Goal: Information Seeking & Learning: Learn about a topic

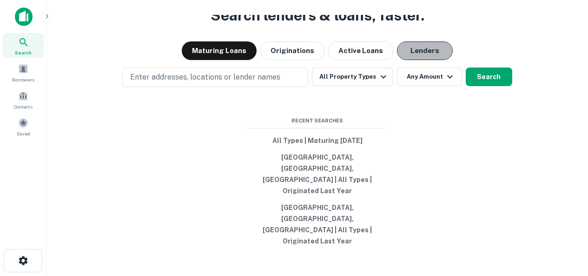
click at [425, 60] on button "Lenders" at bounding box center [425, 50] width 56 height 19
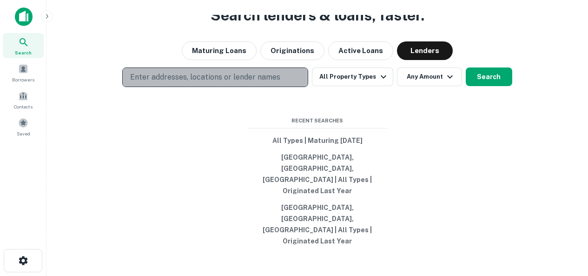
click at [232, 83] on p "Enter addresses, locations or lender names" at bounding box center [205, 77] width 150 height 11
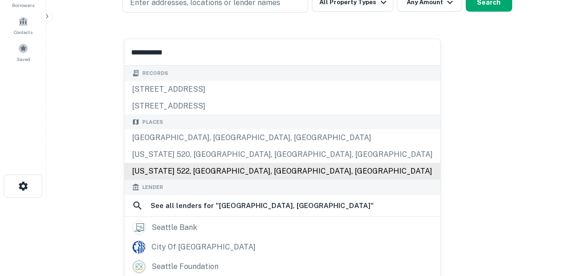
scroll to position [93, 0]
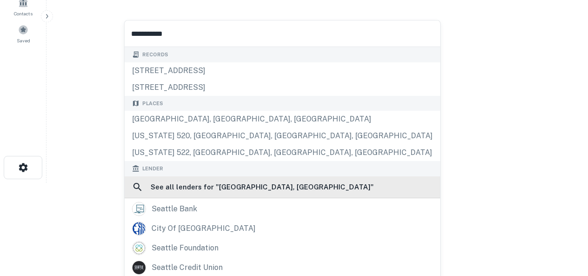
type input "**********"
click at [190, 189] on h6 "See all lenders for " seattle, wa "" at bounding box center [262, 186] width 223 height 11
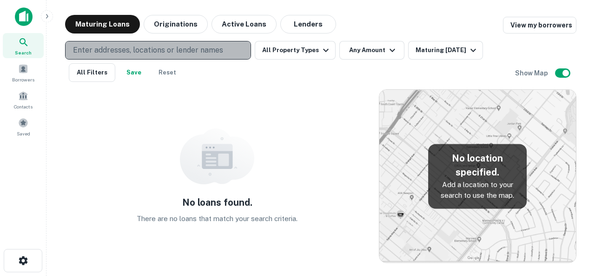
click at [175, 49] on p "Enter addresses, locations or lender names" at bounding box center [148, 50] width 150 height 11
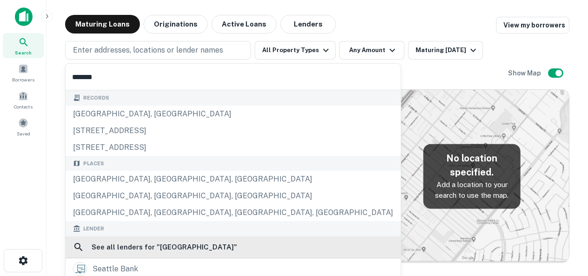
type input "*******"
click at [165, 253] on div "See all lenders for " seattle "" at bounding box center [233, 247] width 335 height 22
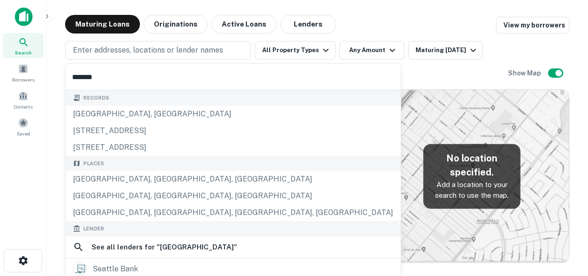
click at [314, 82] on div "Location Maturity Date sorted ascending Mortgage Amount Borrower Name Lender Pu…" at bounding box center [317, 172] width 504 height 181
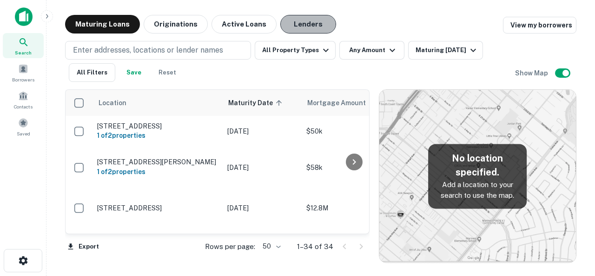
click at [292, 21] on button "Lenders" at bounding box center [308, 24] width 56 height 19
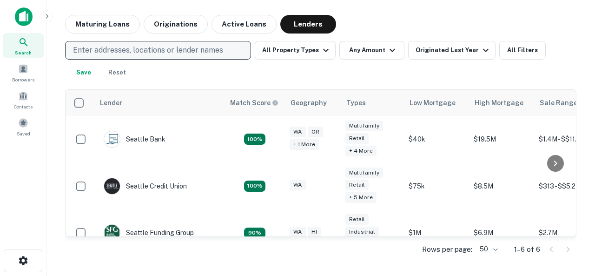
click at [138, 47] on p "Enter addresses, locations or lender names" at bounding box center [148, 50] width 150 height 11
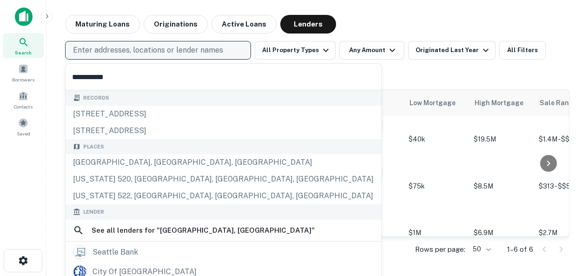
type input "**********"
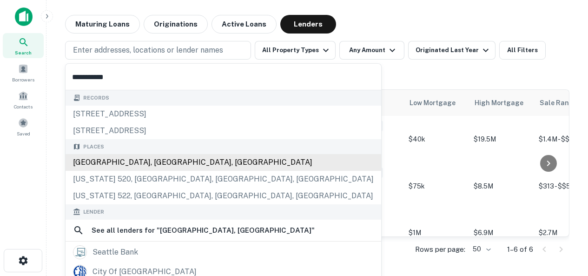
scroll to position [37, 0]
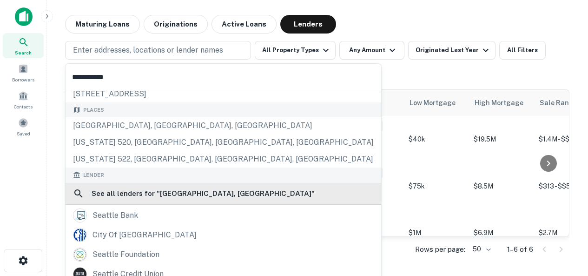
click at [142, 194] on h6 "See all lenders for " seattle, wa "" at bounding box center [203, 193] width 223 height 11
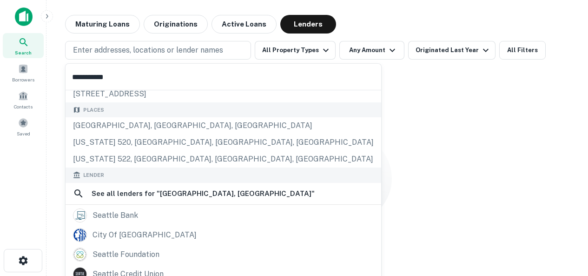
click at [309, 96] on div "No lenders found Try a different search term or remove filters. Clear Search" at bounding box center [317, 206] width 504 height 235
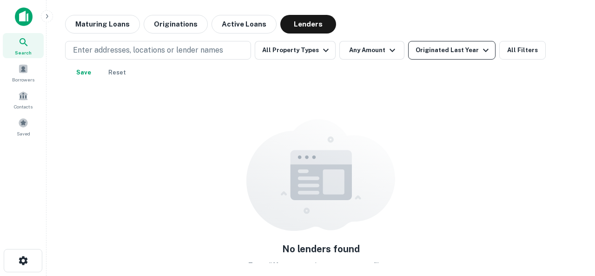
click at [428, 49] on div "Originated Last Year" at bounding box center [453, 50] width 76 height 11
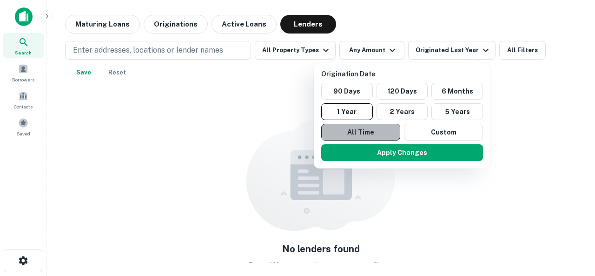
click at [370, 127] on button "All Time" at bounding box center [360, 132] width 79 height 17
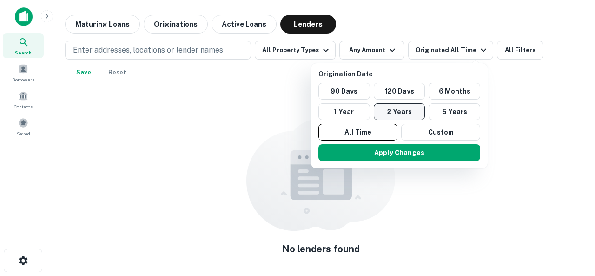
click at [396, 114] on button "2 Years" at bounding box center [400, 111] width 52 height 17
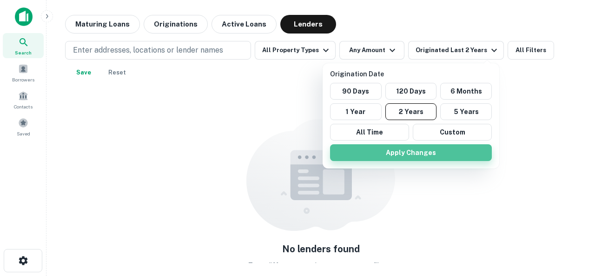
click at [410, 153] on button "Apply Changes" at bounding box center [411, 152] width 162 height 17
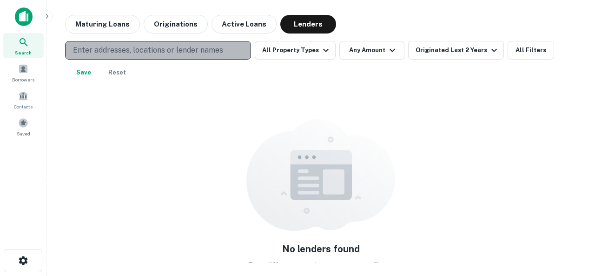
click at [161, 57] on button "Enter addresses, locations or lender names" at bounding box center [158, 50] width 186 height 19
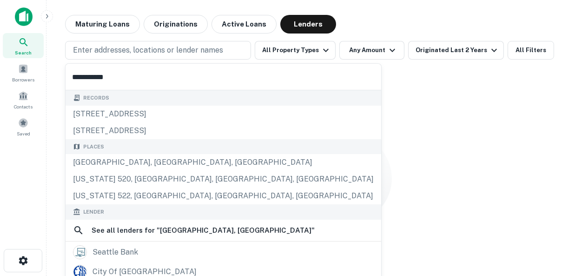
click at [138, 75] on input "**********" at bounding box center [224, 77] width 316 height 26
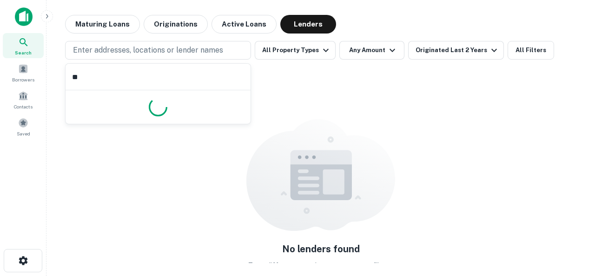
type input "*"
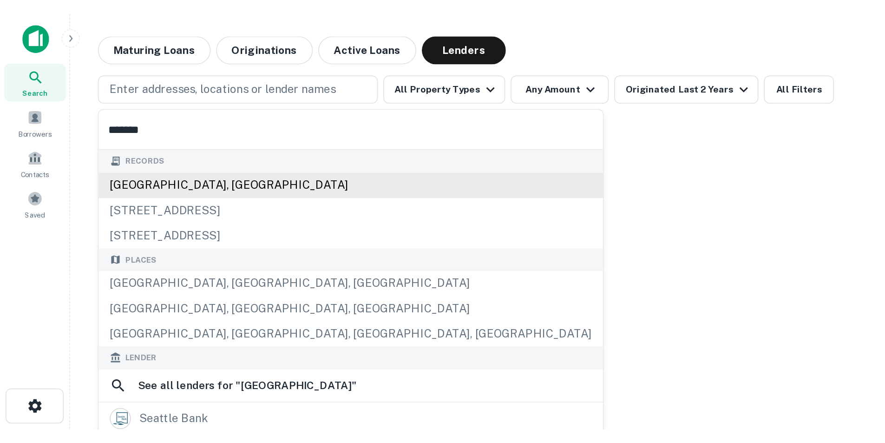
scroll to position [46, 0]
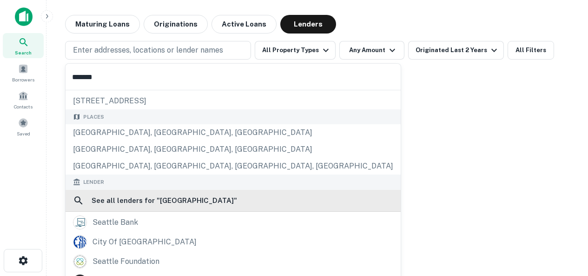
type input "*******"
click at [138, 203] on h6 "See all lenders for " Seattle "" at bounding box center [164, 200] width 145 height 11
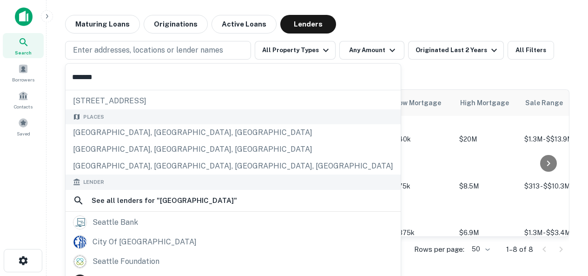
click at [346, 79] on div "Enter addresses, locations or lender names All Property Types Any Amount Origin…" at bounding box center [317, 61] width 504 height 41
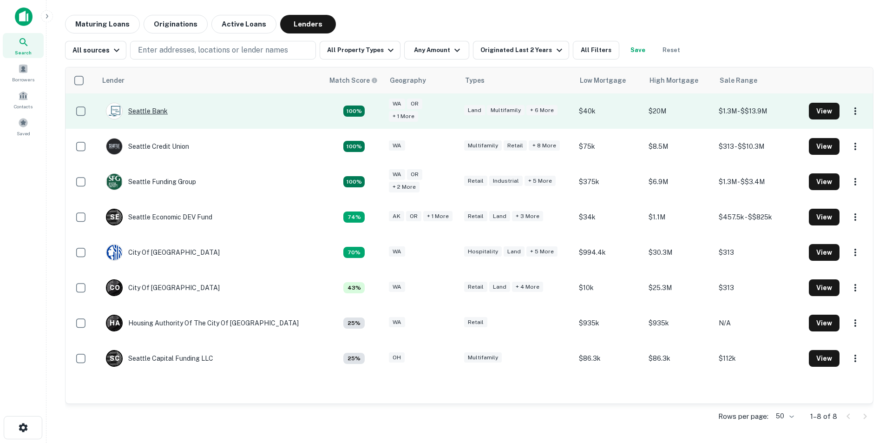
click at [158, 115] on div "Seattle Bank" at bounding box center [137, 111] width 62 height 17
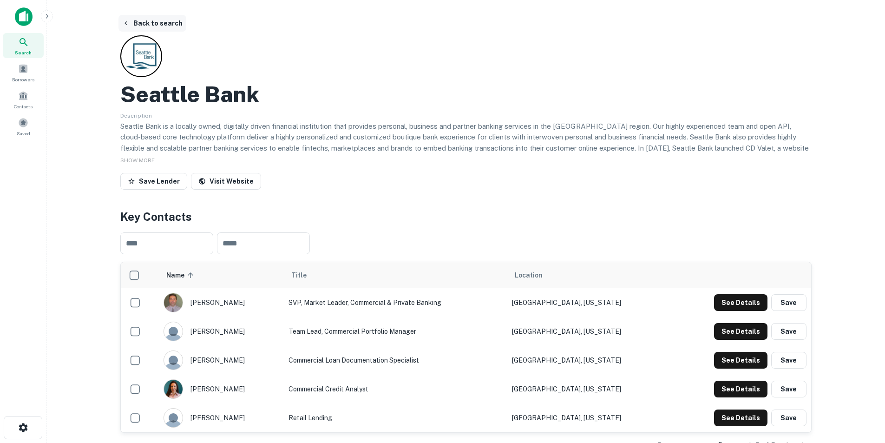
click at [173, 24] on button "Back to search" at bounding box center [153, 23] width 68 height 17
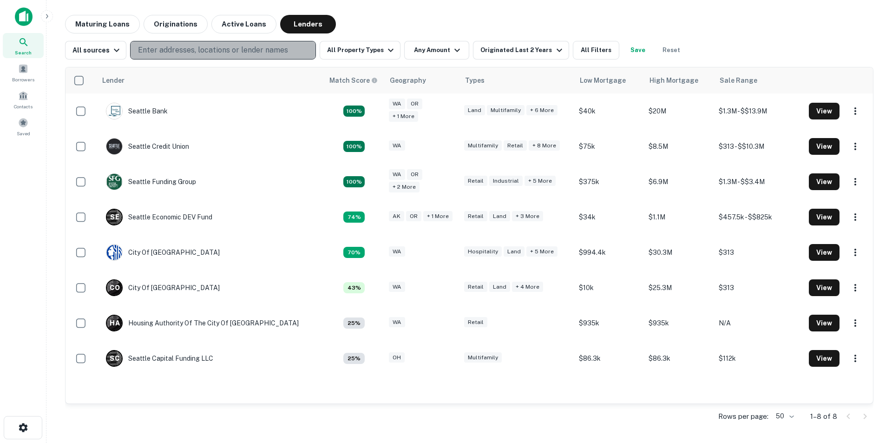
click at [242, 47] on p "Enter addresses, locations or lender names" at bounding box center [213, 50] width 150 height 11
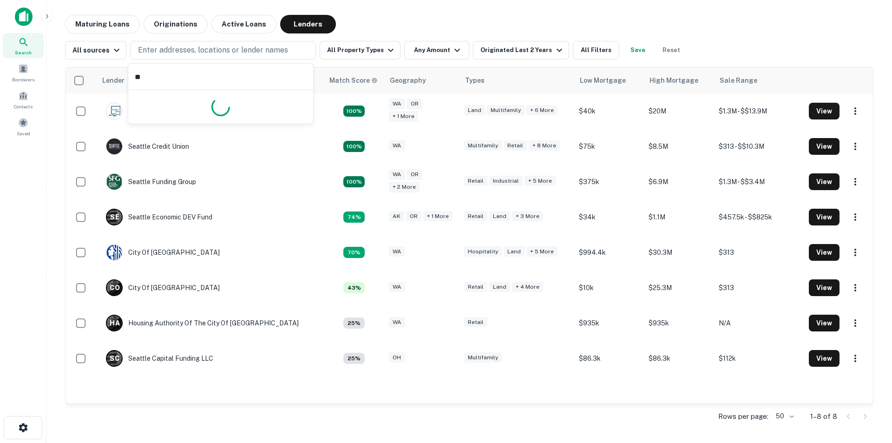
type input "*"
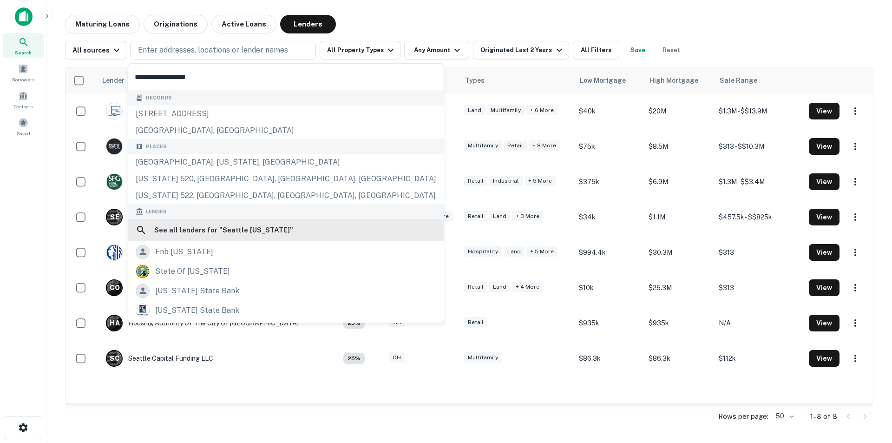
type input "**********"
click at [211, 229] on h6 "See all lenders for " Seattle Washington "" at bounding box center [223, 229] width 139 height 11
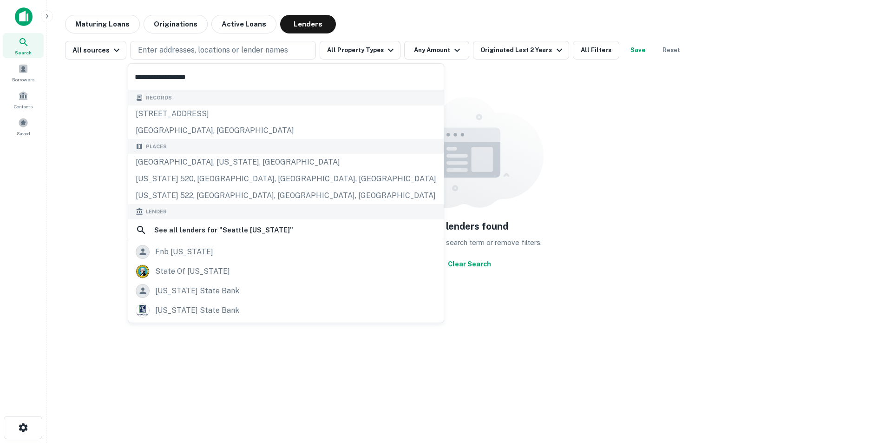
click at [392, 24] on div "Maturing Loans Originations Active Loans Lenders" at bounding box center [469, 24] width 809 height 19
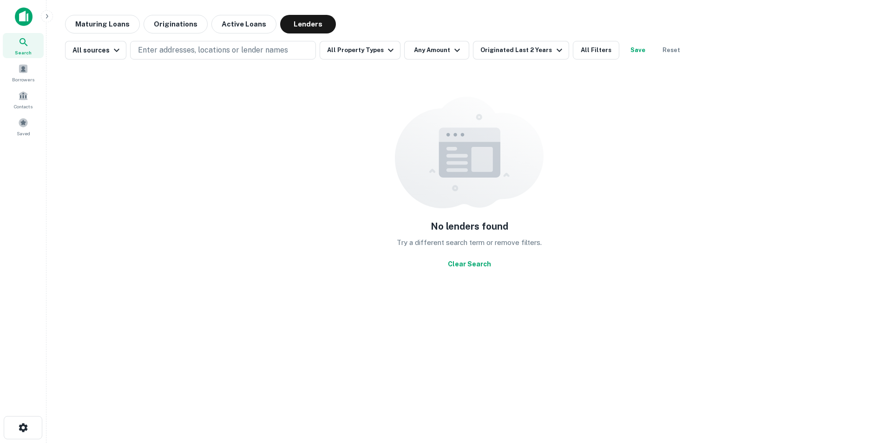
click at [23, 16] on img at bounding box center [24, 16] width 18 height 19
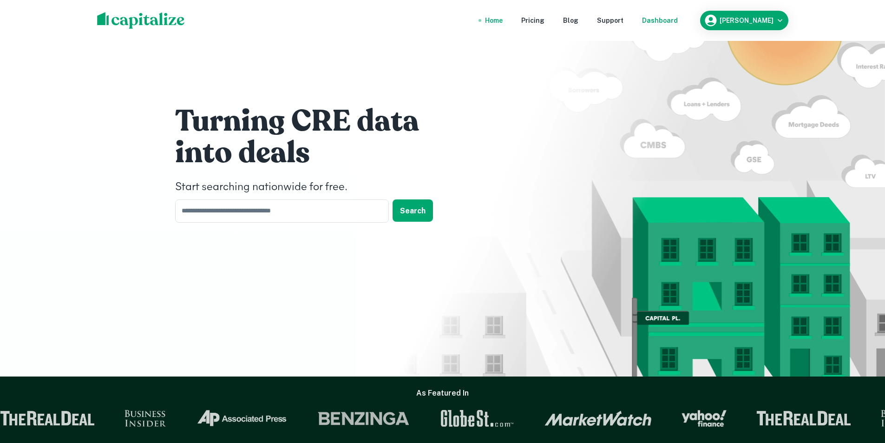
click at [587, 24] on div "Dashboard" at bounding box center [660, 20] width 36 height 10
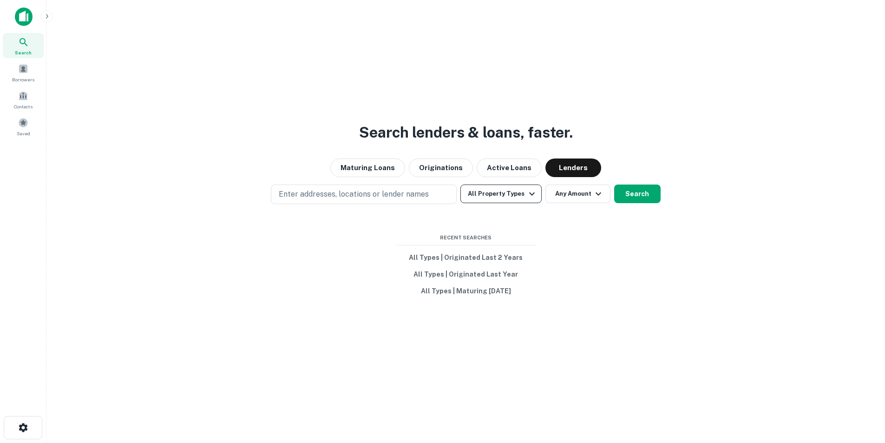
click at [509, 195] on button "All Property Types" at bounding box center [501, 194] width 81 height 19
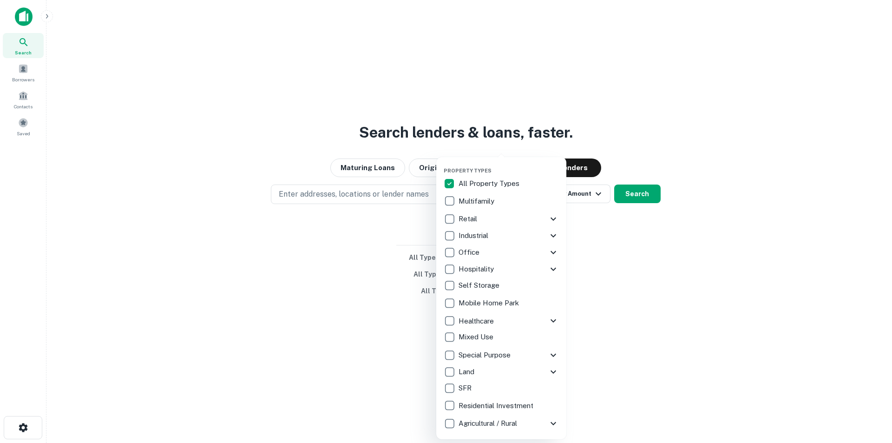
click at [509, 195] on div "Multifamily" at bounding box center [501, 201] width 115 height 16
click at [582, 202] on div at bounding box center [446, 221] width 892 height 443
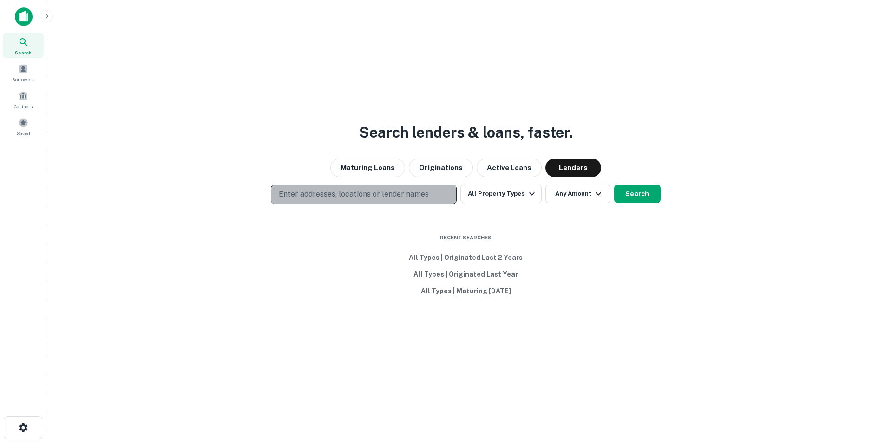
click at [394, 195] on p "Enter addresses, locations or lender names" at bounding box center [354, 194] width 150 height 11
type input "*"
type input "*******"
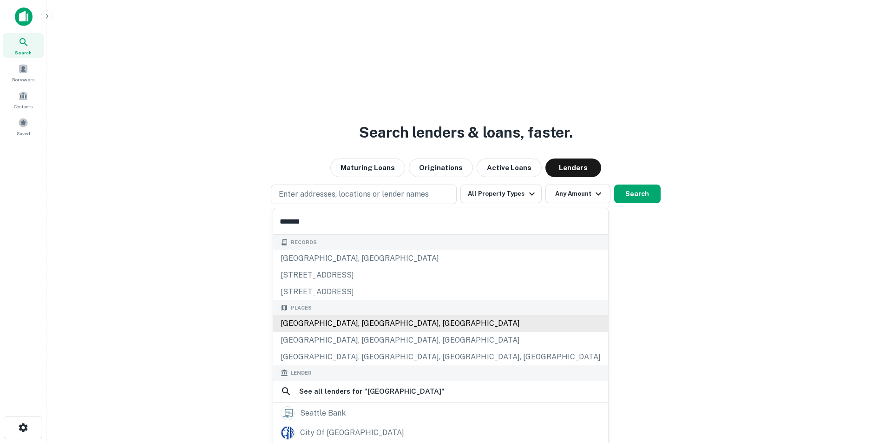
click at [293, 275] on div "[GEOGRAPHIC_DATA], [GEOGRAPHIC_DATA], [GEOGRAPHIC_DATA]" at bounding box center [440, 323] width 335 height 17
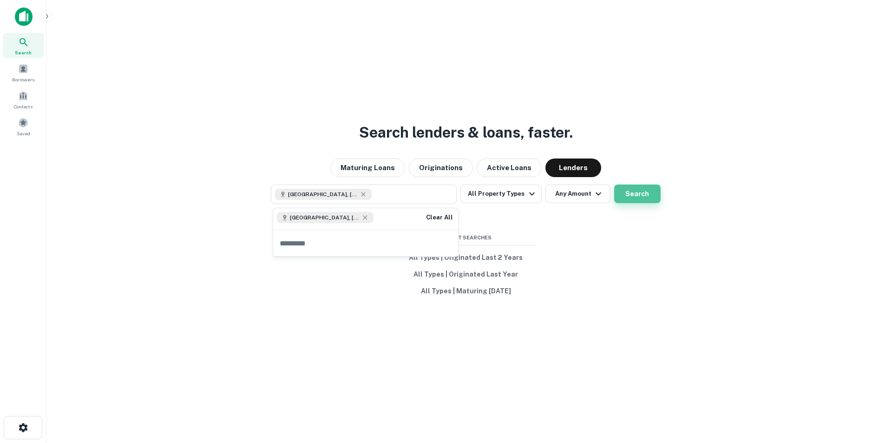
click at [587, 196] on button "Search" at bounding box center [637, 194] width 46 height 19
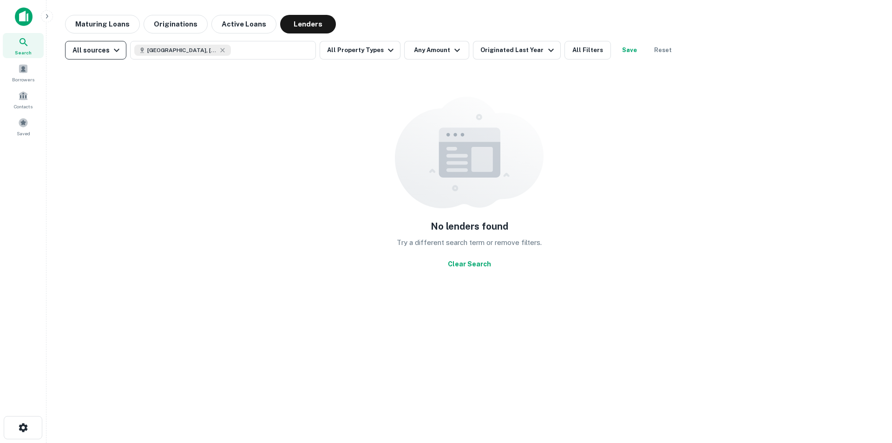
click at [116, 54] on icon "button" at bounding box center [116, 50] width 11 height 11
click at [116, 54] on div at bounding box center [446, 221] width 892 height 443
click at [219, 48] on icon "button" at bounding box center [222, 49] width 7 height 7
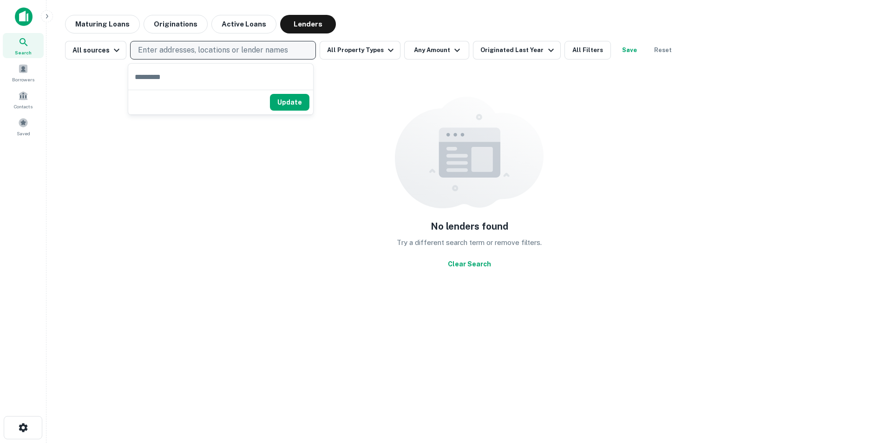
click at [197, 48] on p "Enter addresses, locations or lender names" at bounding box center [213, 50] width 150 height 11
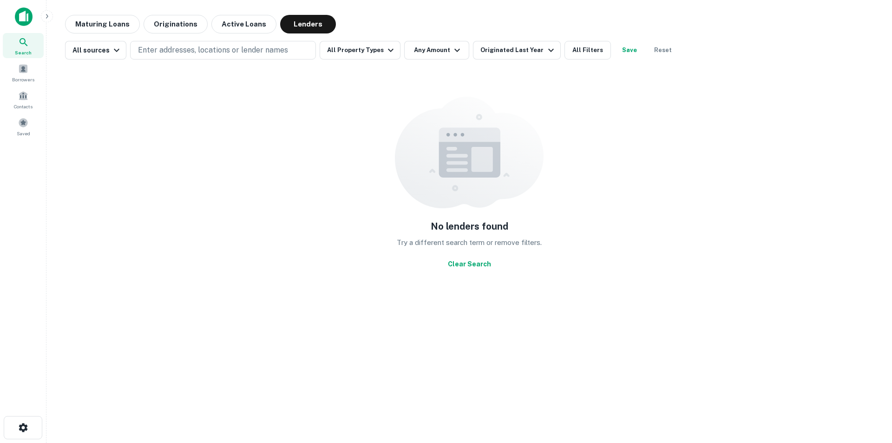
click at [274, 220] on div "No lenders found Try a different search term or remove filters. Clear Search" at bounding box center [469, 184] width 809 height 235
click at [235, 50] on p "Enter addresses, locations or lender names" at bounding box center [213, 50] width 150 height 11
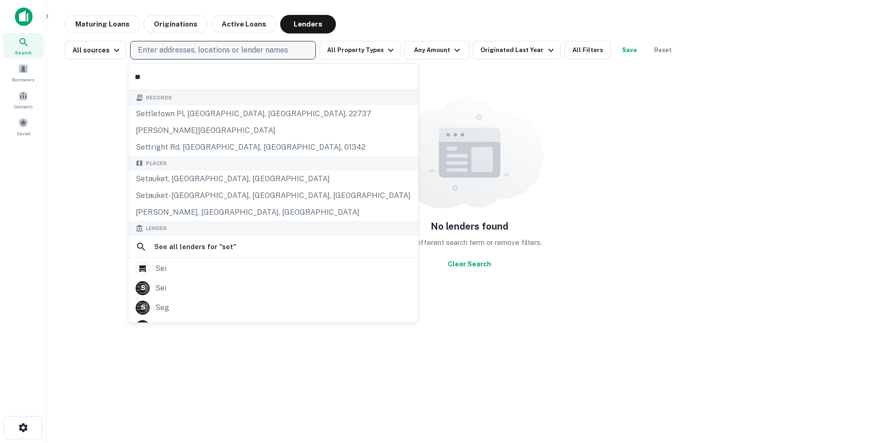
type input "*"
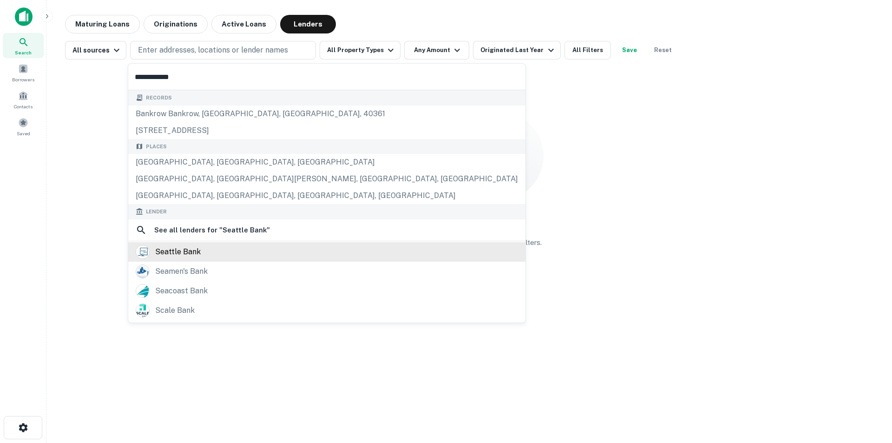
type input "**********"
click at [175, 252] on div "seattle bank" at bounding box center [178, 252] width 46 height 14
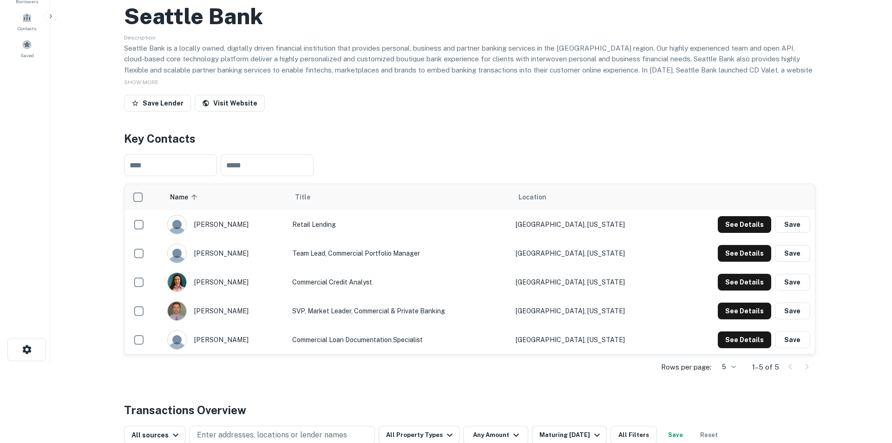
scroll to position [93, 0]
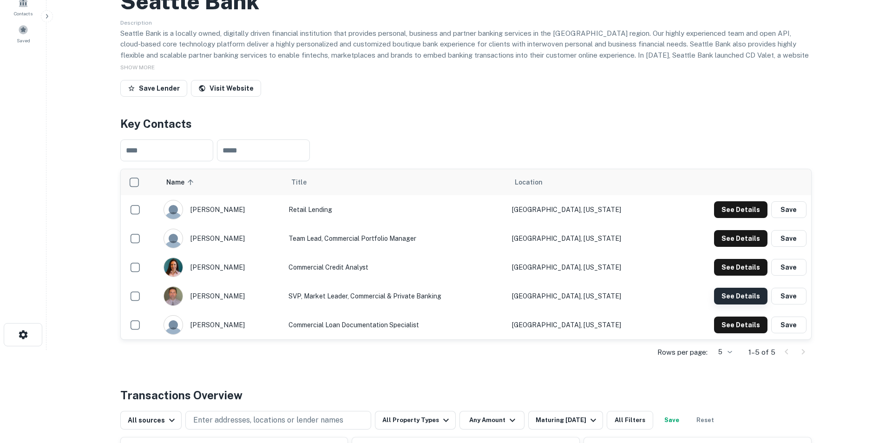
click at [587, 275] on button "See Details" at bounding box center [740, 296] width 53 height 17
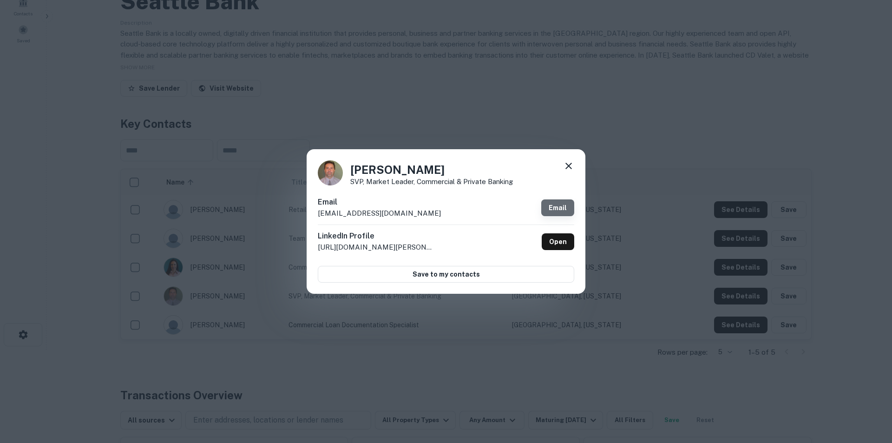
click at [567, 208] on link "Email" at bounding box center [557, 207] width 33 height 17
drag, startPoint x: 409, startPoint y: 214, endPoint x: 320, endPoint y: 221, distance: 89.0
click at [304, 225] on div "Doug Weber SVP, Market Leader, Commercial & Private Banking Email dweber@seattl…" at bounding box center [446, 221] width 892 height 443
click at [411, 210] on div "Email dweber@seattlebank.com Email" at bounding box center [446, 211] width 257 height 28
drag, startPoint x: 400, startPoint y: 213, endPoint x: 319, endPoint y: 218, distance: 81.5
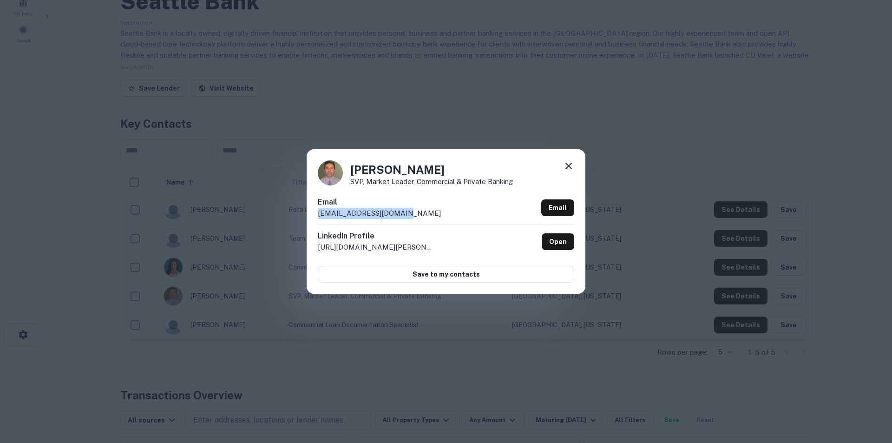
click at [319, 218] on p "dweber@seattlebank.com" at bounding box center [379, 213] width 123 height 11
copy p "dweber@seattlebank.com"
click at [571, 168] on icon at bounding box center [569, 166] width 7 height 7
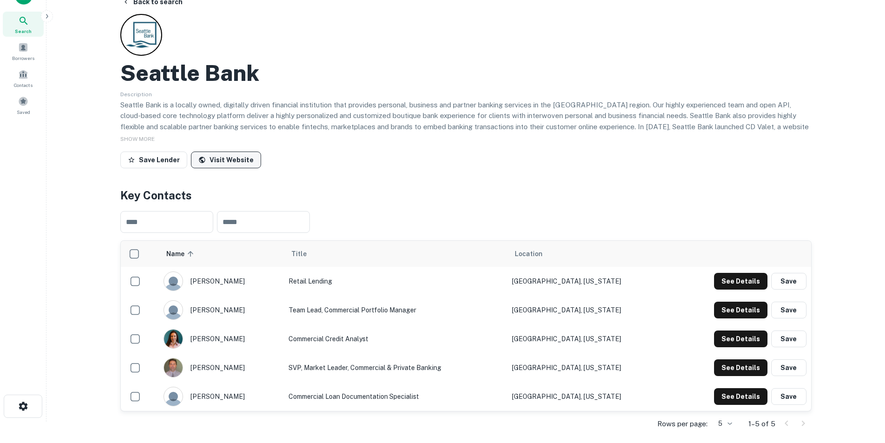
scroll to position [0, 0]
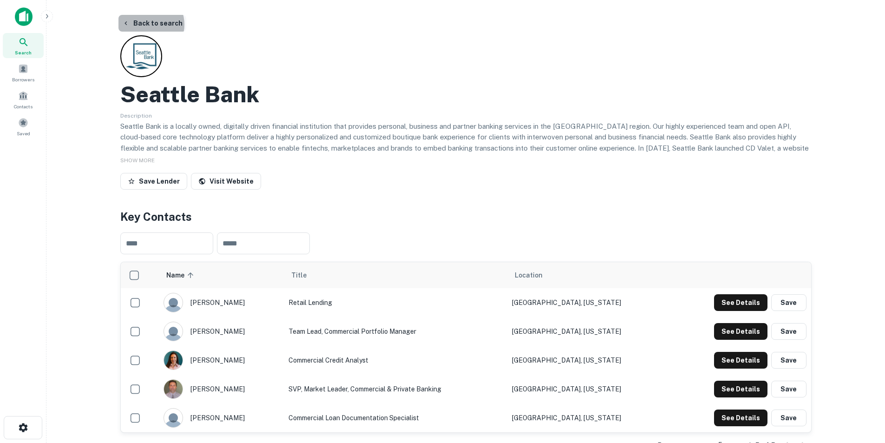
click at [146, 25] on button "Back to search" at bounding box center [153, 23] width 68 height 17
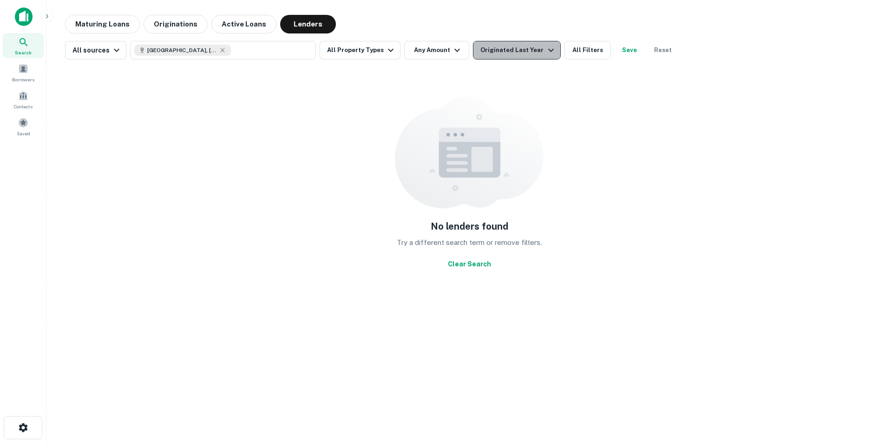
click at [514, 53] on div "Originated Last Year" at bounding box center [519, 50] width 76 height 11
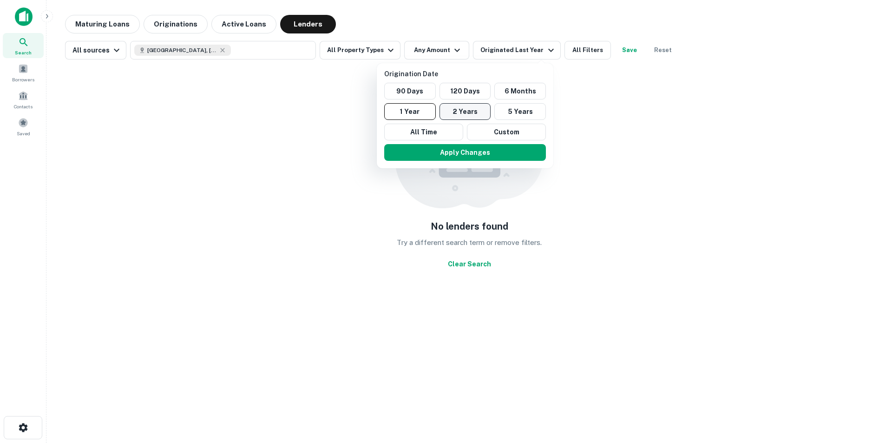
click at [474, 114] on button "2 Years" at bounding box center [466, 111] width 52 height 17
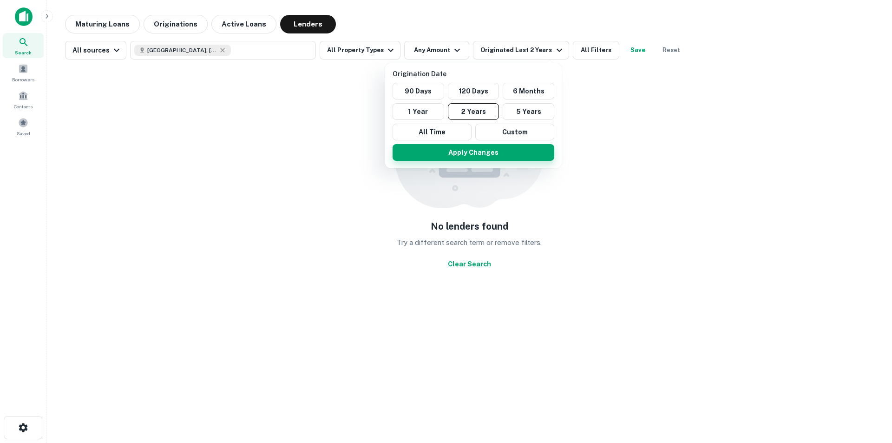
click at [499, 155] on button "Apply Changes" at bounding box center [474, 152] width 162 height 17
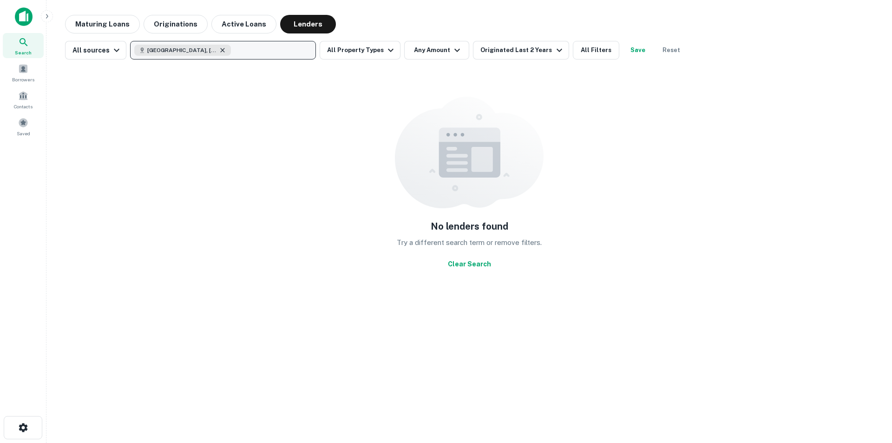
click at [221, 49] on icon "button" at bounding box center [223, 50] width 4 height 4
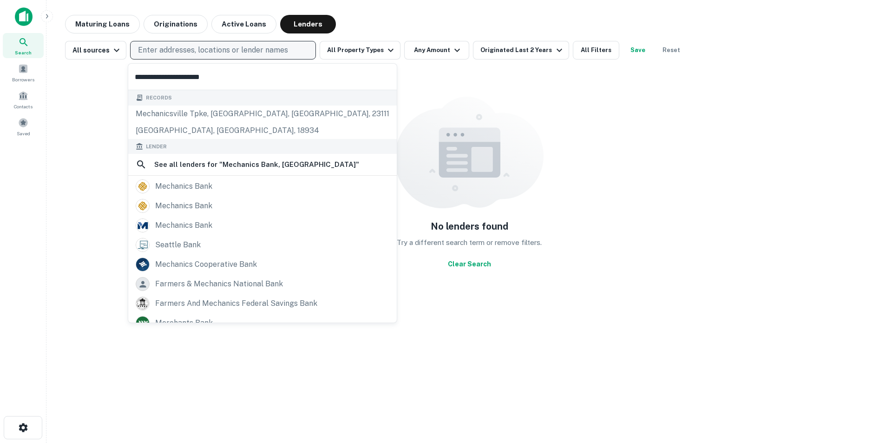
type input "**********"
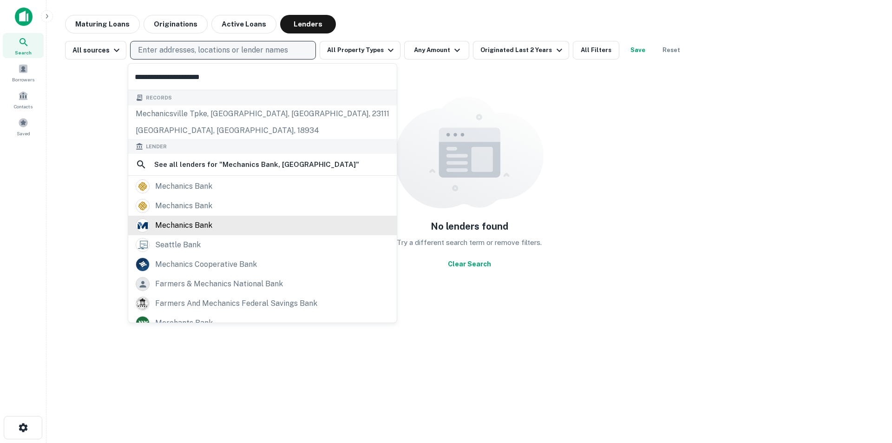
click at [191, 224] on div "mechanics bank" at bounding box center [183, 225] width 57 height 14
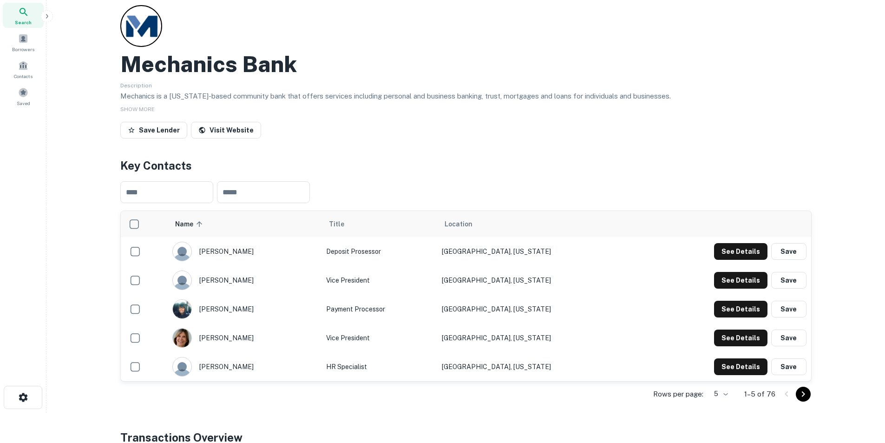
scroll to position [46, 0]
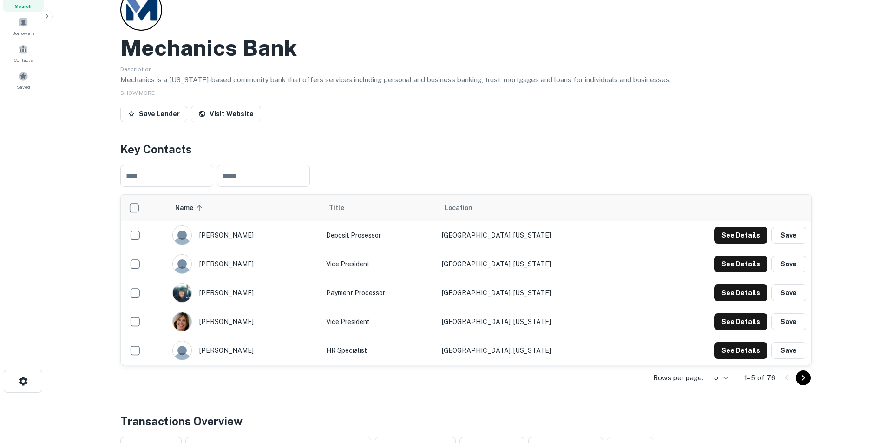
click at [587, 275] on icon "Go to next page" at bounding box center [803, 377] width 11 height 11
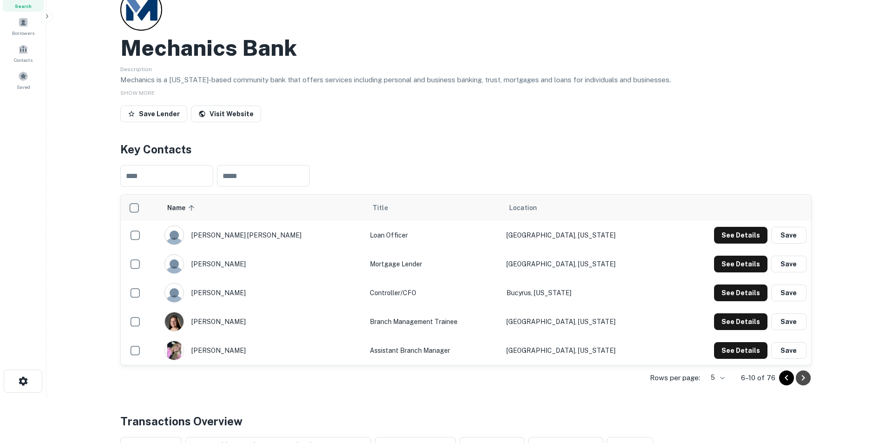
click at [587, 275] on icon "Go to next page" at bounding box center [803, 377] width 11 height 11
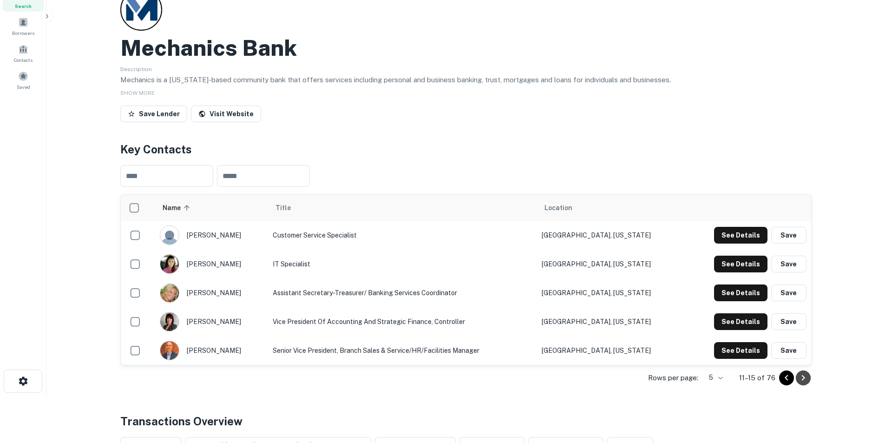
click at [587, 275] on icon "Go to next page" at bounding box center [803, 377] width 11 height 11
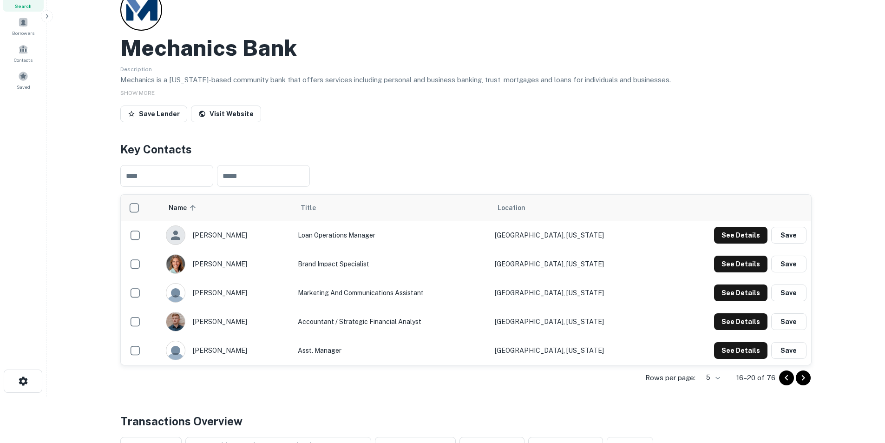
click at [587, 275] on icon "Go to previous page" at bounding box center [786, 377] width 11 height 11
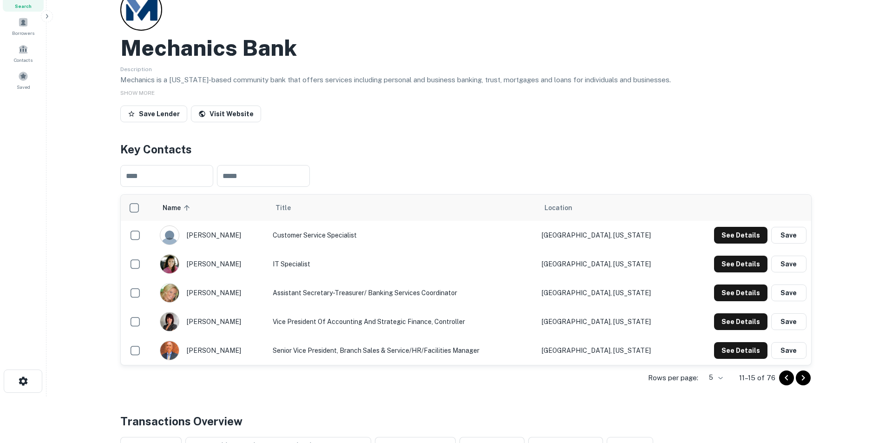
click at [587, 275] on icon "Go to previous page" at bounding box center [786, 377] width 11 height 11
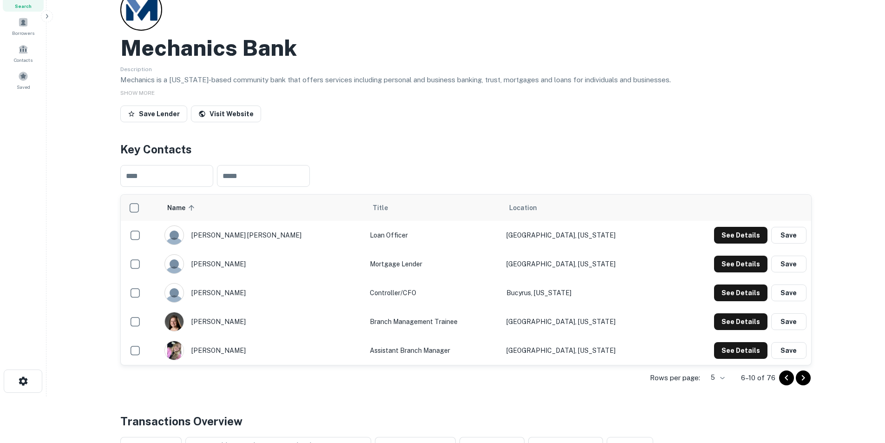
click at [587, 275] on icon "Go to previous page" at bounding box center [786, 377] width 11 height 11
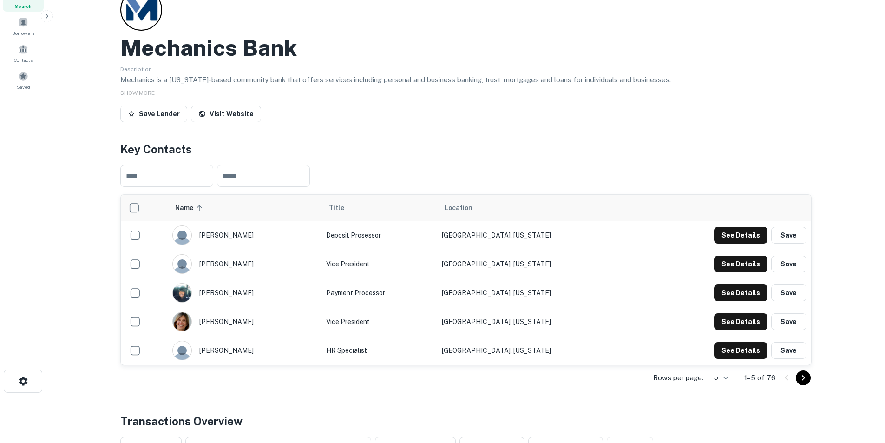
scroll to position [0, 0]
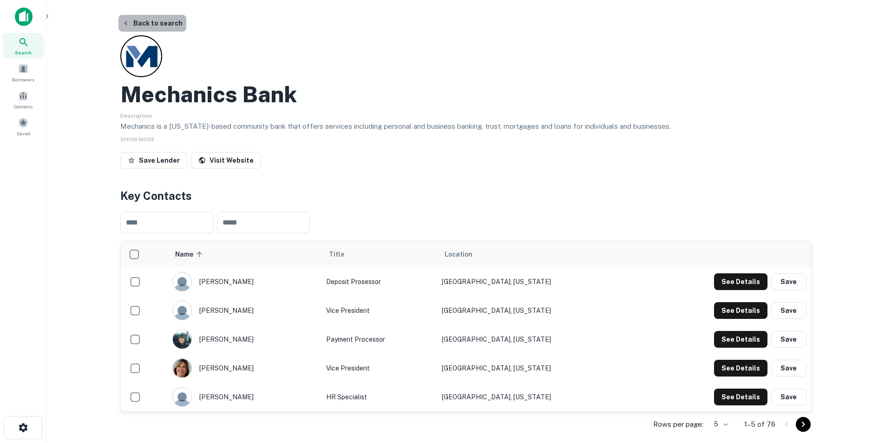
click at [173, 26] on button "Back to search" at bounding box center [153, 23] width 68 height 17
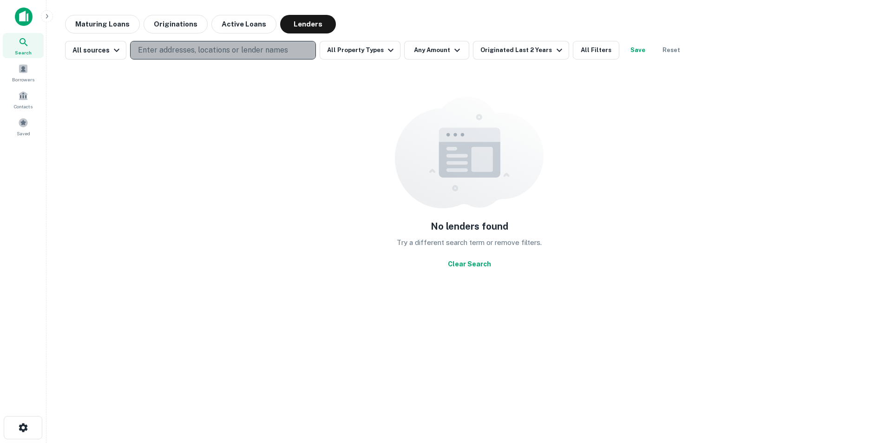
click at [177, 49] on p "Enter addresses, locations or lender names" at bounding box center [213, 50] width 150 height 11
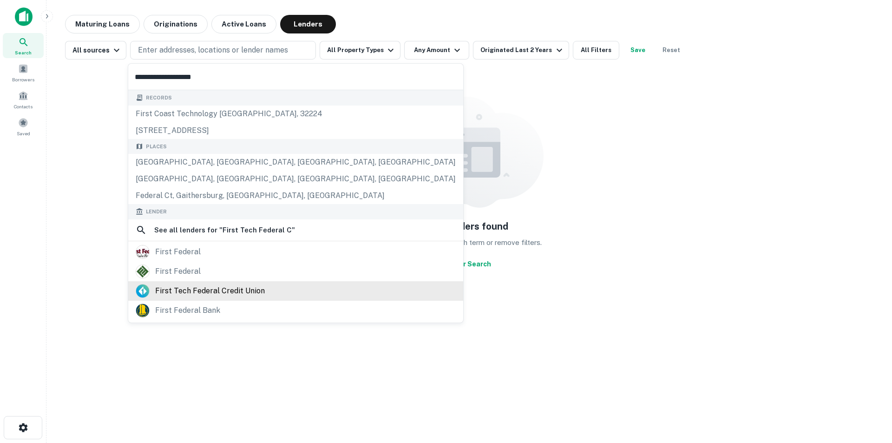
type input "**********"
click at [191, 275] on div "first tech federal credit union" at bounding box center [210, 291] width 110 height 14
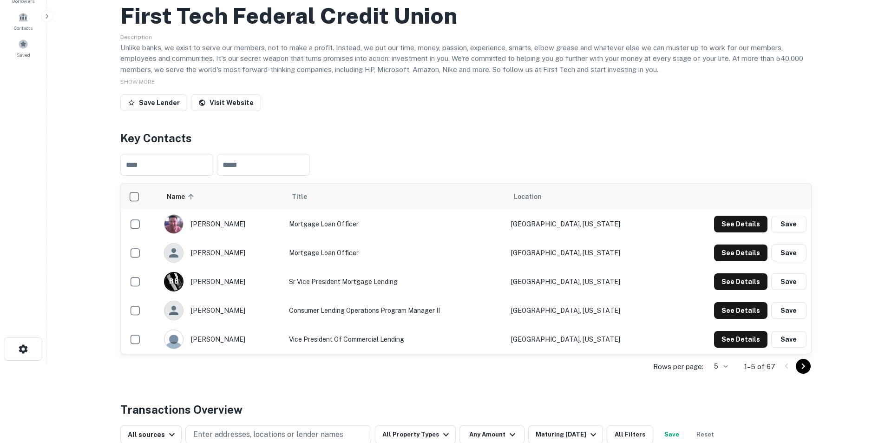
scroll to position [93, 0]
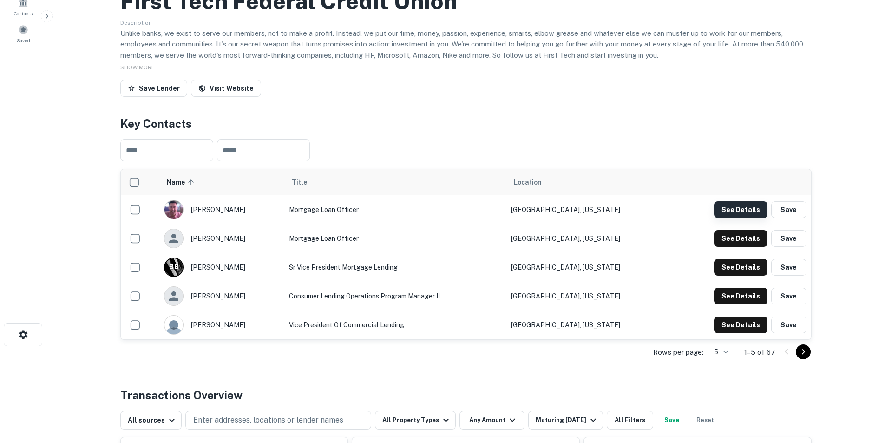
click at [587, 209] on button "See Details" at bounding box center [740, 209] width 53 height 17
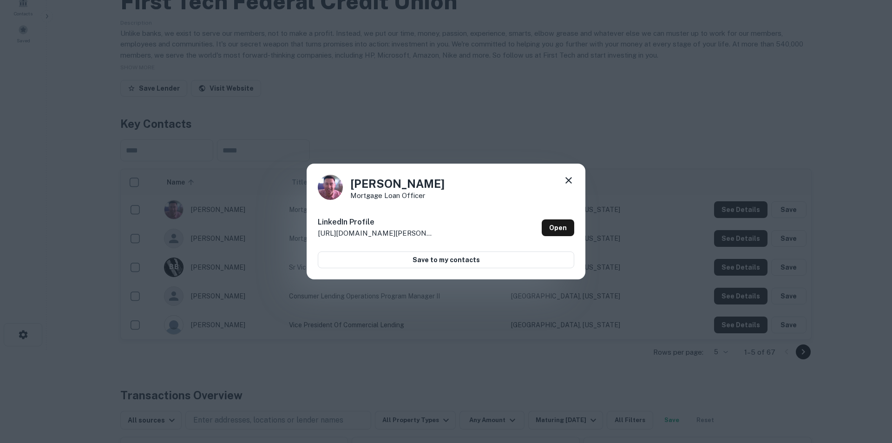
click at [571, 185] on icon at bounding box center [568, 180] width 11 height 11
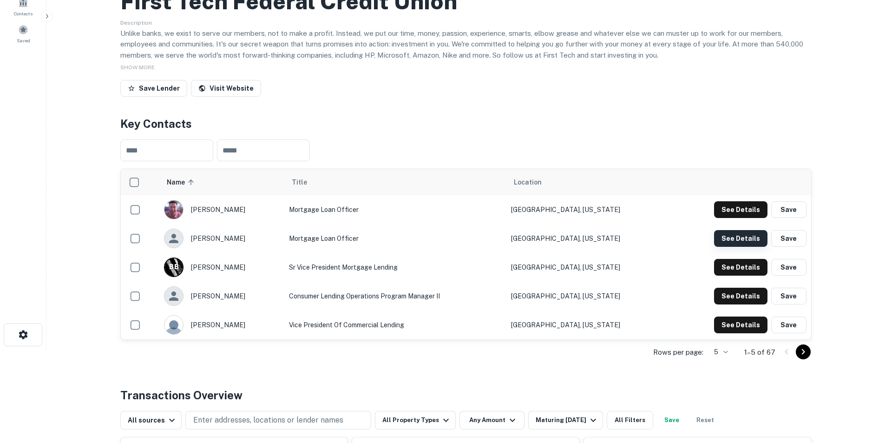
click at [587, 243] on button "See Details" at bounding box center [740, 238] width 53 height 17
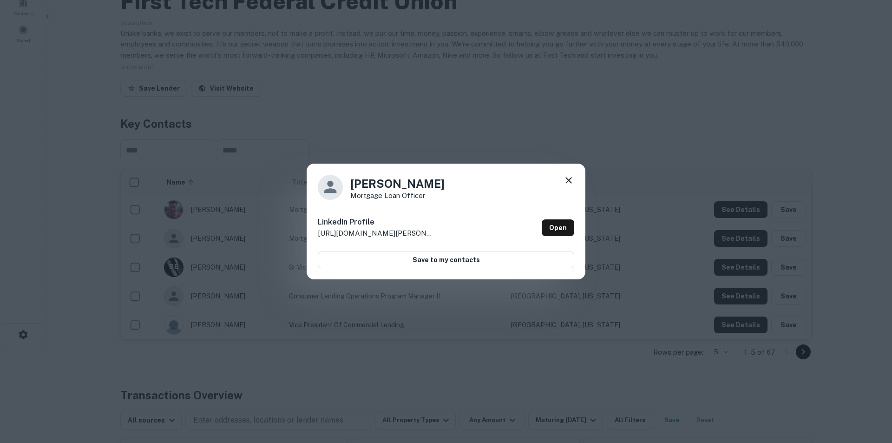
click at [572, 182] on icon at bounding box center [568, 180] width 11 height 11
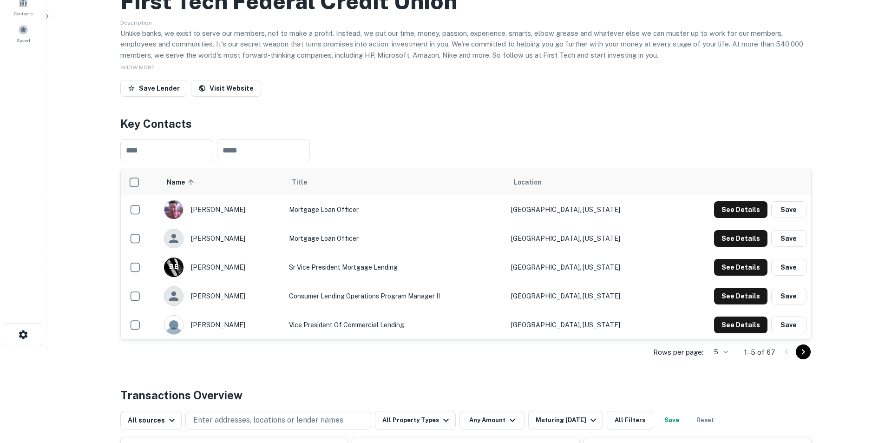
click at [587, 275] on icon "Go to next page" at bounding box center [803, 351] width 11 height 11
click at [587, 275] on icon "Go to previous page" at bounding box center [786, 351] width 11 height 11
click at [587, 275] on button "See Details" at bounding box center [740, 324] width 53 height 17
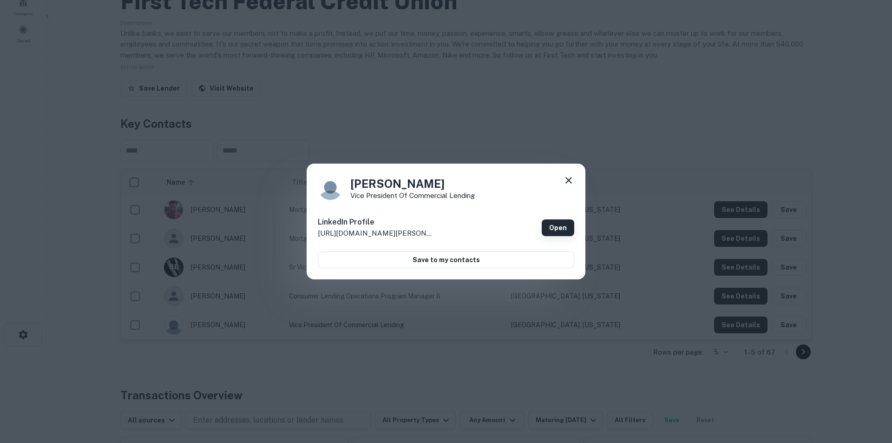
click at [553, 231] on link "Open" at bounding box center [558, 227] width 33 height 17
click at [568, 178] on icon at bounding box center [568, 180] width 11 height 11
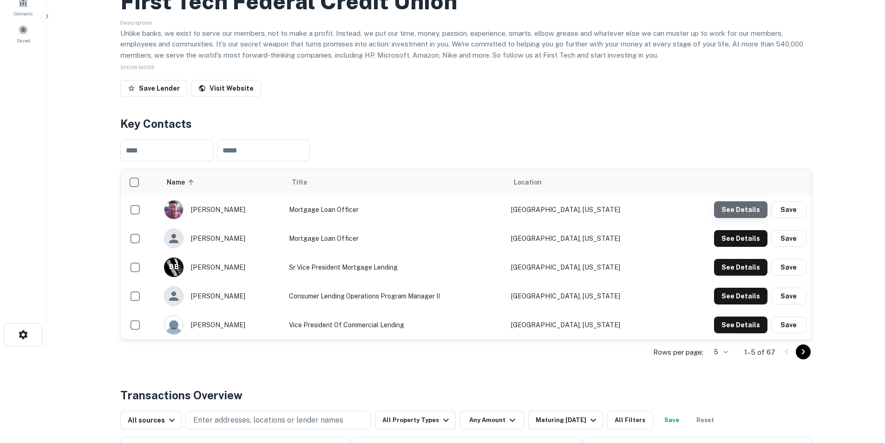
click at [587, 208] on button "See Details" at bounding box center [740, 209] width 53 height 17
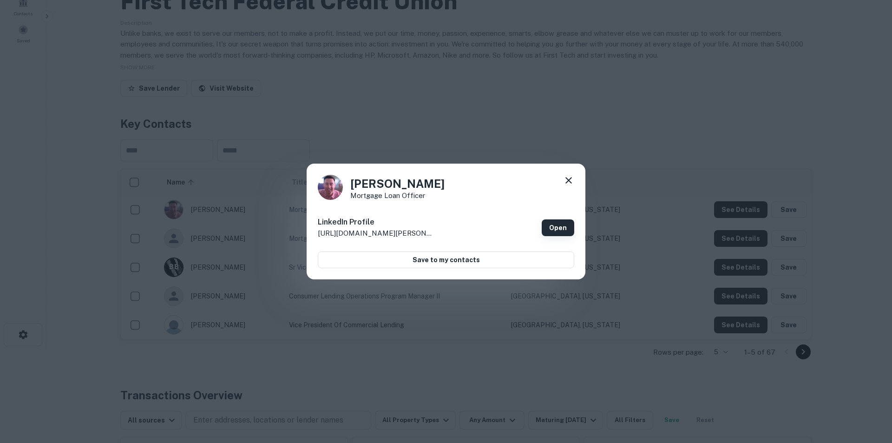
click at [551, 231] on link "Open" at bounding box center [558, 227] width 33 height 17
click at [571, 180] on icon at bounding box center [568, 180] width 11 height 11
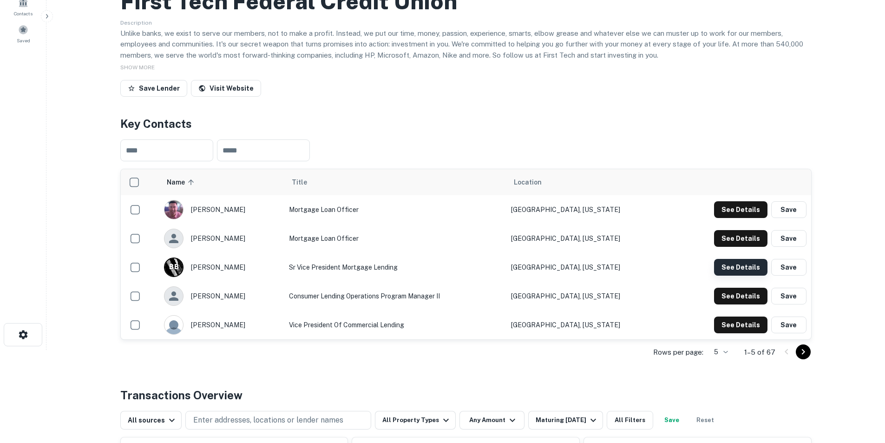
click at [587, 272] on button "See Details" at bounding box center [740, 267] width 53 height 17
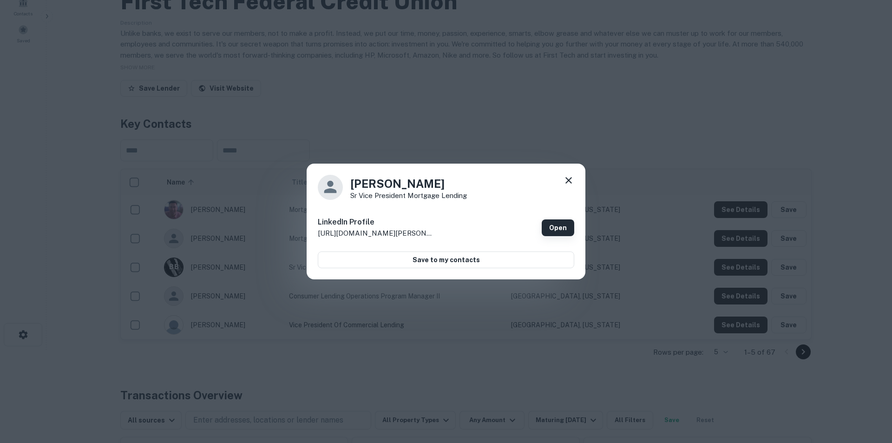
click at [562, 228] on link "Open" at bounding box center [558, 227] width 33 height 17
click at [570, 178] on icon at bounding box center [569, 180] width 7 height 7
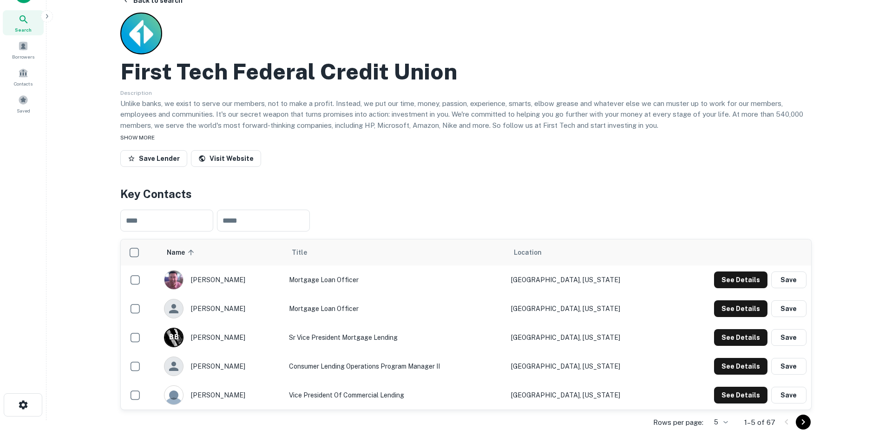
scroll to position [0, 0]
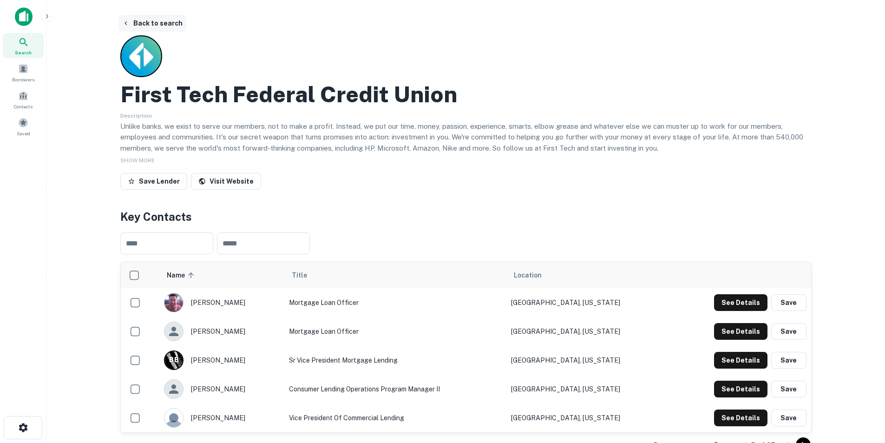
click at [144, 25] on button "Back to search" at bounding box center [153, 23] width 68 height 17
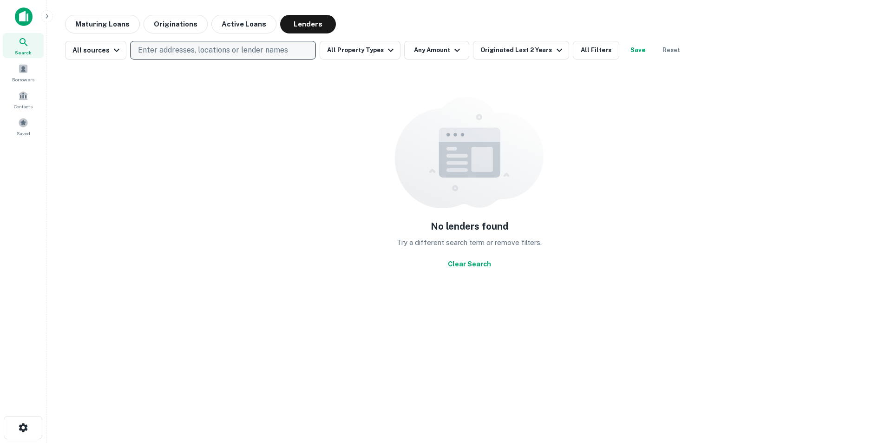
click at [224, 48] on p "Enter addresses, locations or lender names" at bounding box center [213, 50] width 150 height 11
type input "**********"
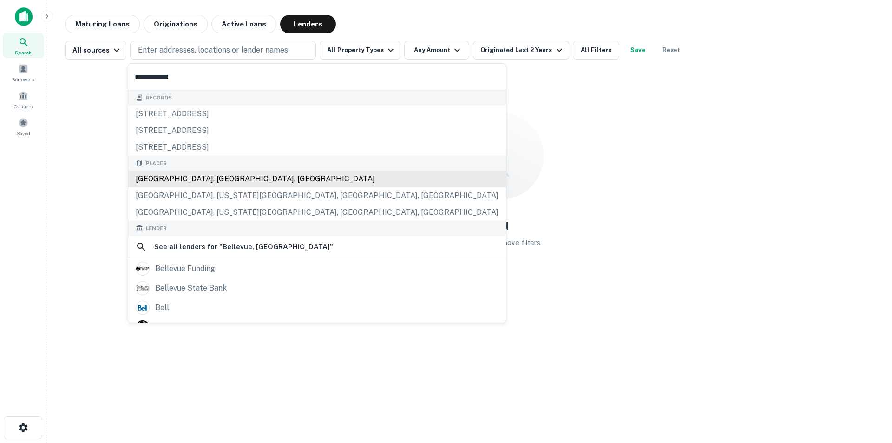
click at [184, 182] on div "Bellevue, WA, USA" at bounding box center [317, 179] width 378 height 17
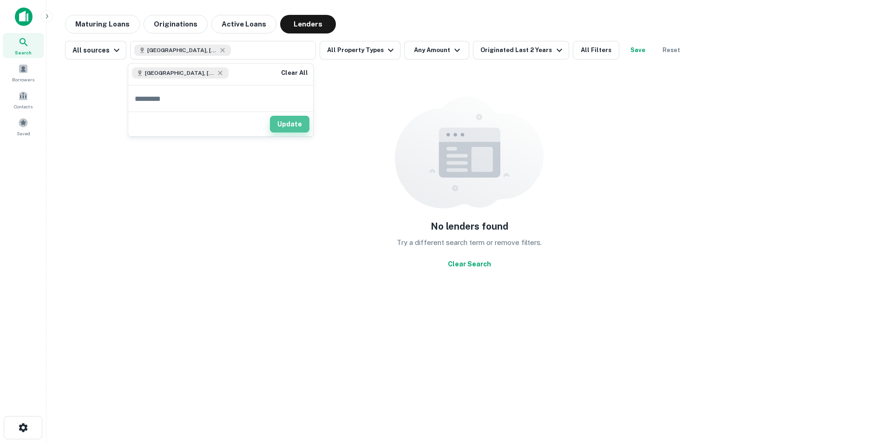
click at [291, 122] on button "Update" at bounding box center [290, 124] width 40 height 17
click at [458, 263] on button "Clear Search" at bounding box center [469, 264] width 51 height 17
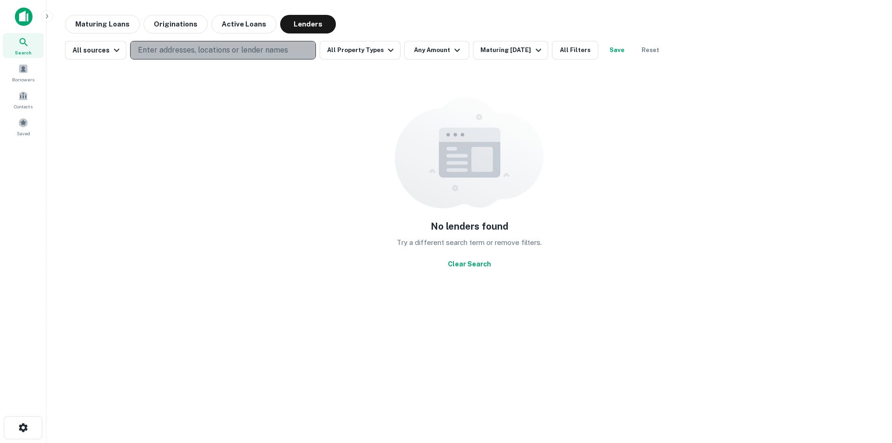
click at [178, 53] on p "Enter addresses, locations or lender names" at bounding box center [213, 50] width 150 height 11
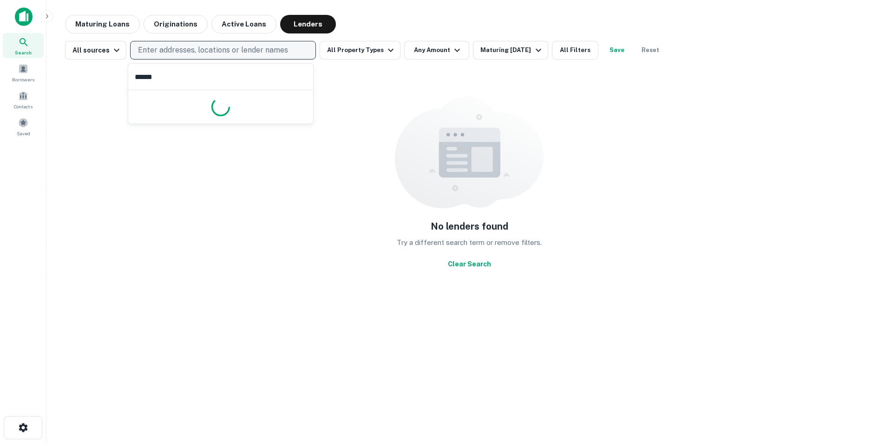
type input "*******"
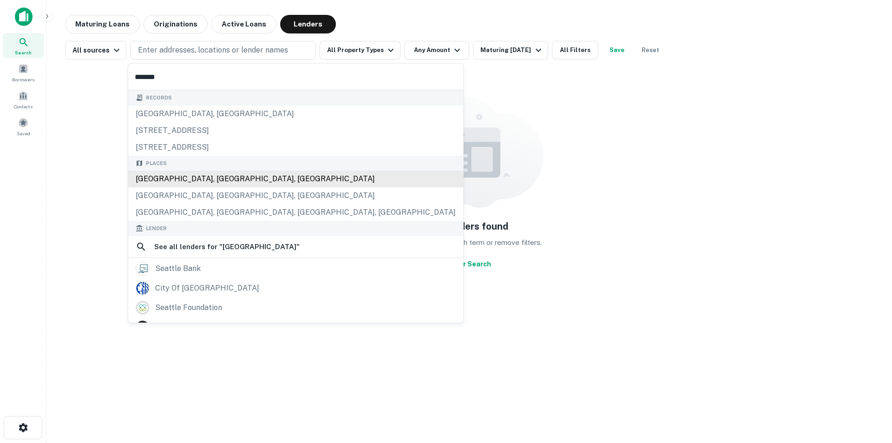
click at [171, 180] on div "[GEOGRAPHIC_DATA], [GEOGRAPHIC_DATA], [GEOGRAPHIC_DATA]" at bounding box center [295, 179] width 335 height 17
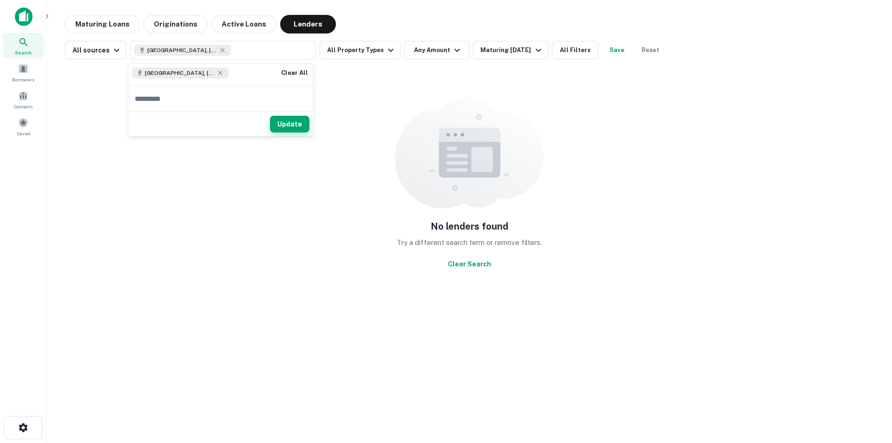
click at [290, 124] on button "Update" at bounding box center [290, 124] width 40 height 17
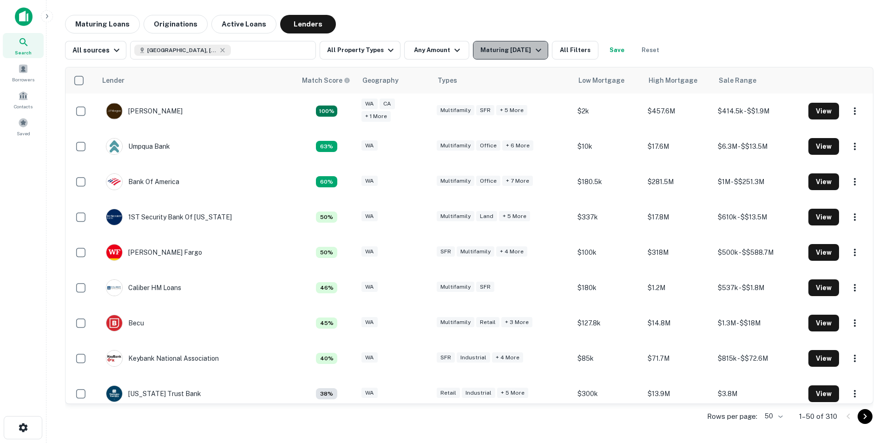
click at [509, 52] on div "Maturing [DATE]" at bounding box center [512, 50] width 63 height 11
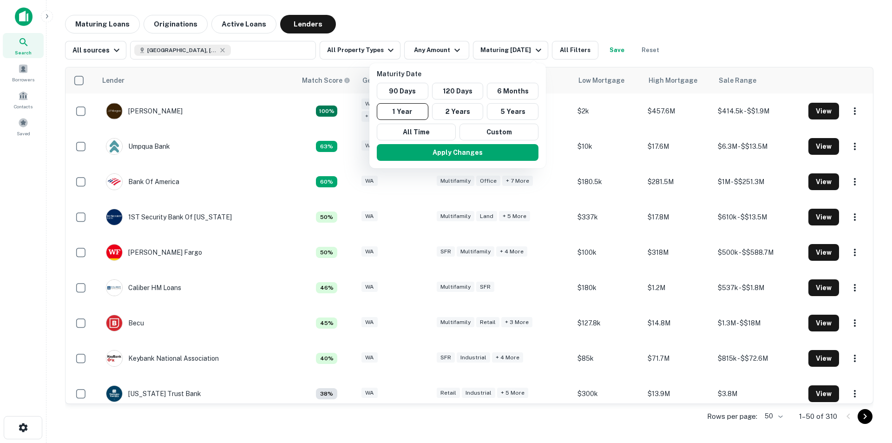
click at [481, 30] on div at bounding box center [446, 221] width 892 height 443
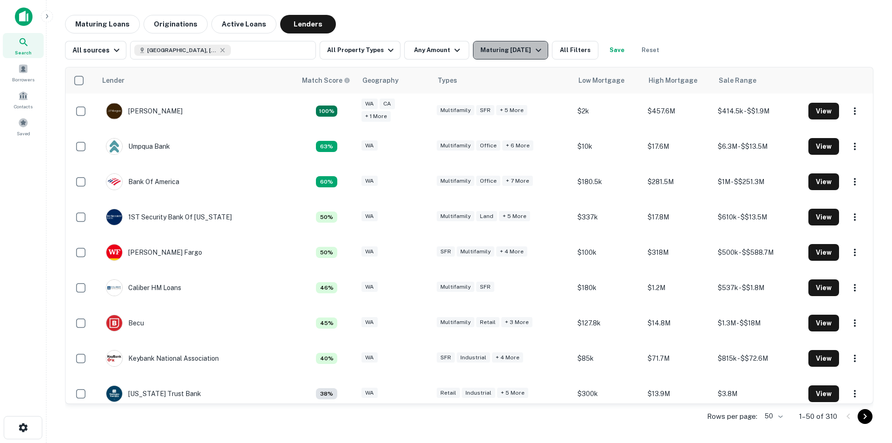
click at [501, 53] on div "Maturing [DATE]" at bounding box center [512, 50] width 63 height 11
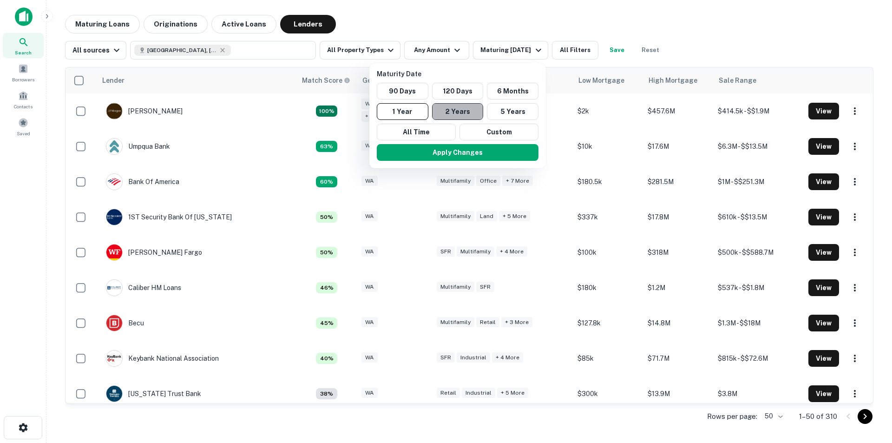
click at [463, 112] on button "2 Years" at bounding box center [458, 111] width 52 height 17
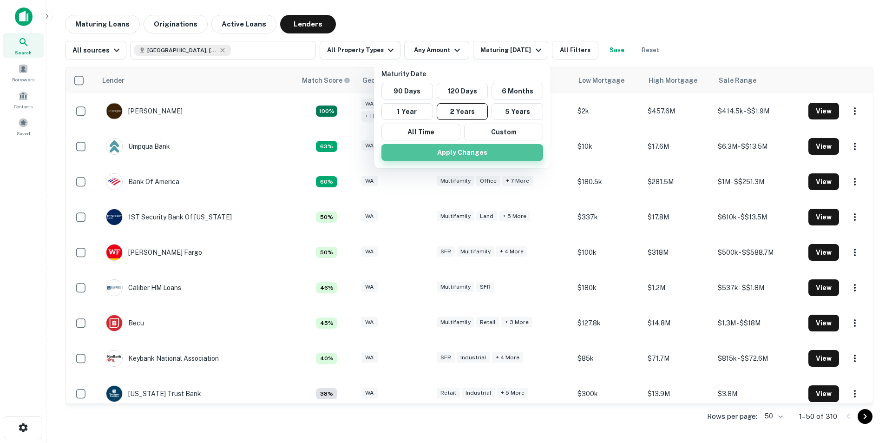
click at [454, 154] on button "Apply Changes" at bounding box center [463, 152] width 162 height 17
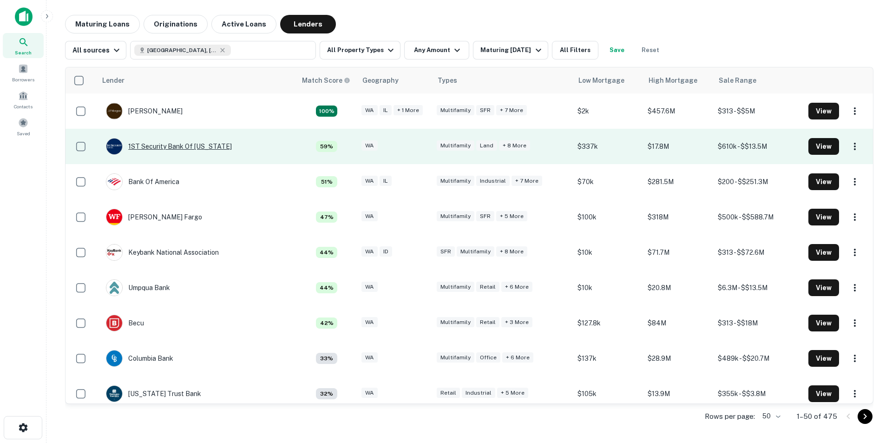
click at [211, 148] on div "1ST Security Bank Of [US_STATE]" at bounding box center [169, 146] width 126 height 17
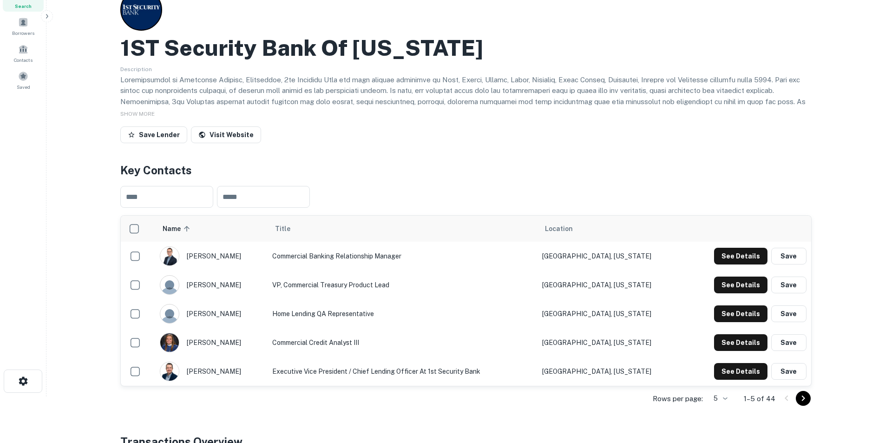
scroll to position [93, 0]
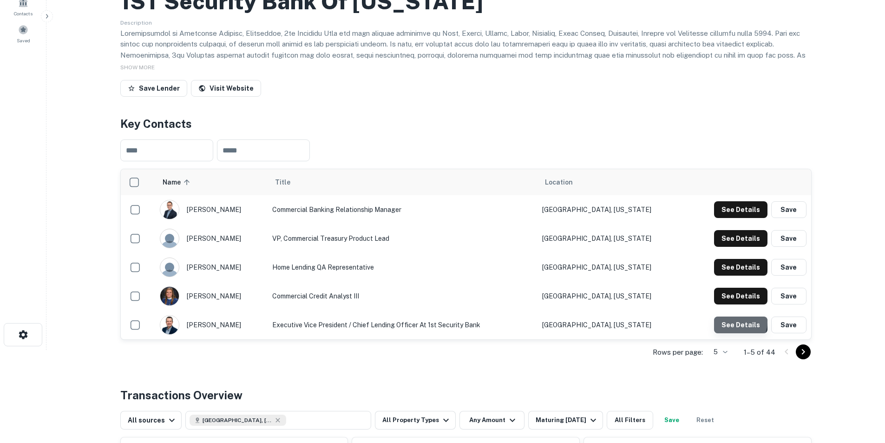
click at [587, 275] on button "See Details" at bounding box center [740, 324] width 53 height 17
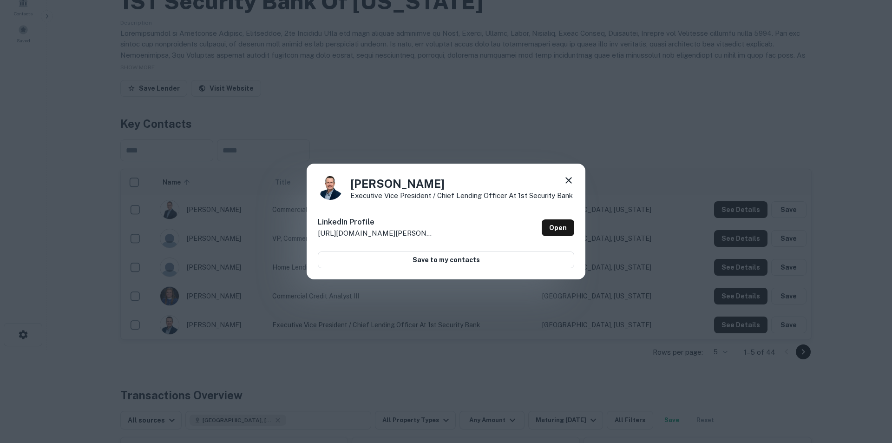
click at [571, 180] on icon at bounding box center [568, 180] width 11 height 11
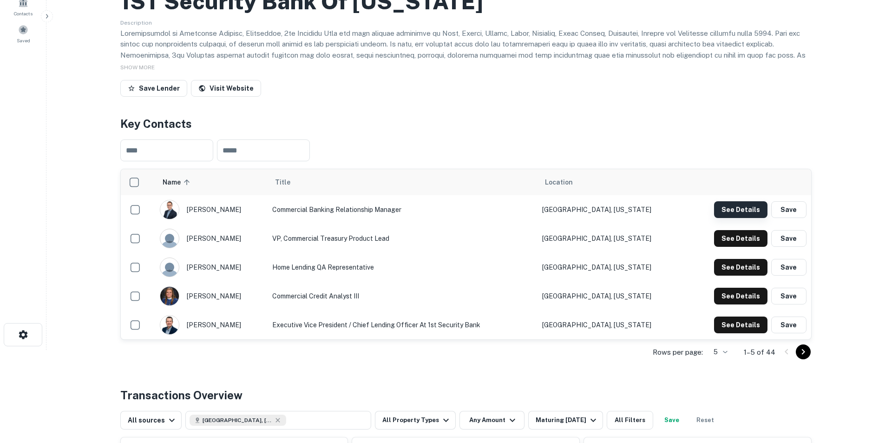
click at [587, 214] on button "See Details" at bounding box center [740, 209] width 53 height 17
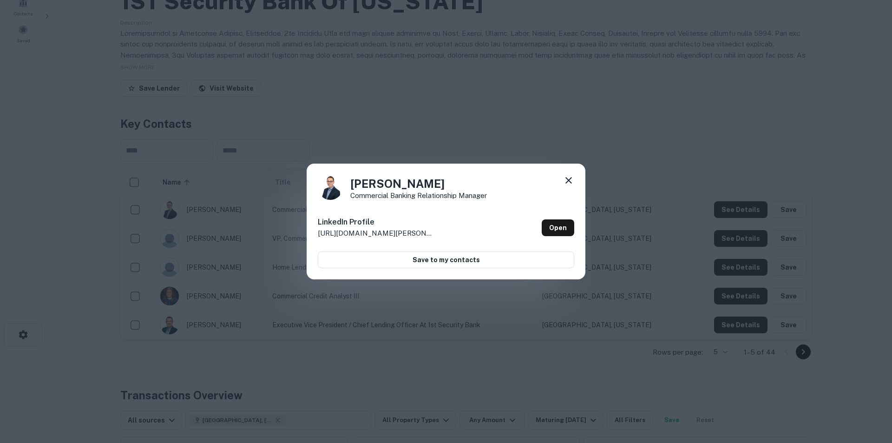
click at [567, 179] on icon at bounding box center [568, 180] width 11 height 11
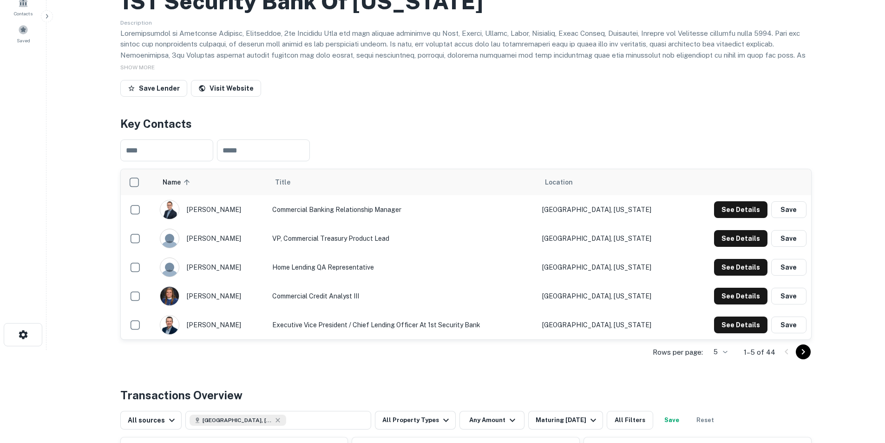
click at [587, 275] on icon "Go to next page" at bounding box center [803, 351] width 11 height 11
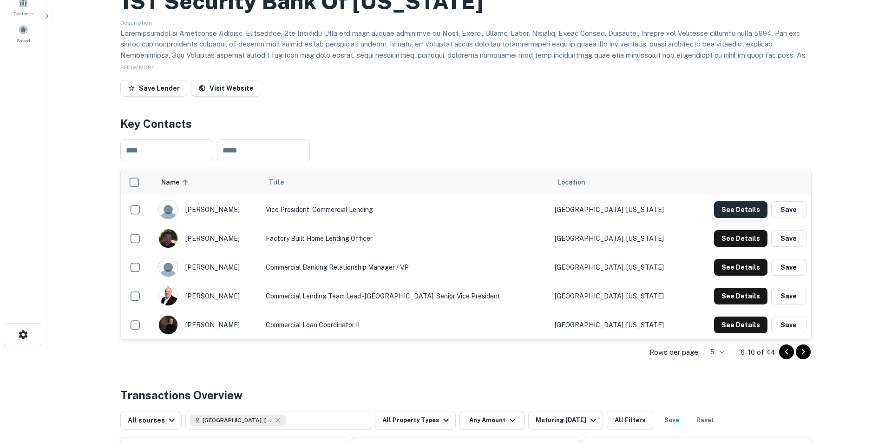
click at [587, 210] on button "See Details" at bounding box center [740, 209] width 53 height 17
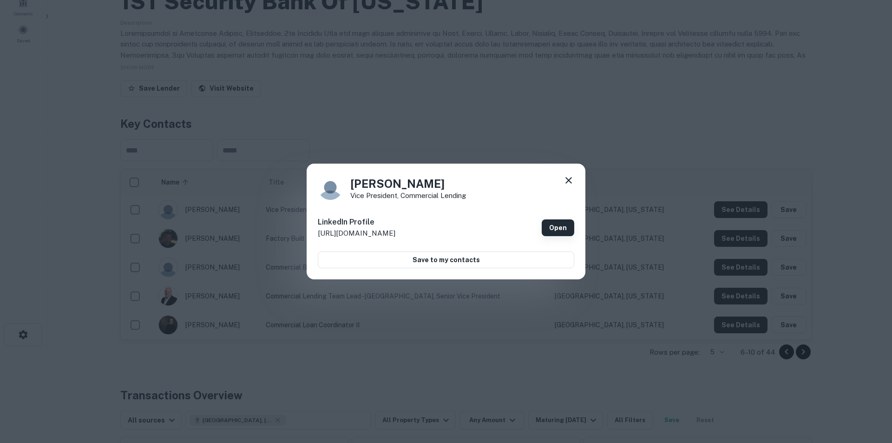
click at [555, 227] on link "Open" at bounding box center [558, 227] width 33 height 17
click at [569, 176] on icon at bounding box center [568, 180] width 11 height 11
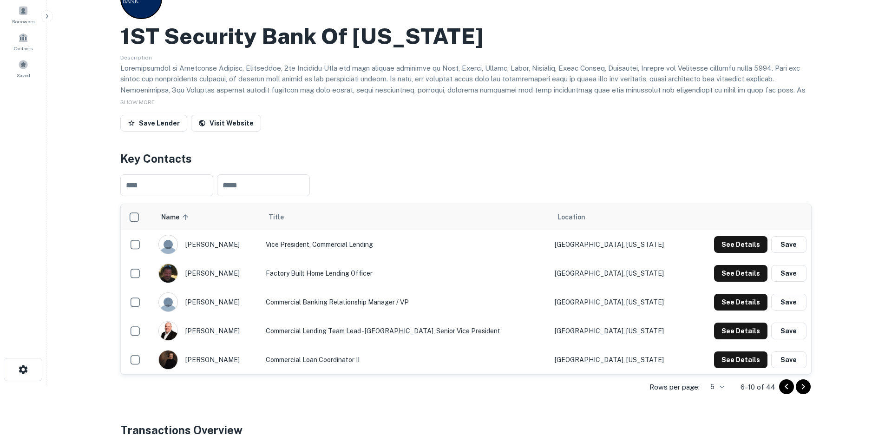
scroll to position [0, 0]
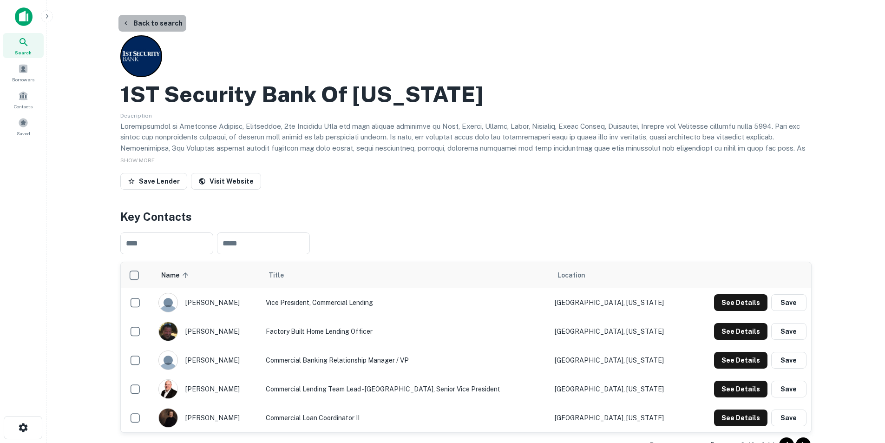
click at [157, 24] on button "Back to search" at bounding box center [153, 23] width 68 height 17
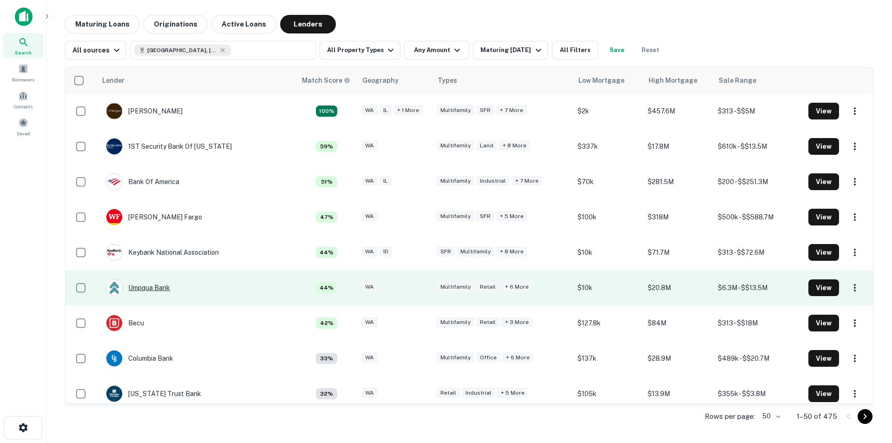
click at [154, 275] on div "Umpqua Bank" at bounding box center [138, 287] width 64 height 17
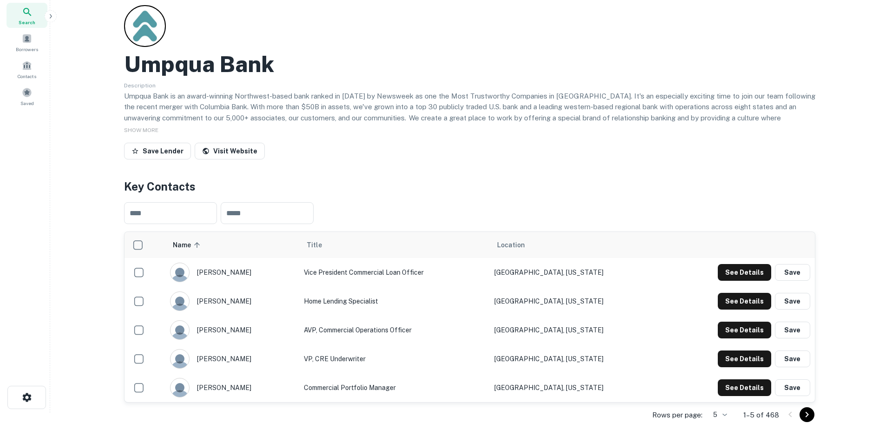
scroll to position [46, 0]
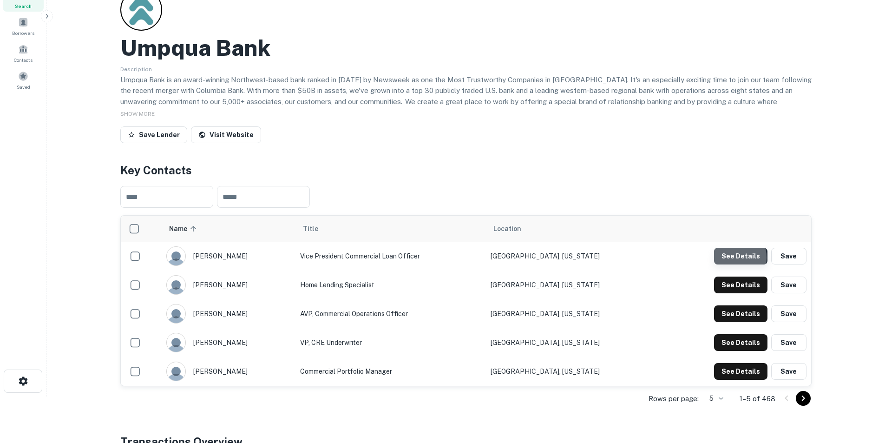
click at [587, 257] on button "See Details" at bounding box center [740, 256] width 53 height 17
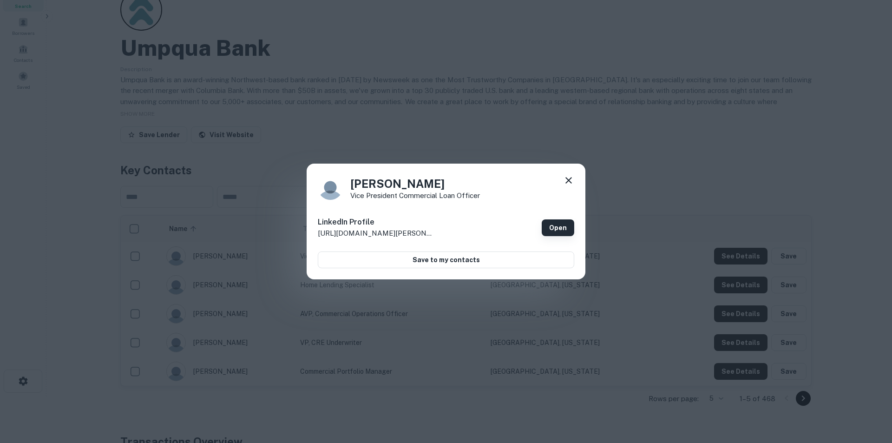
click at [559, 226] on link "Open" at bounding box center [558, 227] width 33 height 17
drag, startPoint x: 571, startPoint y: 181, endPoint x: 324, endPoint y: 153, distance: 248.3
click at [569, 181] on icon at bounding box center [568, 180] width 11 height 11
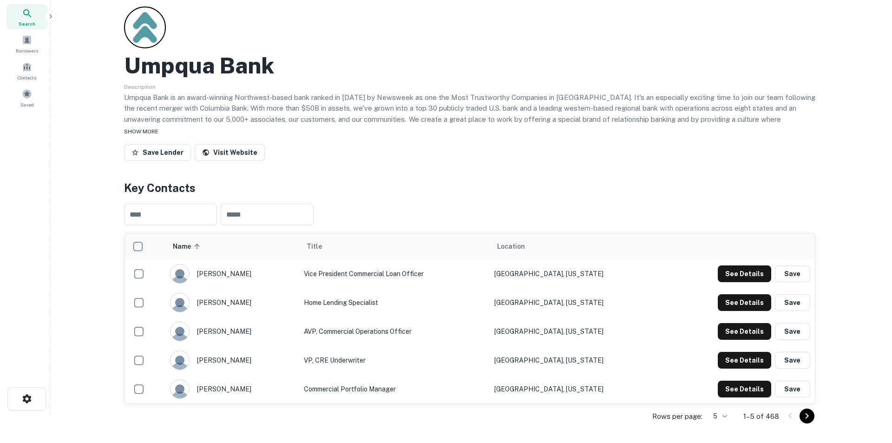
scroll to position [0, 0]
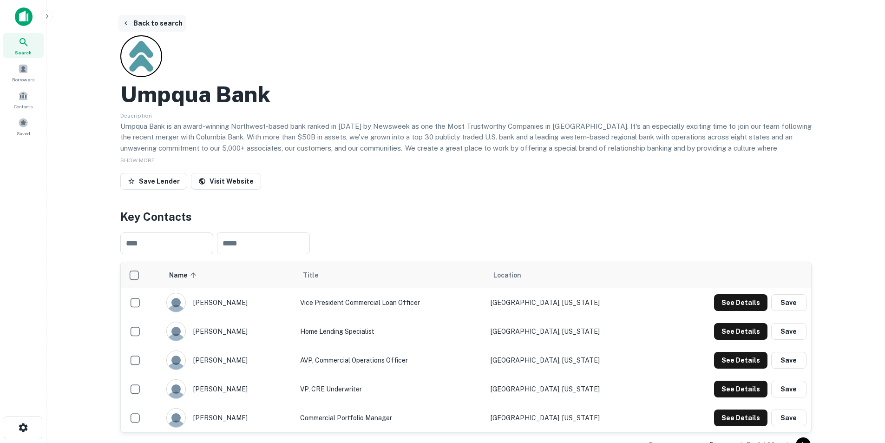
click at [151, 26] on button "Back to search" at bounding box center [153, 23] width 68 height 17
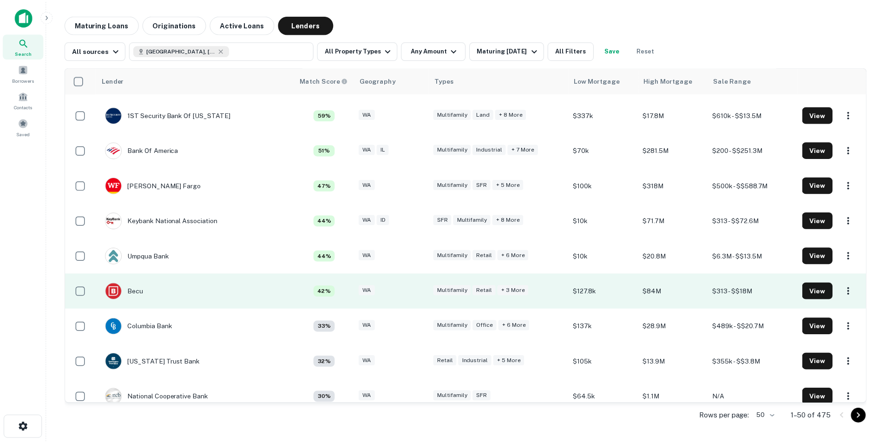
scroll to position [46, 0]
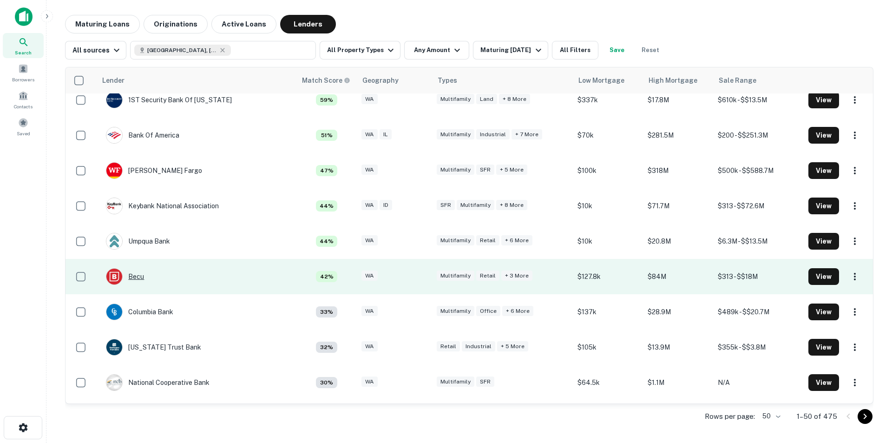
click at [135, 275] on div "Becu" at bounding box center [125, 276] width 38 height 17
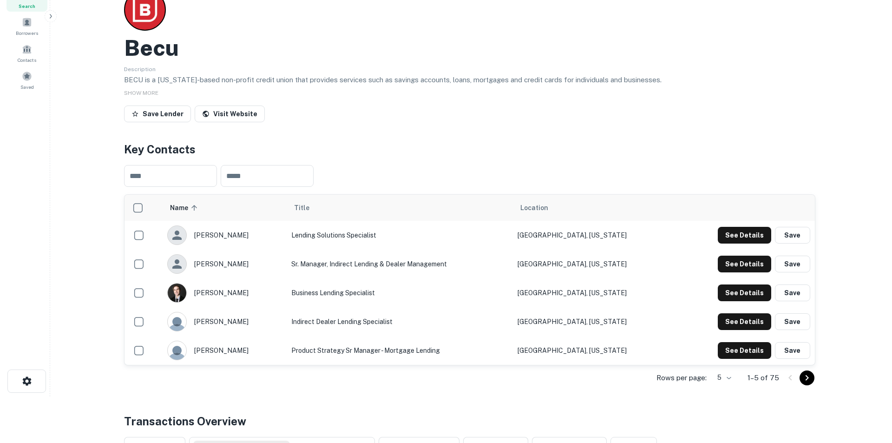
scroll to position [93, 0]
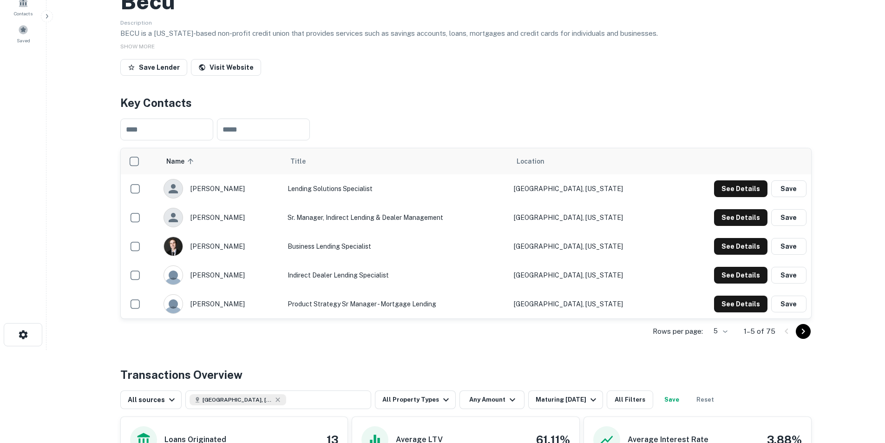
click at [587, 275] on icon "Go to next page" at bounding box center [803, 332] width 3 height 6
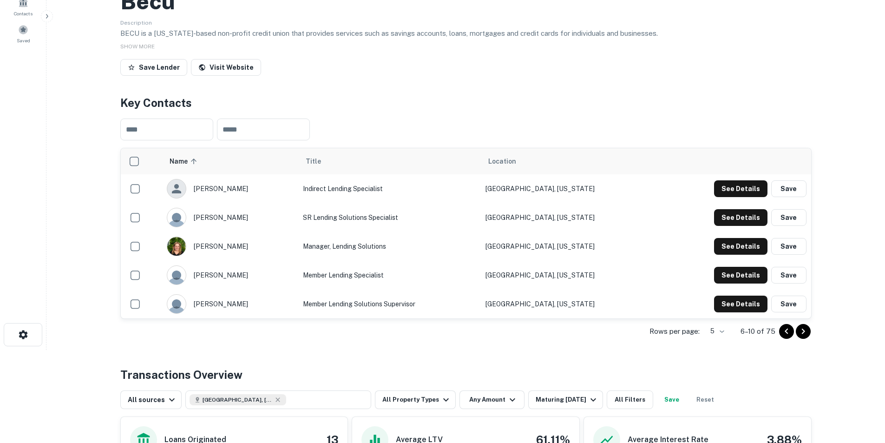
click at [587, 275] on icon "Go to next page" at bounding box center [803, 332] width 3 height 6
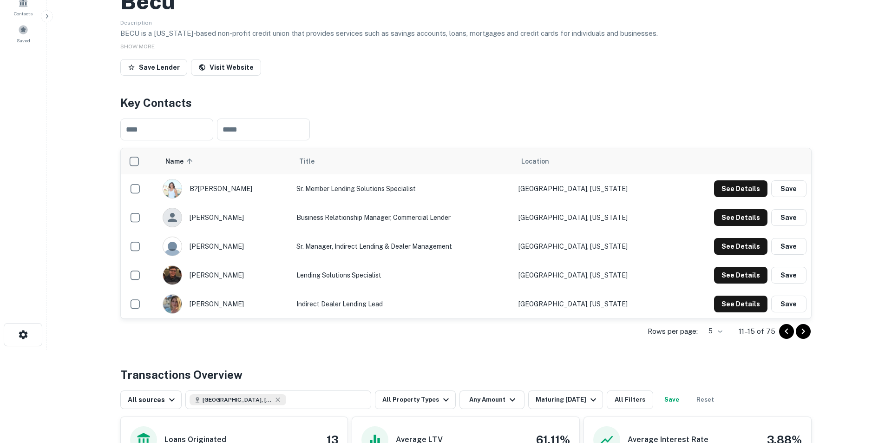
click at [587, 275] on icon "Go to next page" at bounding box center [803, 332] width 3 height 6
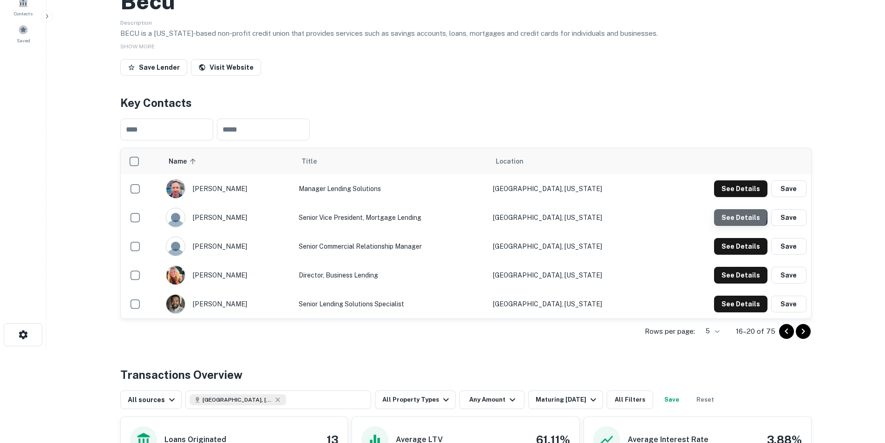
click at [587, 215] on button "See Details" at bounding box center [740, 217] width 53 height 17
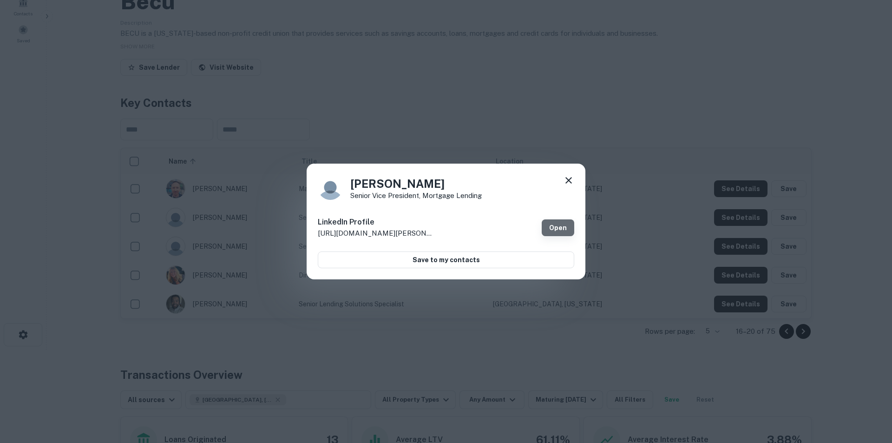
click at [553, 227] on link "Open" at bounding box center [558, 227] width 33 height 17
click at [565, 178] on icon at bounding box center [568, 180] width 11 height 11
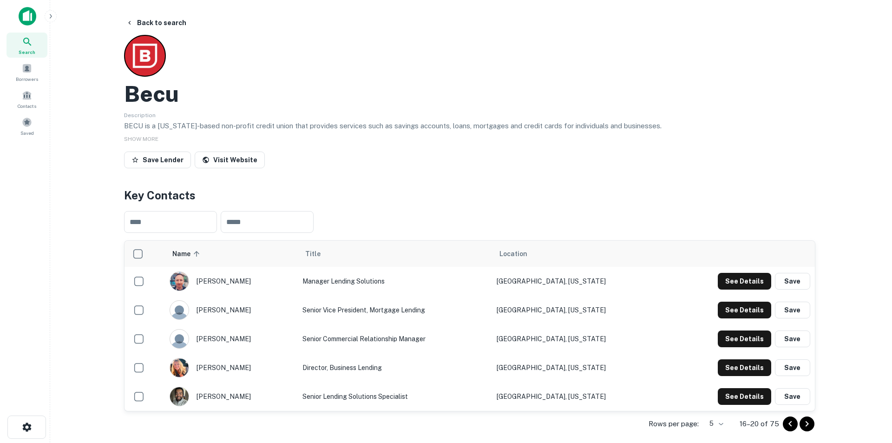
scroll to position [0, 0]
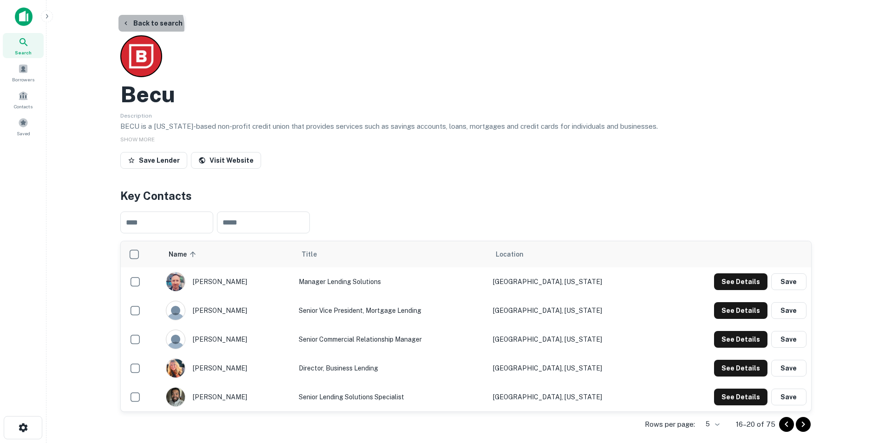
click at [143, 26] on button "Back to search" at bounding box center [153, 23] width 68 height 17
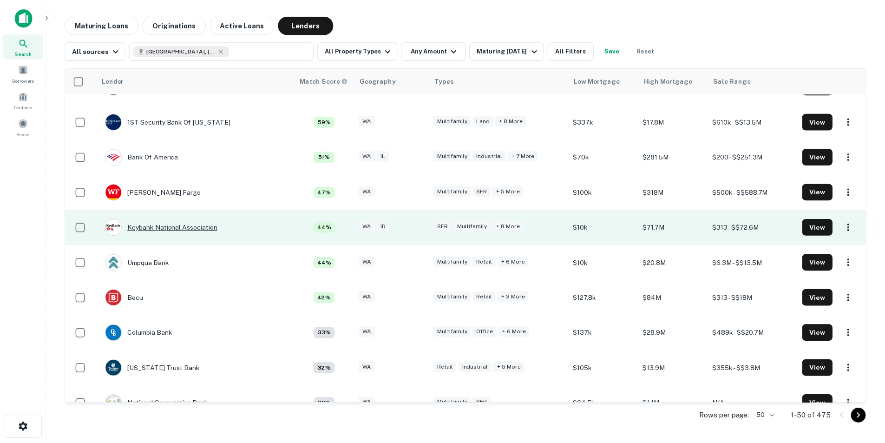
scroll to position [46, 0]
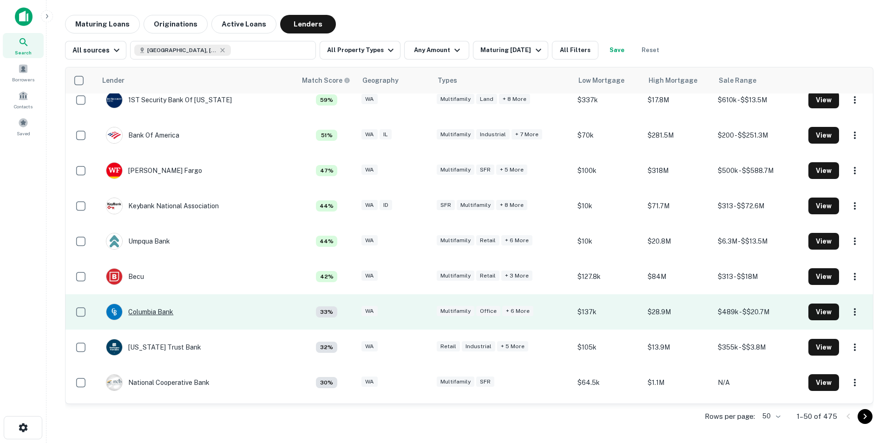
click at [156, 275] on div "Columbia Bank" at bounding box center [139, 311] width 67 height 17
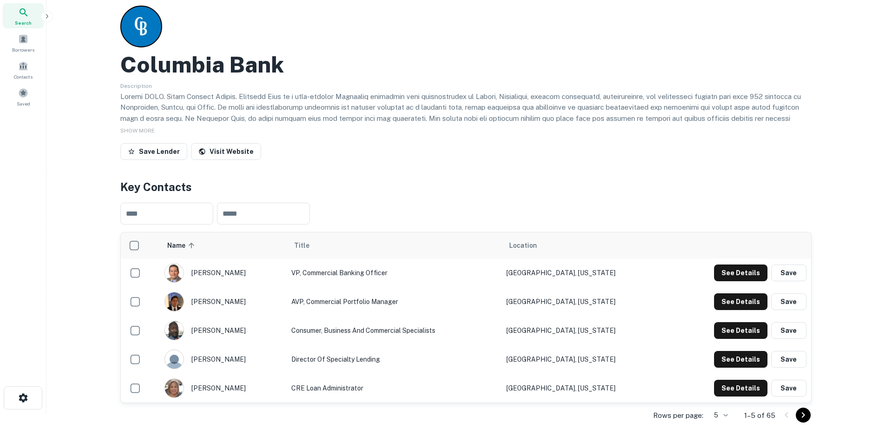
scroll to position [46, 0]
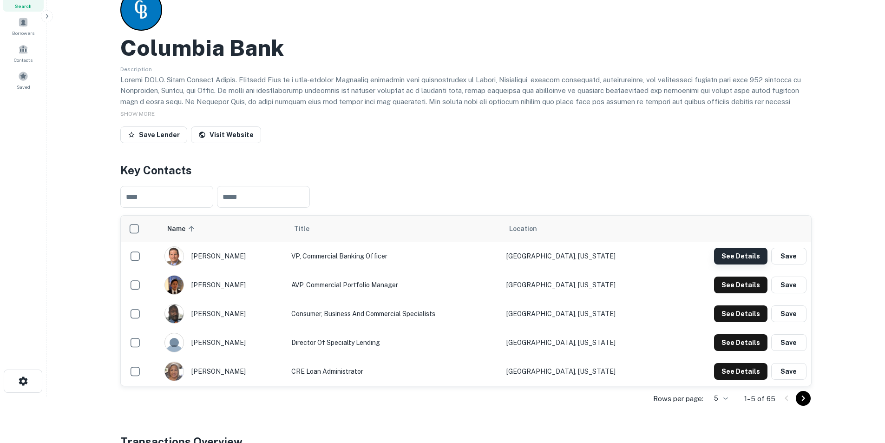
click at [587, 258] on button "See Details" at bounding box center [740, 256] width 53 height 17
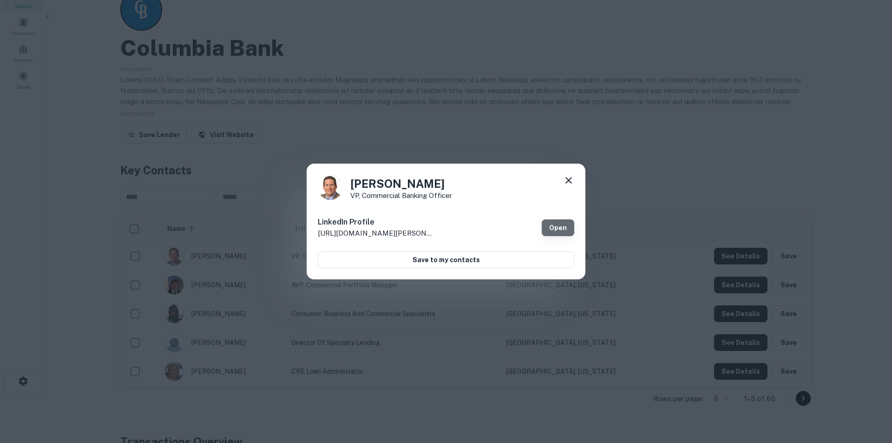
click at [557, 225] on link "Open" at bounding box center [558, 227] width 33 height 17
click at [568, 178] on icon at bounding box center [568, 180] width 11 height 11
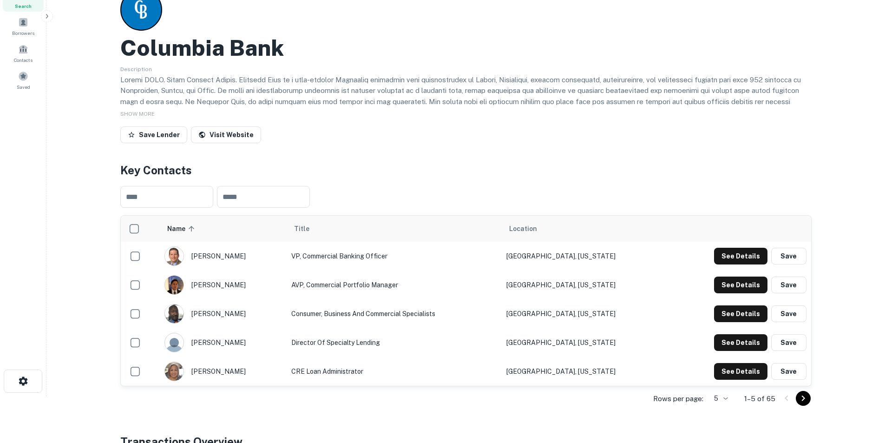
click at [587, 275] on icon "Go to next page" at bounding box center [803, 398] width 11 height 11
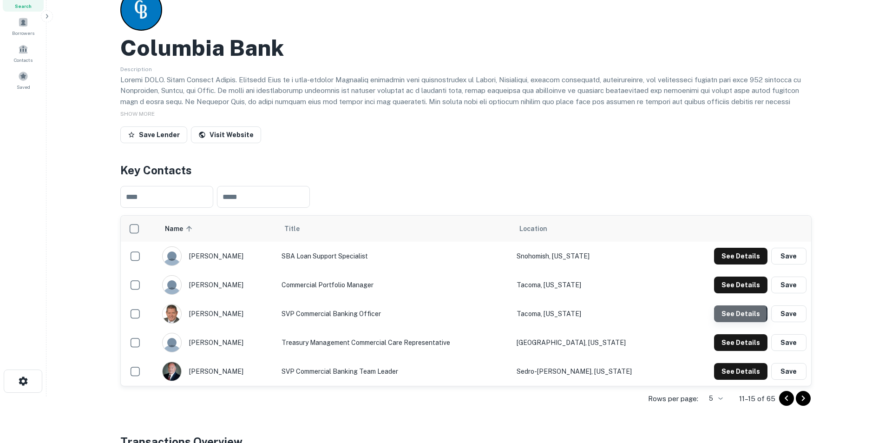
click at [587, 275] on button "See Details" at bounding box center [740, 313] width 53 height 17
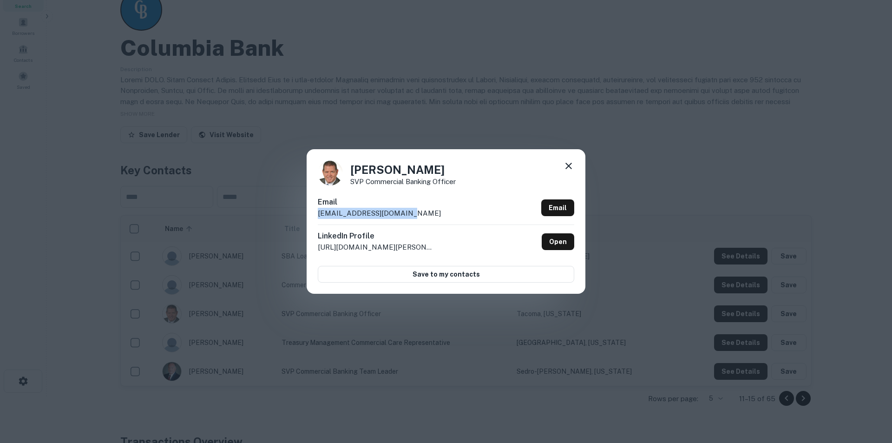
drag, startPoint x: 415, startPoint y: 214, endPoint x: 320, endPoint y: 214, distance: 95.7
click at [320, 214] on div "Email mevans@columbiabank.com Email" at bounding box center [446, 211] width 257 height 28
copy p "mevans@columbiabank.com"
click at [571, 164] on icon at bounding box center [569, 166] width 7 height 7
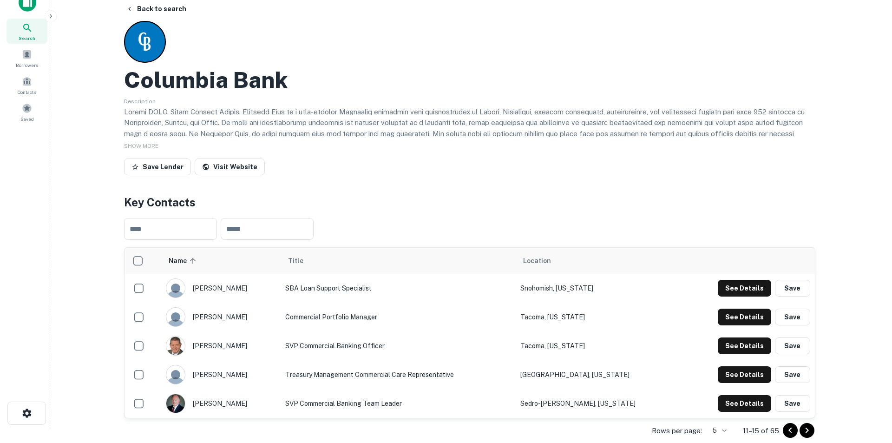
scroll to position [0, 0]
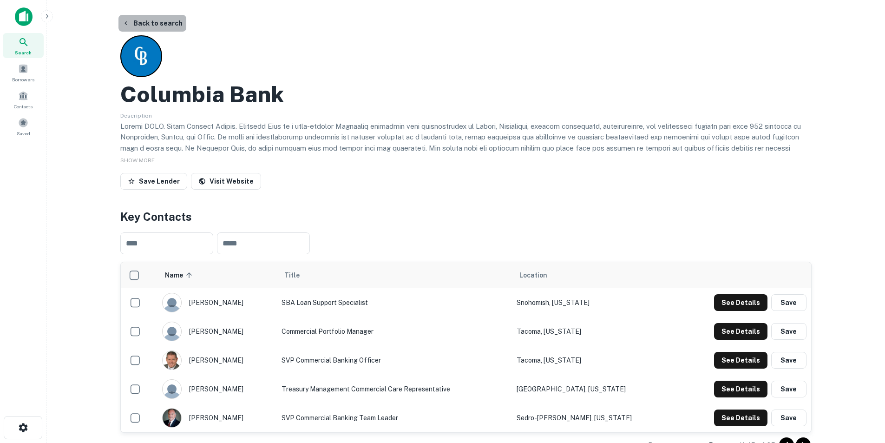
click at [164, 26] on button "Back to search" at bounding box center [153, 23] width 68 height 17
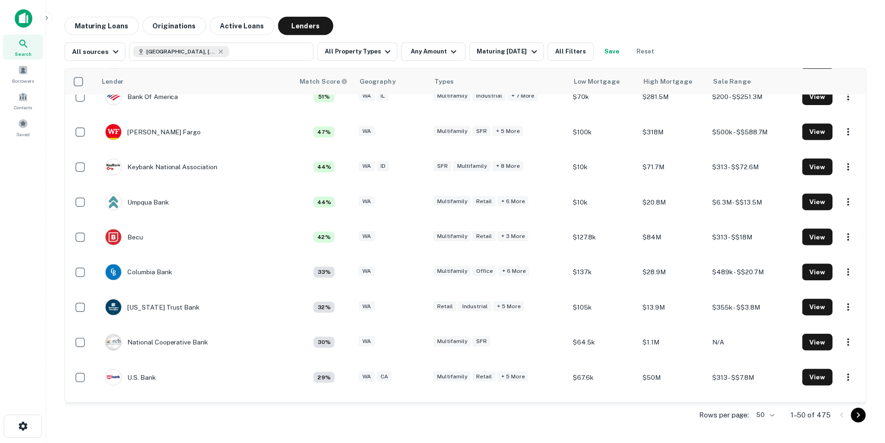
scroll to position [139, 0]
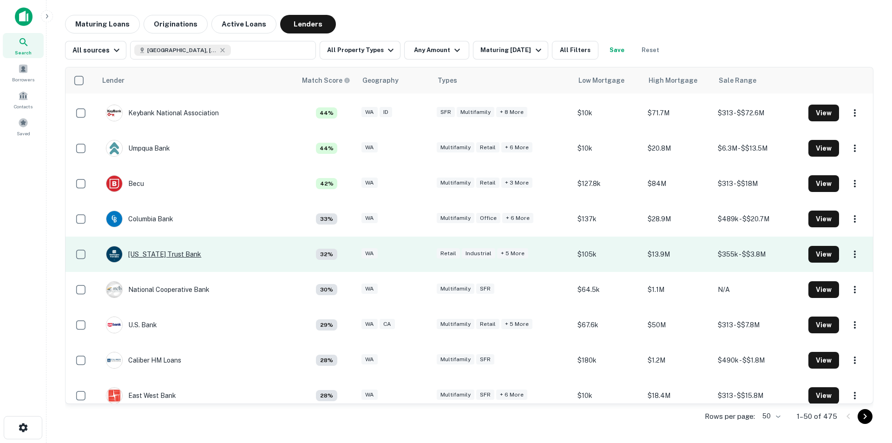
click at [178, 254] on div "[US_STATE] Trust Bank" at bounding box center [153, 254] width 95 height 17
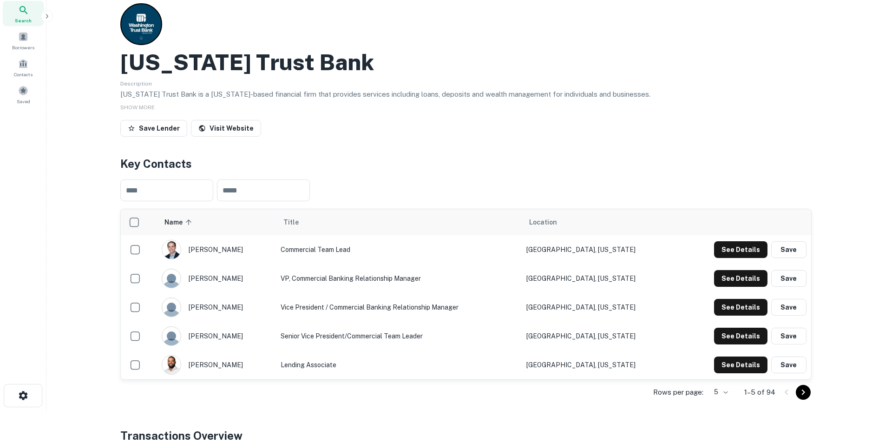
scroll to position [46, 0]
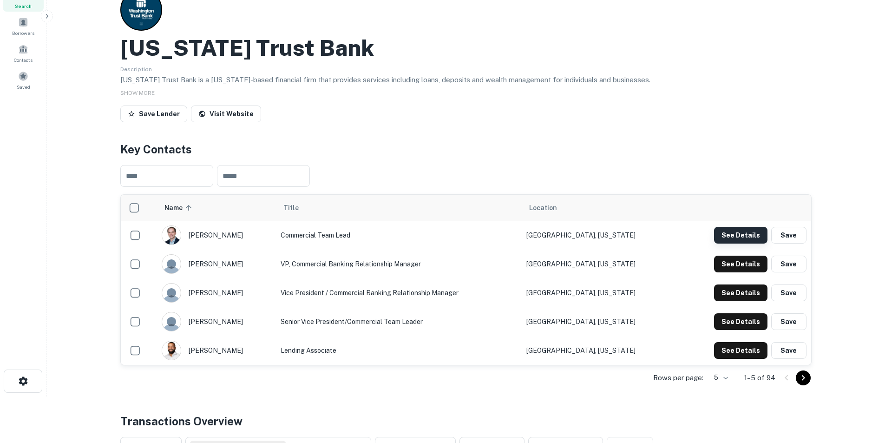
click at [587, 232] on button "See Details" at bounding box center [740, 235] width 53 height 17
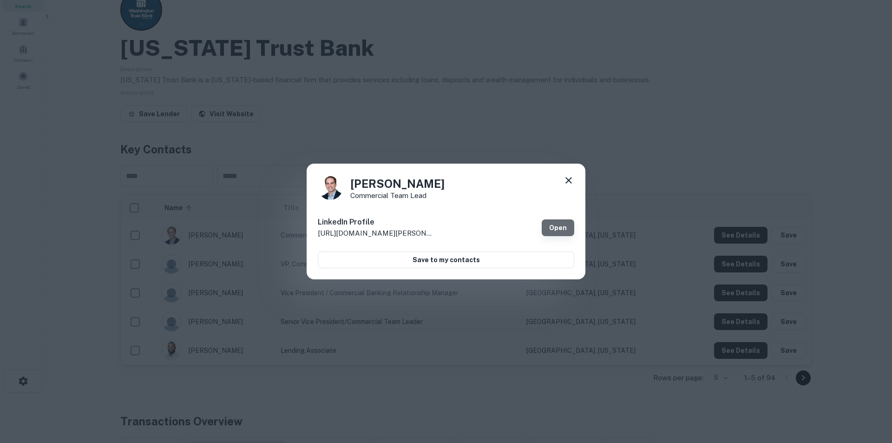
click at [556, 224] on link "Open" at bounding box center [558, 227] width 33 height 17
drag, startPoint x: 571, startPoint y: 179, endPoint x: 202, endPoint y: 81, distance: 381.9
click at [570, 179] on icon at bounding box center [568, 180] width 11 height 11
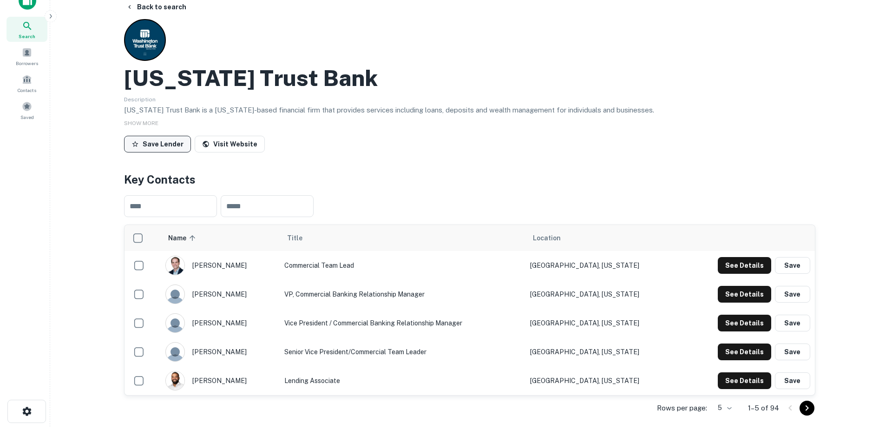
scroll to position [0, 0]
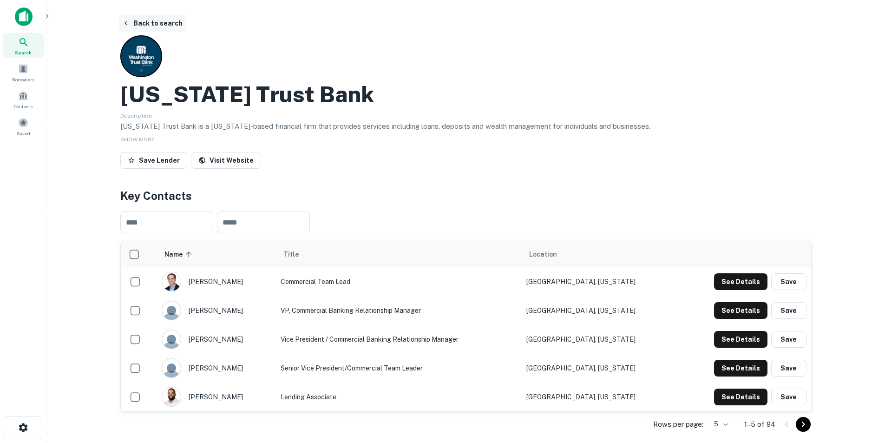
click at [152, 26] on button "Back to search" at bounding box center [153, 23] width 68 height 17
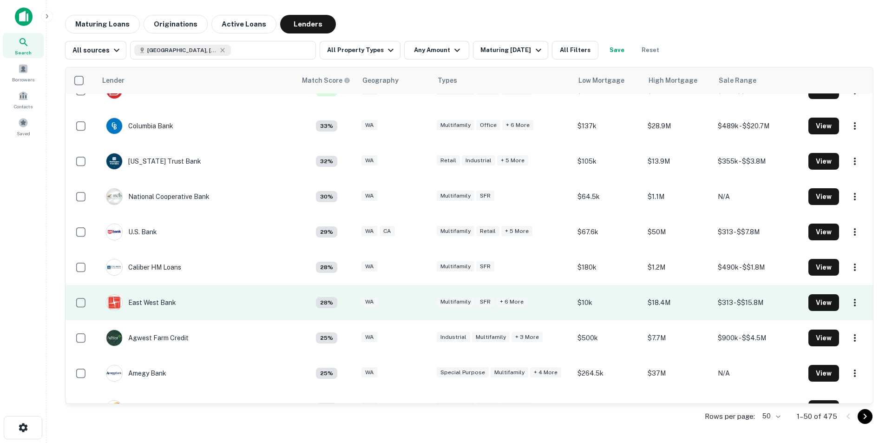
scroll to position [279, 0]
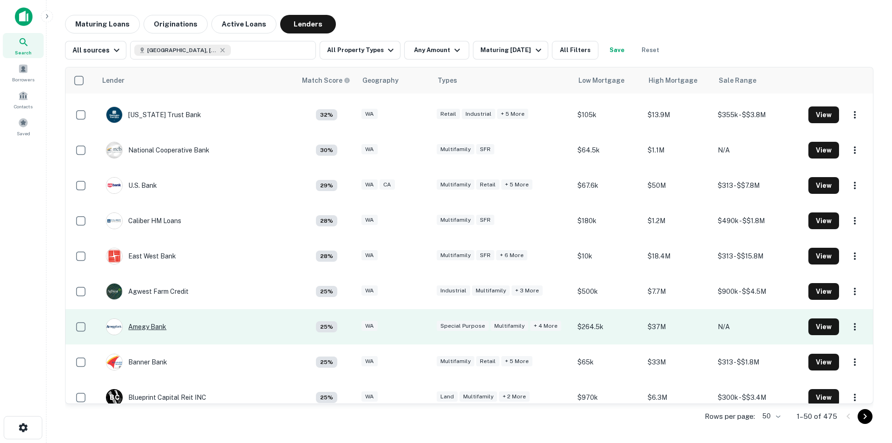
click at [149, 325] on div "Amegy Bank" at bounding box center [136, 326] width 60 height 17
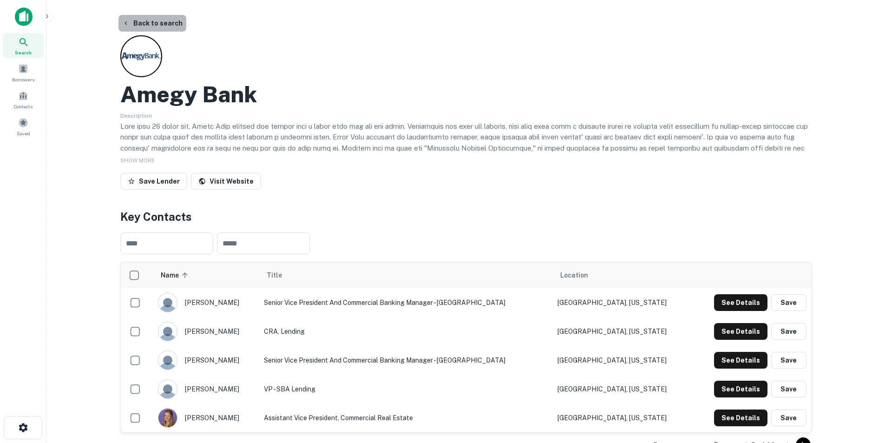
click at [162, 24] on button "Back to search" at bounding box center [153, 23] width 68 height 17
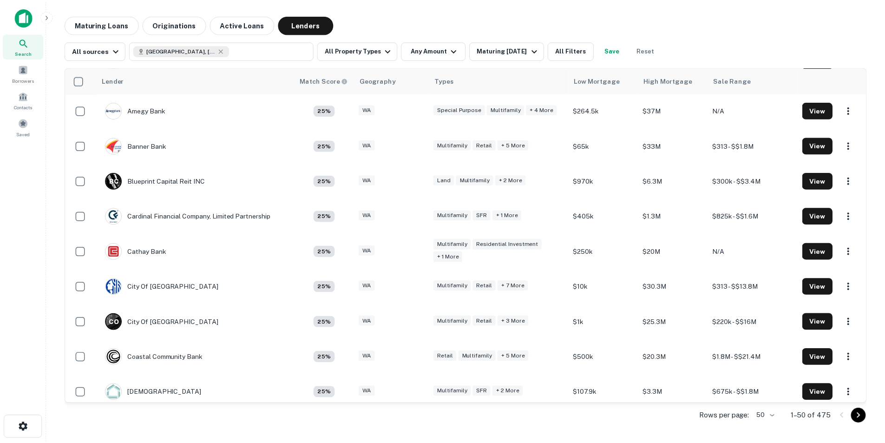
scroll to position [511, 0]
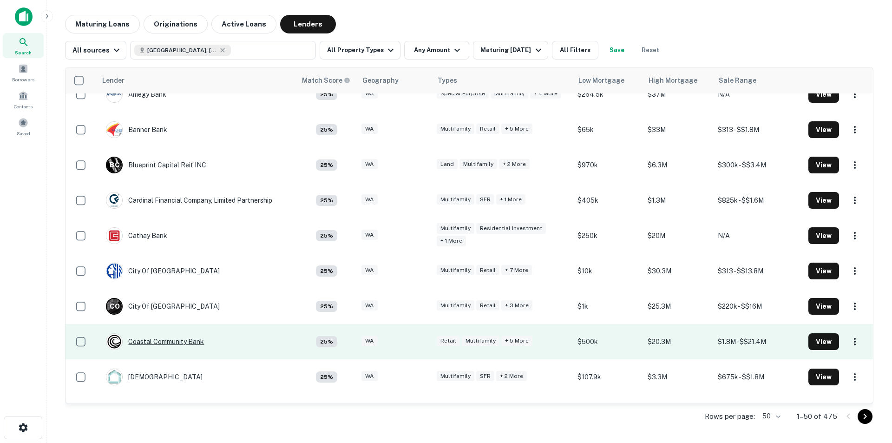
click at [159, 342] on div "Coastal Community Bank" at bounding box center [155, 341] width 98 height 17
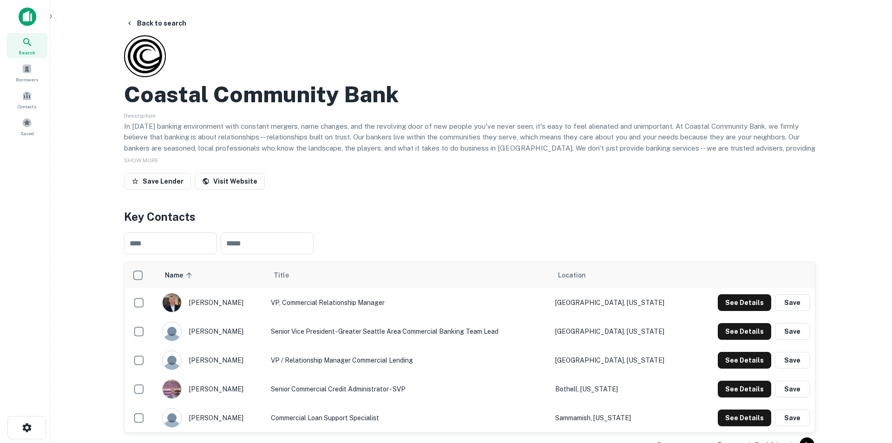
scroll to position [46, 0]
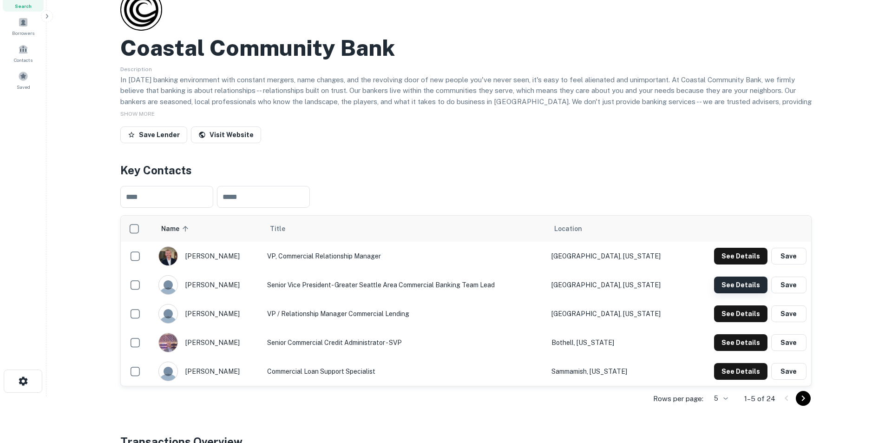
click at [736, 284] on button "See Details" at bounding box center [740, 285] width 53 height 17
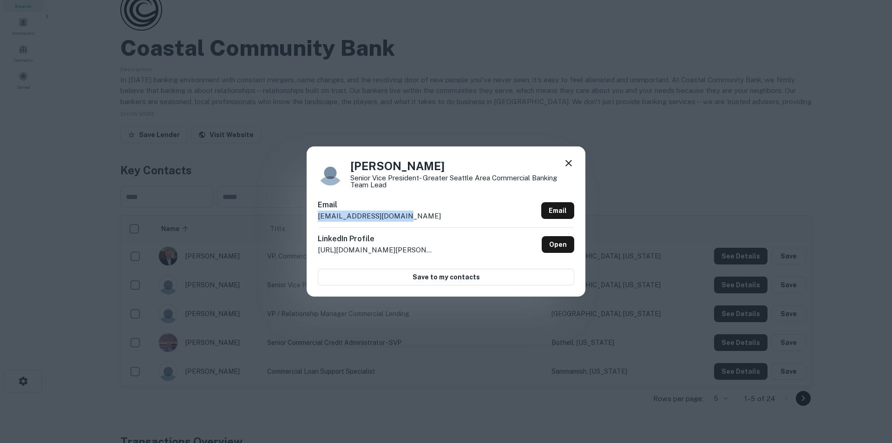
drag, startPoint x: 409, startPoint y: 212, endPoint x: 319, endPoint y: 215, distance: 90.2
click at [319, 215] on div "Email [EMAIL_ADDRESS][DOMAIN_NAME] Email" at bounding box center [446, 213] width 257 height 28
copy p "[EMAIL_ADDRESS][DOMAIN_NAME]"
click at [570, 167] on icon at bounding box center [568, 163] width 11 height 11
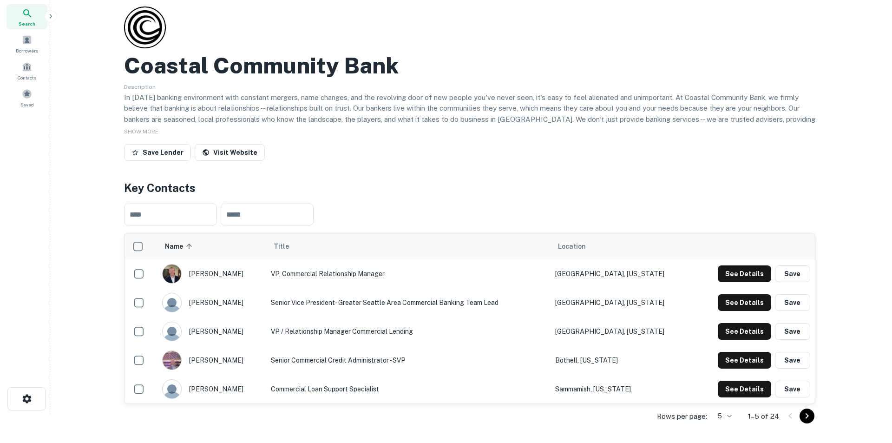
scroll to position [0, 0]
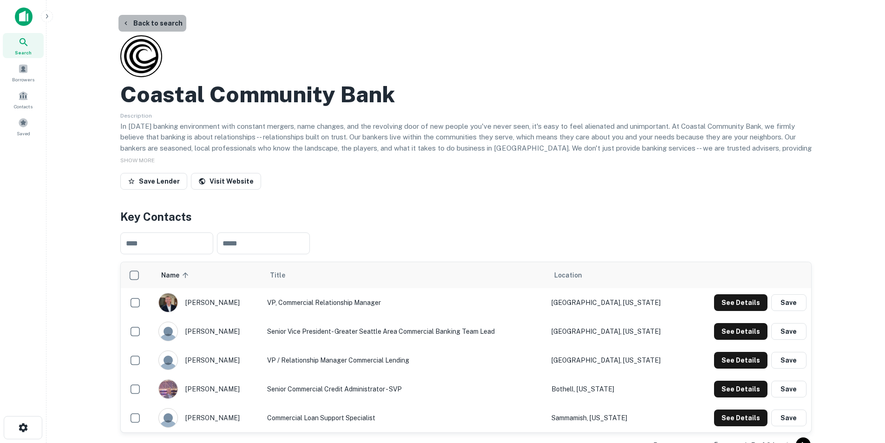
click at [160, 23] on button "Back to search" at bounding box center [153, 23] width 68 height 17
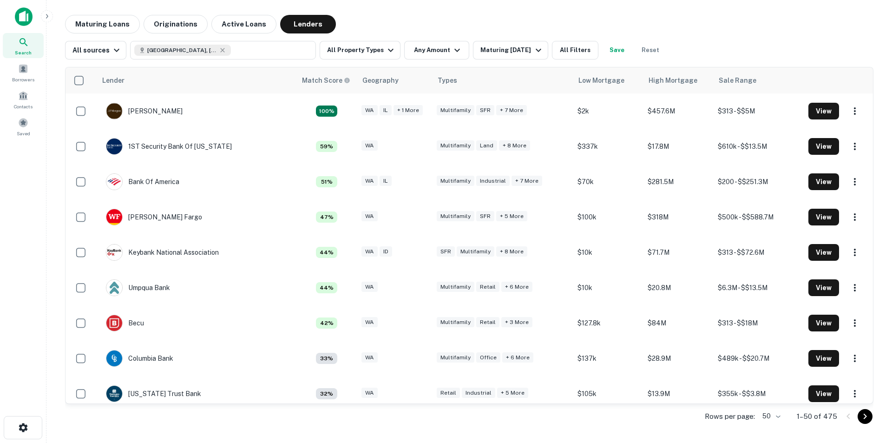
click at [22, 14] on img at bounding box center [24, 16] width 18 height 19
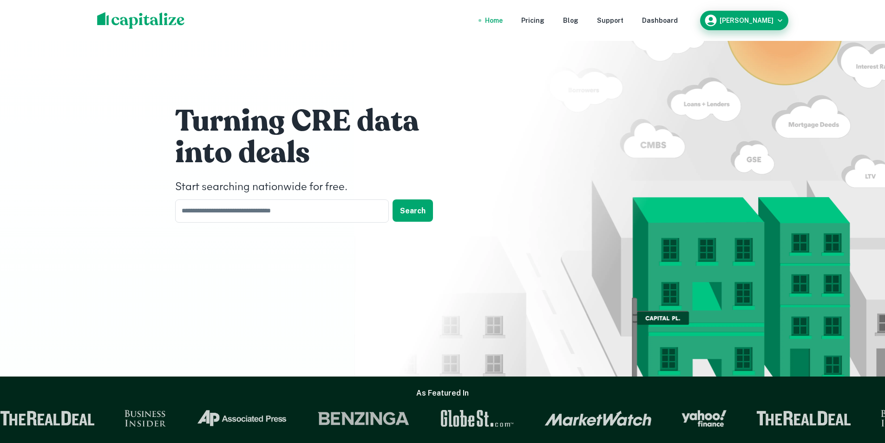
click at [778, 17] on icon "button" at bounding box center [780, 20] width 9 height 9
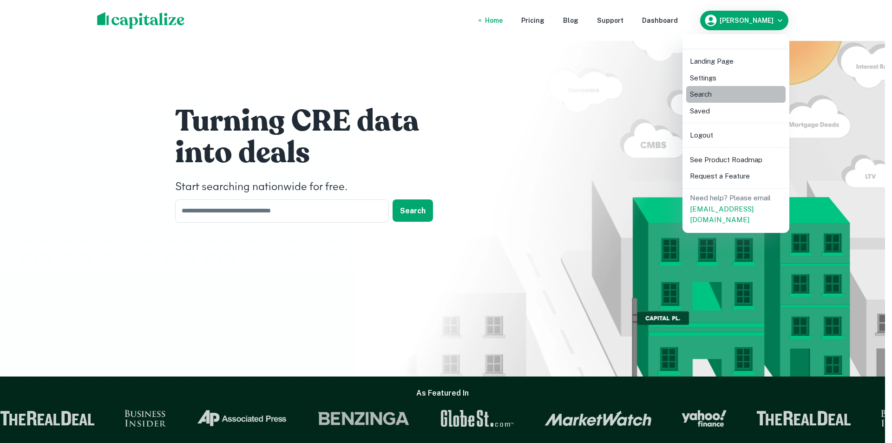
click at [710, 97] on li "Search" at bounding box center [735, 94] width 99 height 17
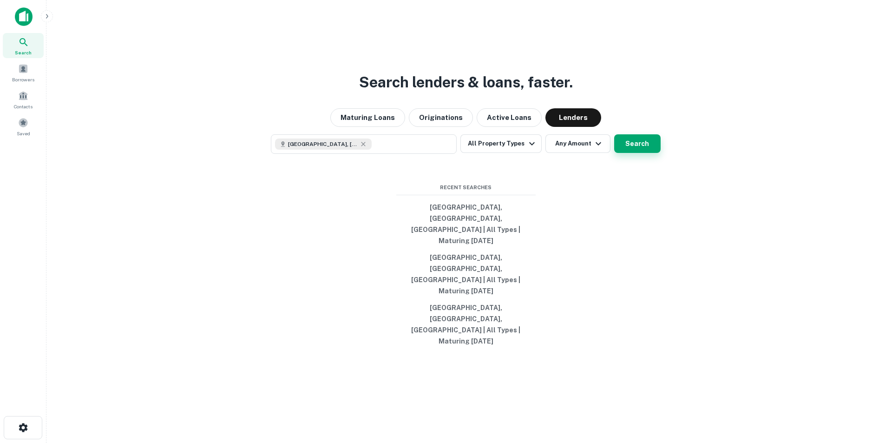
click at [625, 153] on button "Search" at bounding box center [637, 143] width 46 height 19
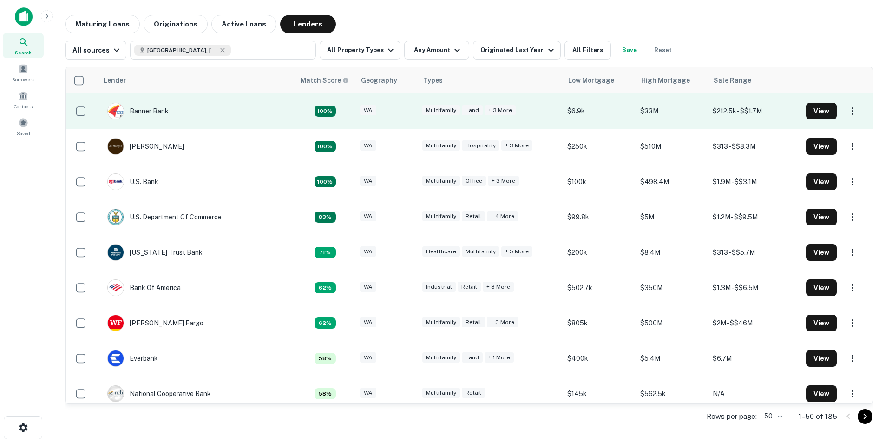
click at [158, 106] on div "Banner Bank" at bounding box center [137, 111] width 61 height 17
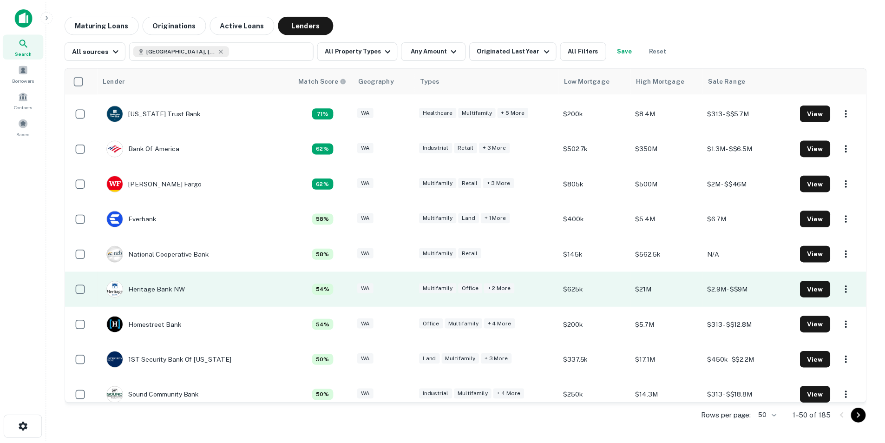
scroll to position [186, 0]
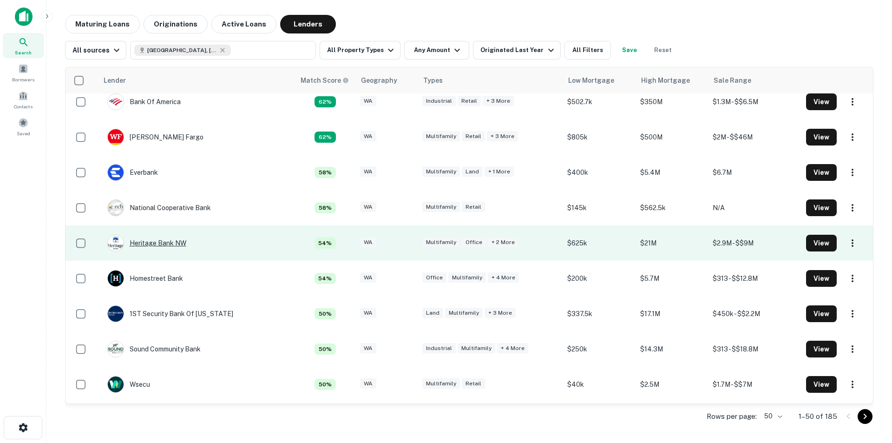
click at [159, 243] on div "Heritage Bank NW" at bounding box center [146, 243] width 79 height 17
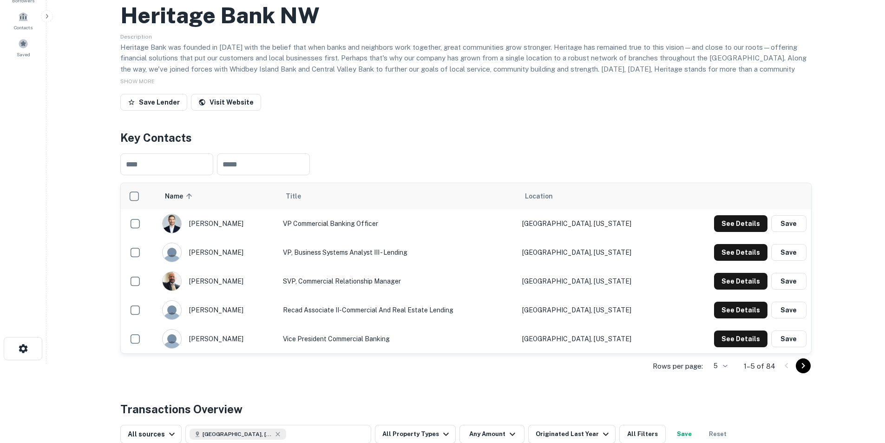
scroll to position [93, 0]
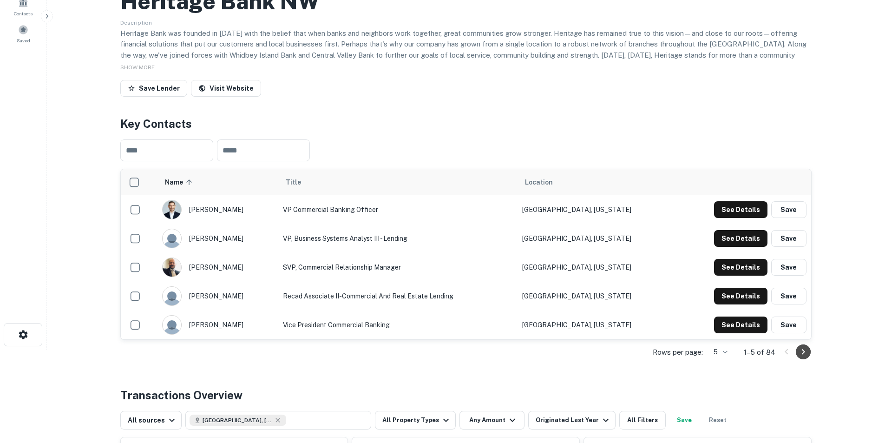
click at [804, 355] on icon "Go to next page" at bounding box center [803, 351] width 11 height 11
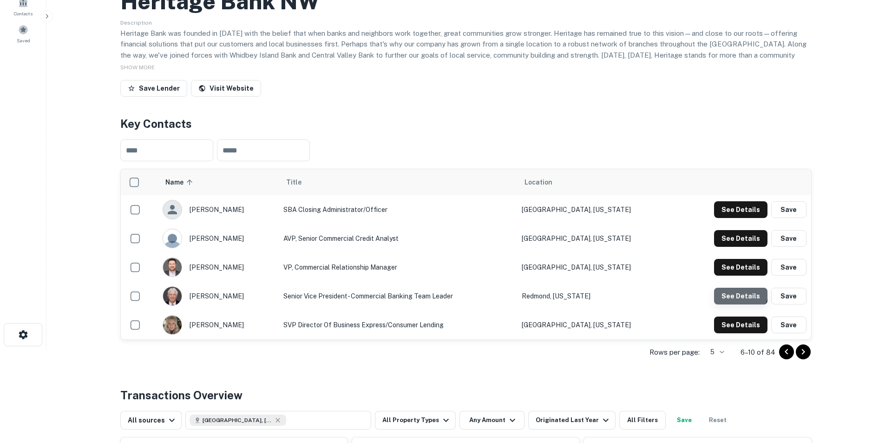
click at [738, 291] on button "See Details" at bounding box center [740, 296] width 53 height 17
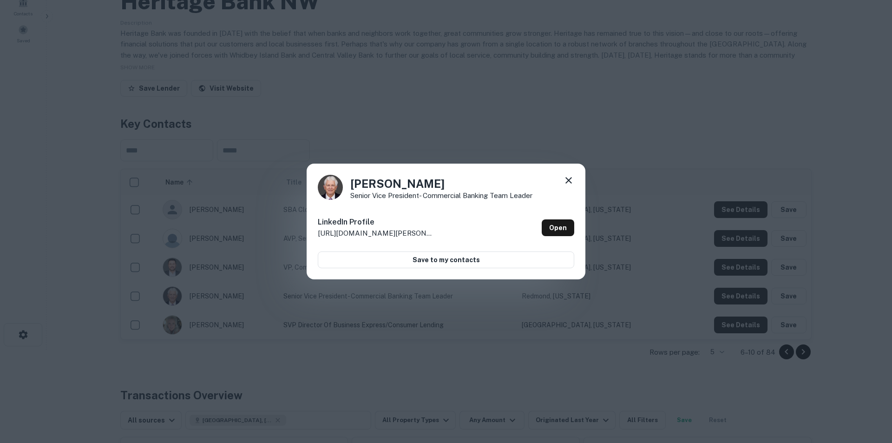
click at [567, 184] on icon at bounding box center [568, 180] width 11 height 11
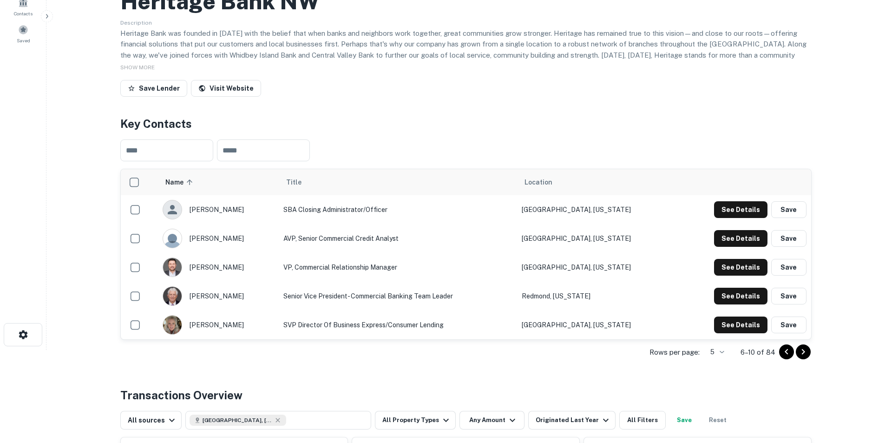
click at [792, 354] on icon "Go to previous page" at bounding box center [786, 351] width 11 height 11
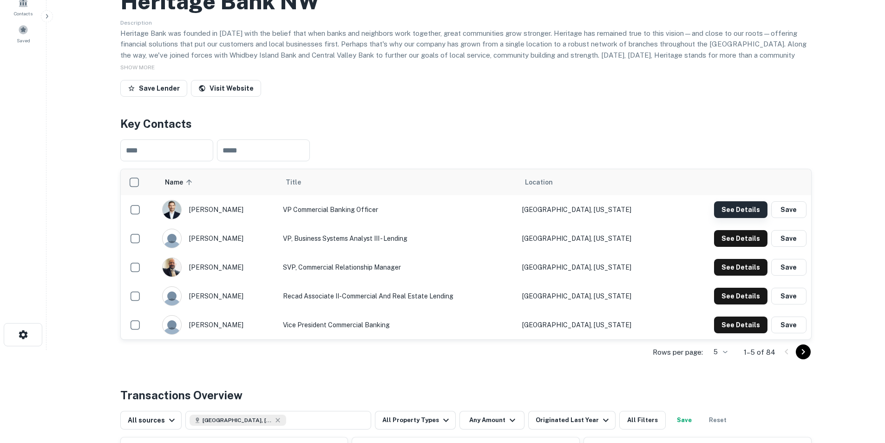
click at [731, 205] on button "See Details" at bounding box center [740, 209] width 53 height 17
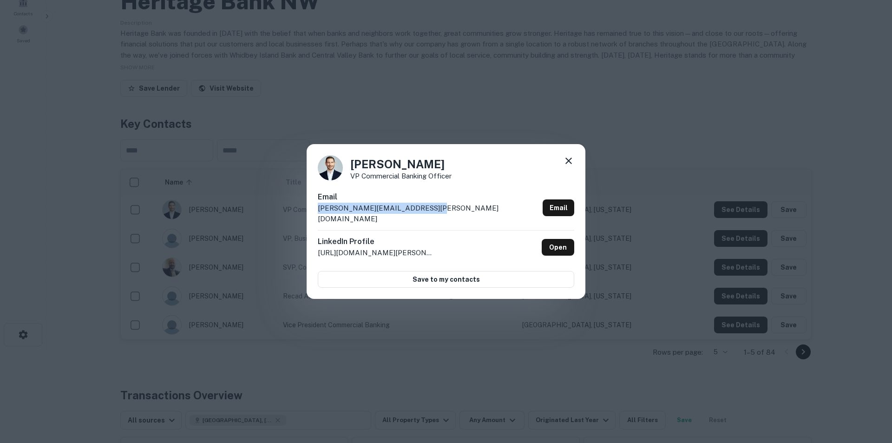
drag, startPoint x: 415, startPoint y: 214, endPoint x: 318, endPoint y: 211, distance: 96.7
click at [318, 211] on div "Email [PERSON_NAME][EMAIL_ADDRESS][DOMAIN_NAME] Email" at bounding box center [446, 210] width 257 height 39
copy p "[PERSON_NAME][EMAIL_ADDRESS][PERSON_NAME][DOMAIN_NAME]"
click at [568, 166] on icon at bounding box center [568, 160] width 11 height 11
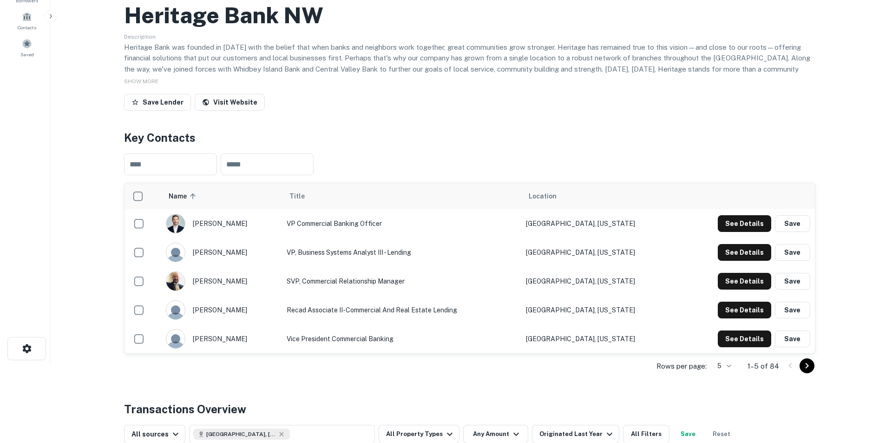
scroll to position [0, 0]
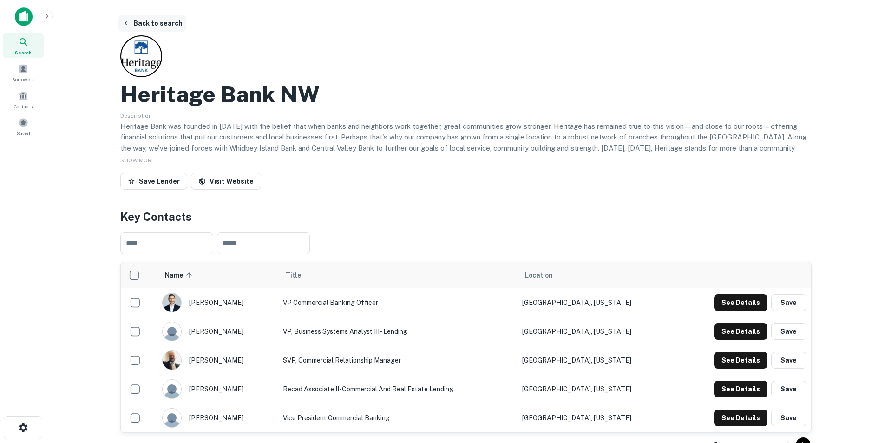
click at [174, 24] on button "Back to search" at bounding box center [153, 23] width 68 height 17
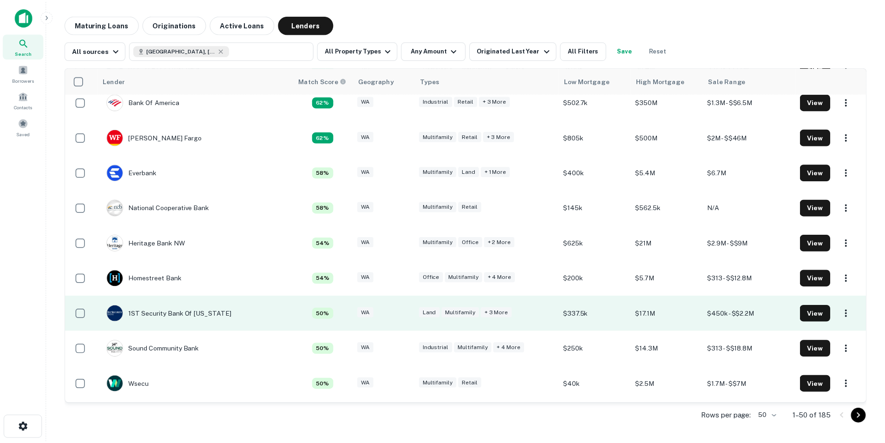
scroll to position [232, 0]
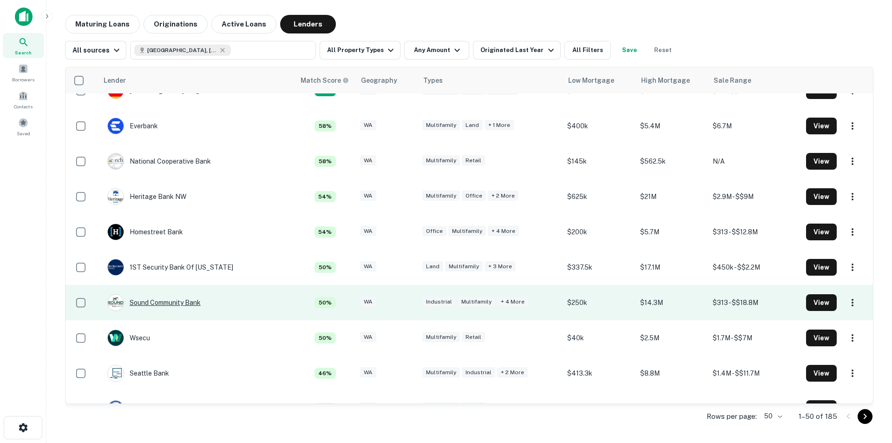
click at [178, 303] on div "Sound Community Bank" at bounding box center [153, 302] width 93 height 17
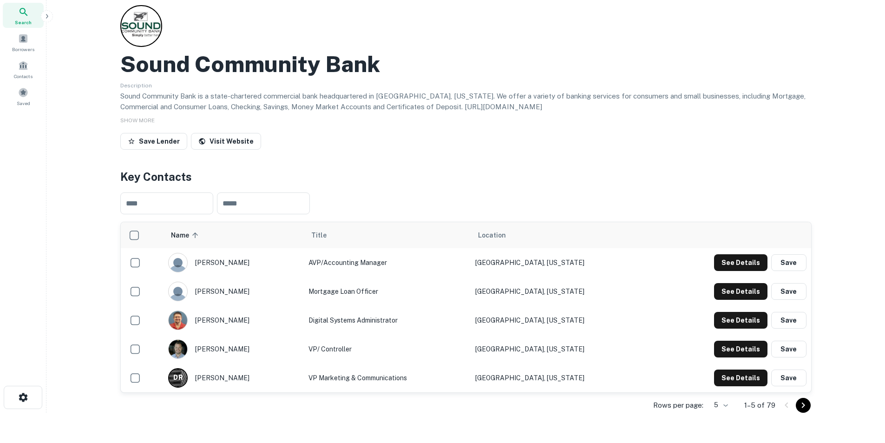
scroll to position [46, 0]
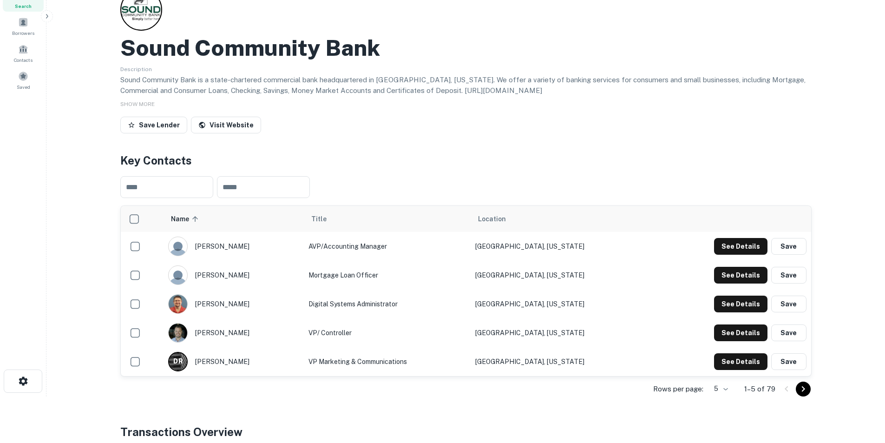
click at [804, 388] on icon "Go to next page" at bounding box center [803, 389] width 3 height 6
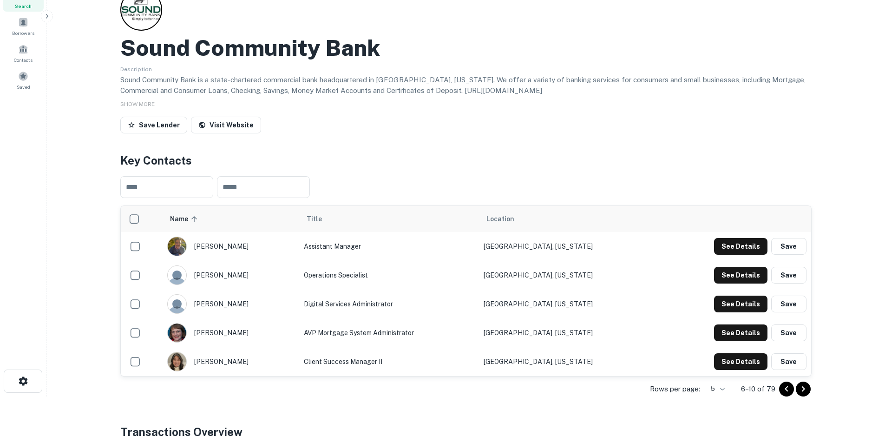
click at [800, 387] on icon "Go to next page" at bounding box center [803, 388] width 11 height 11
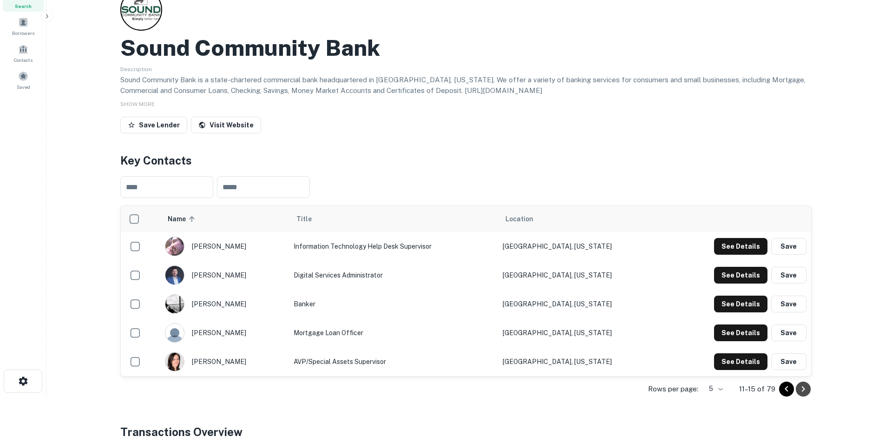
click at [802, 392] on icon "Go to next page" at bounding box center [803, 388] width 11 height 11
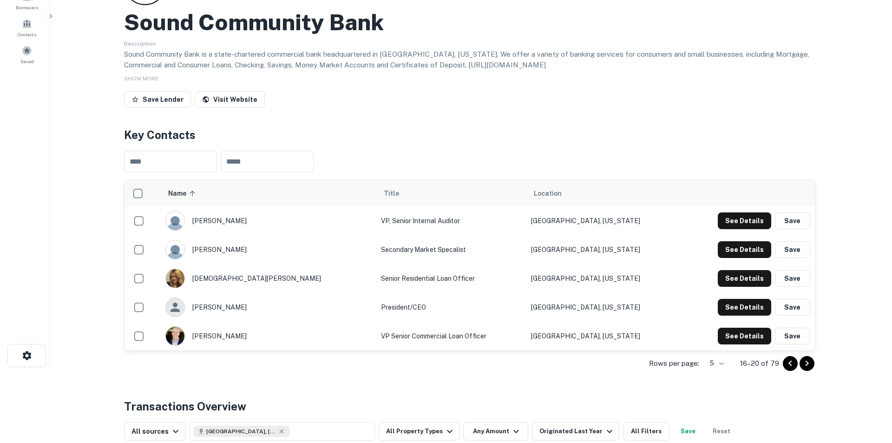
scroll to position [93, 0]
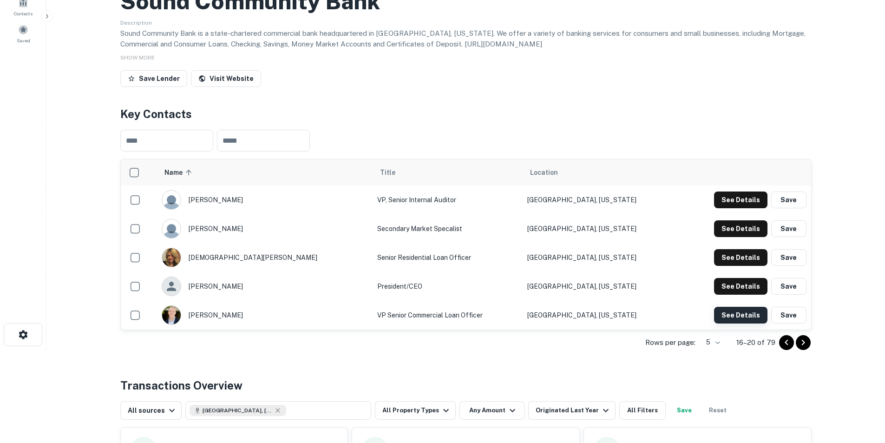
click at [728, 316] on button "See Details" at bounding box center [740, 315] width 53 height 17
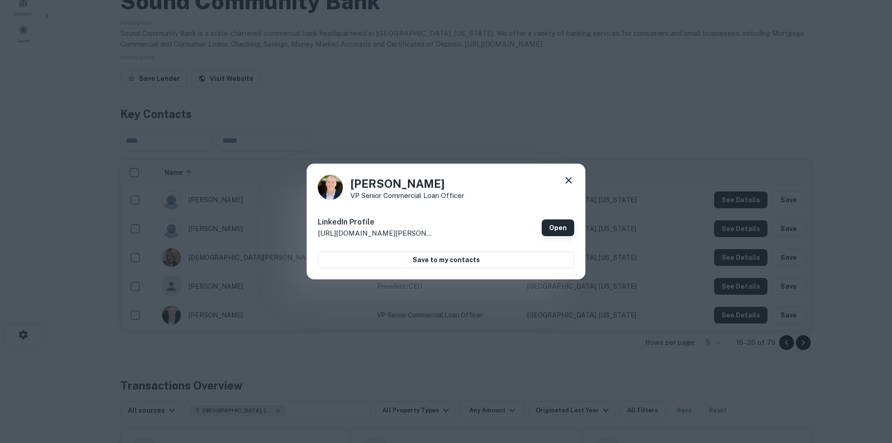
click at [558, 229] on link "Open" at bounding box center [558, 227] width 33 height 17
click at [568, 180] on icon at bounding box center [569, 180] width 7 height 7
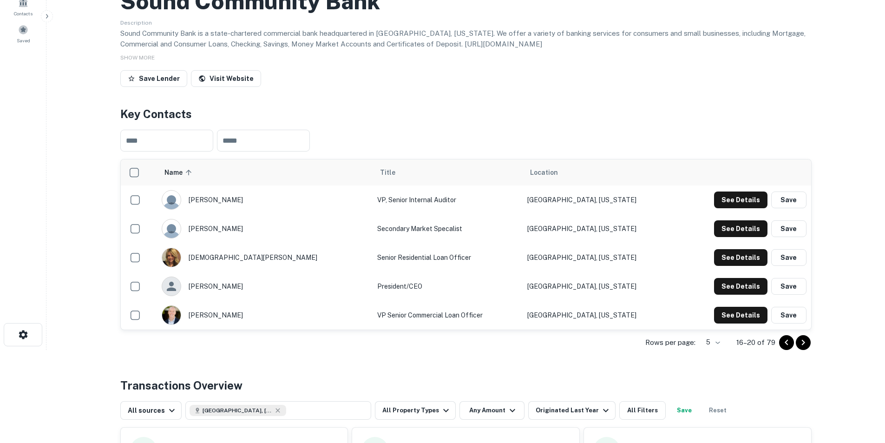
click at [798, 343] on icon "Go to next page" at bounding box center [803, 342] width 11 height 11
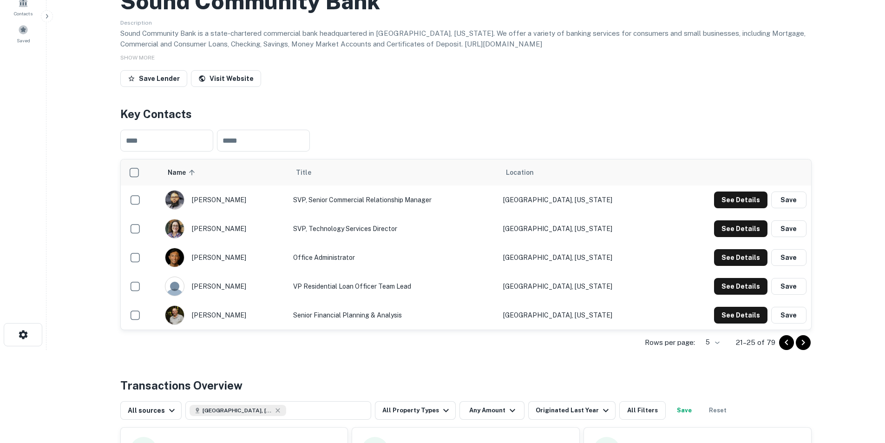
click at [802, 343] on icon "Go to next page" at bounding box center [803, 342] width 11 height 11
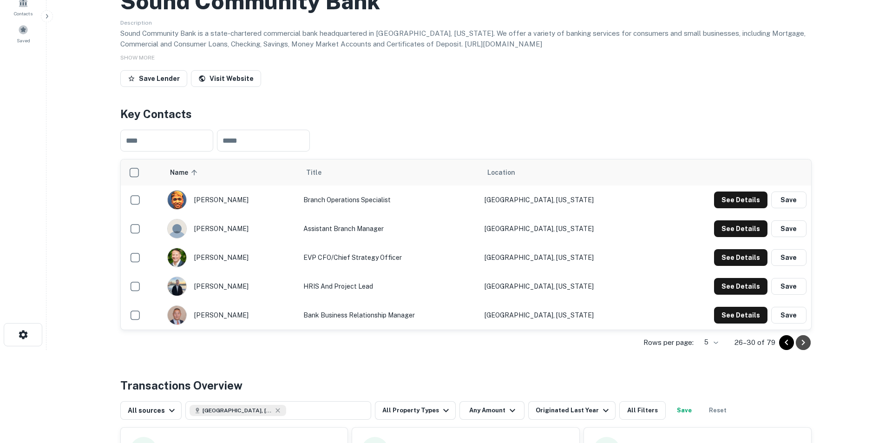
click at [802, 343] on icon "Go to next page" at bounding box center [803, 342] width 11 height 11
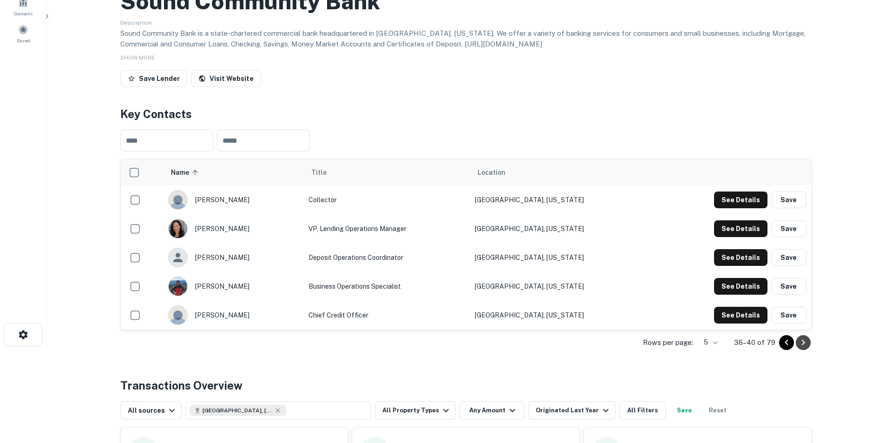
click at [802, 343] on icon "Go to next page" at bounding box center [803, 342] width 11 height 11
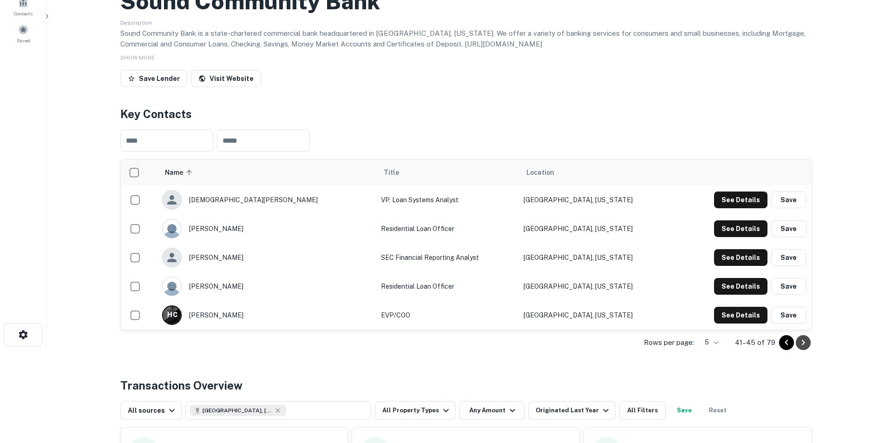
click at [803, 343] on icon "Go to next page" at bounding box center [803, 342] width 11 height 11
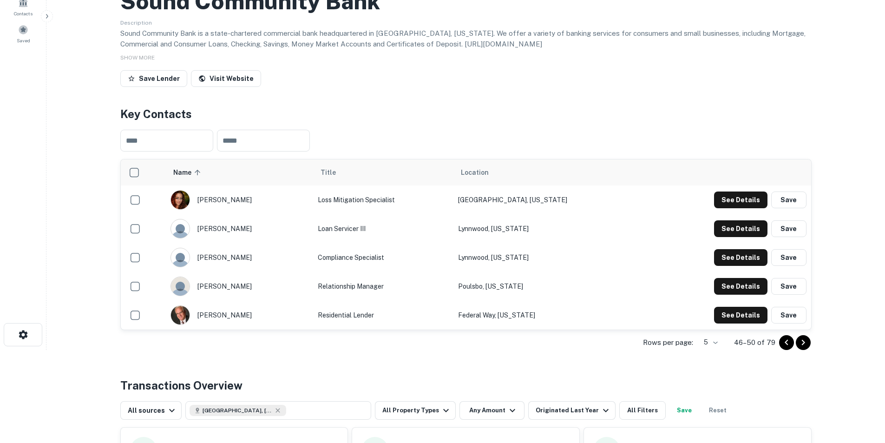
click at [787, 346] on icon "Go to previous page" at bounding box center [786, 342] width 11 height 11
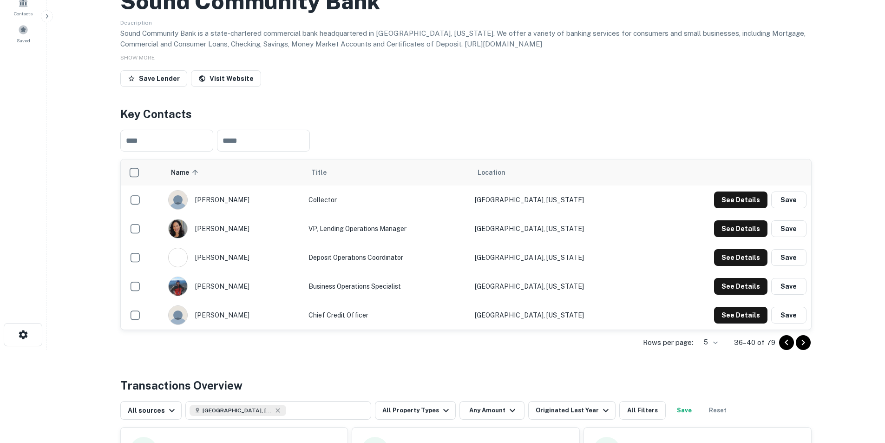
click at [787, 346] on icon "Go to previous page" at bounding box center [786, 342] width 11 height 11
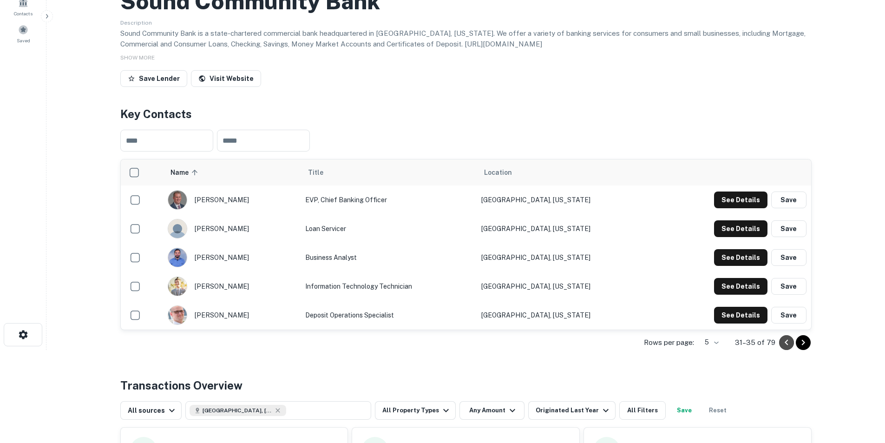
click at [787, 346] on icon "Go to previous page" at bounding box center [786, 342] width 11 height 11
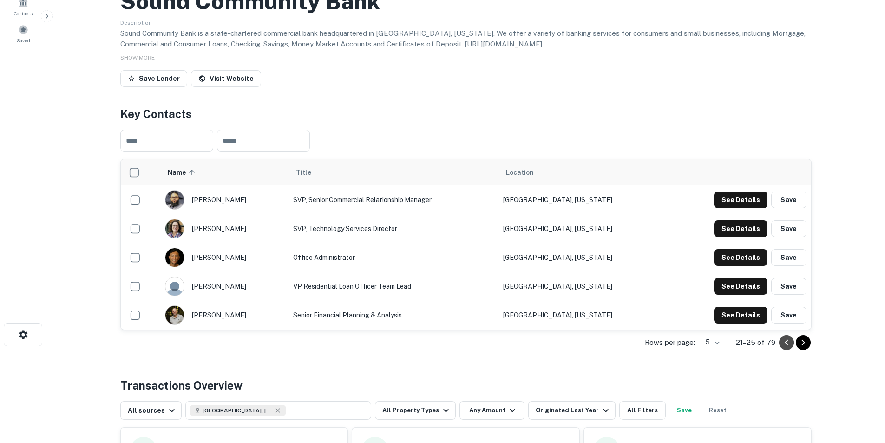
click at [787, 346] on icon "Go to previous page" at bounding box center [786, 342] width 11 height 11
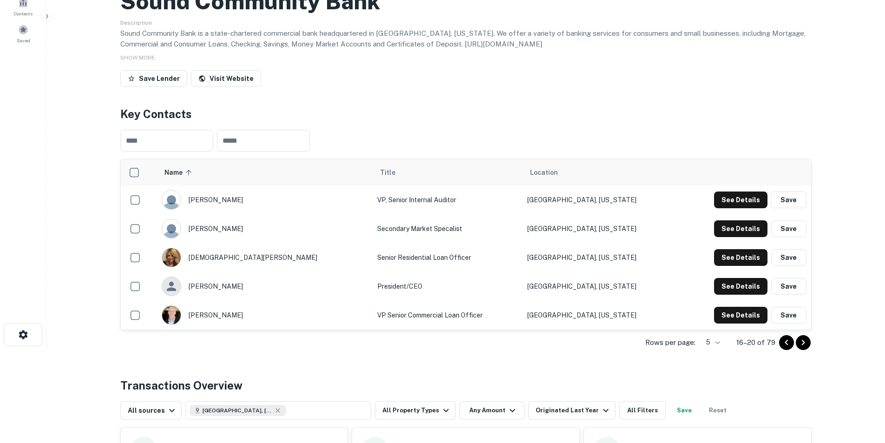
click at [787, 346] on icon "Go to previous page" at bounding box center [786, 342] width 11 height 11
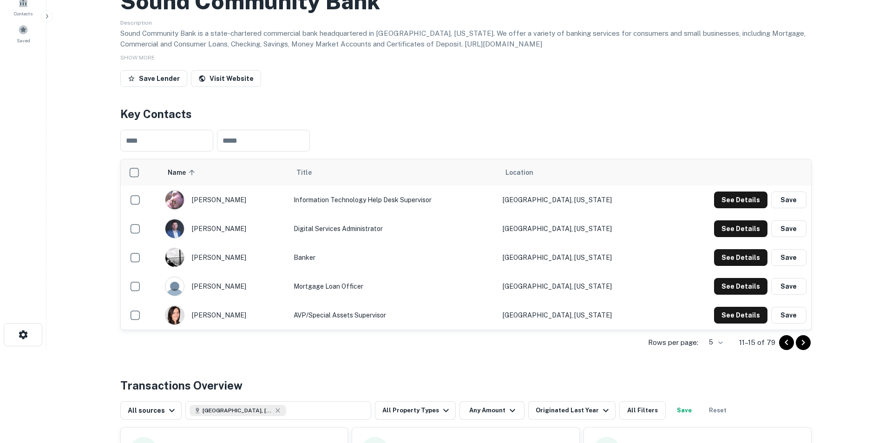
click at [787, 346] on icon "Go to previous page" at bounding box center [786, 342] width 11 height 11
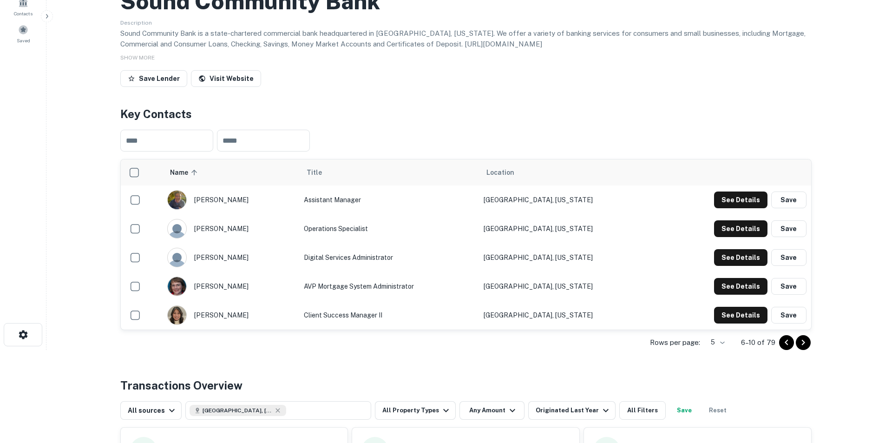
click at [787, 346] on icon "Go to previous page" at bounding box center [786, 342] width 11 height 11
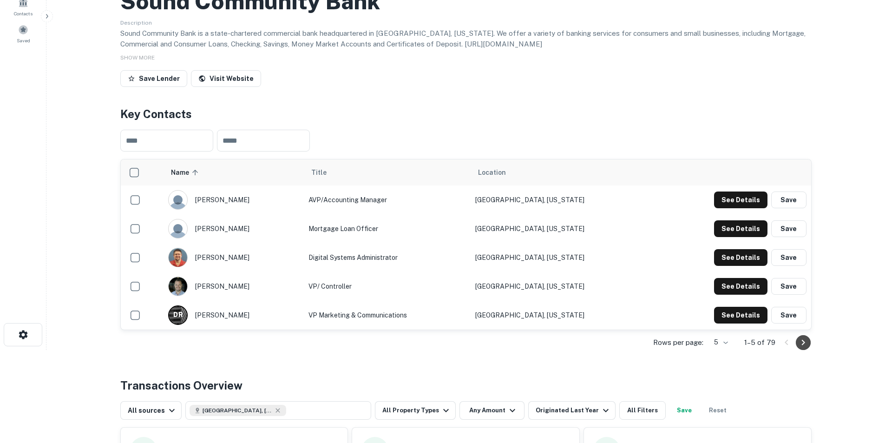
click at [801, 343] on icon "Go to next page" at bounding box center [803, 342] width 11 height 11
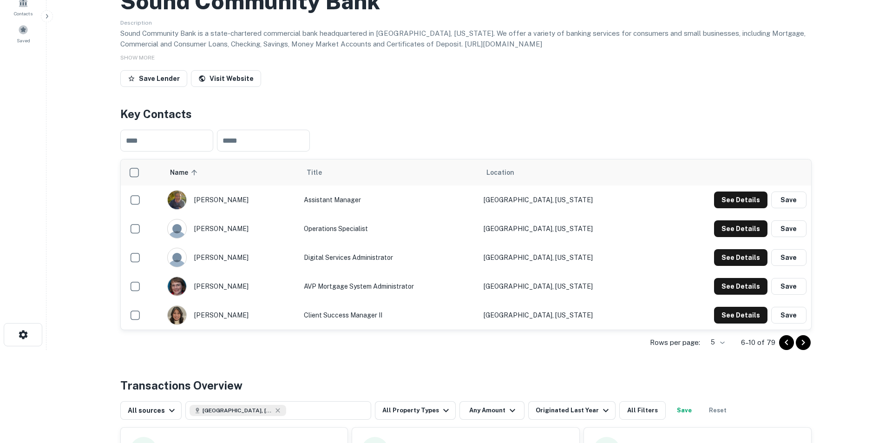
click at [801, 343] on icon "Go to next page" at bounding box center [803, 342] width 11 height 11
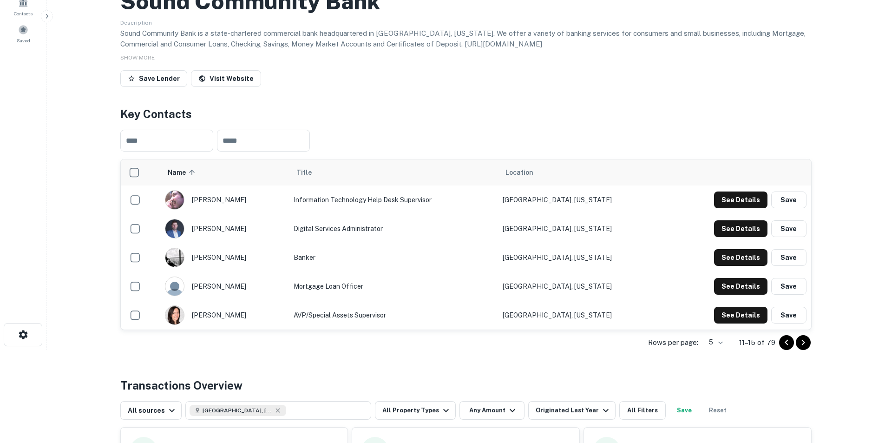
click at [801, 343] on icon "Go to next page" at bounding box center [803, 342] width 11 height 11
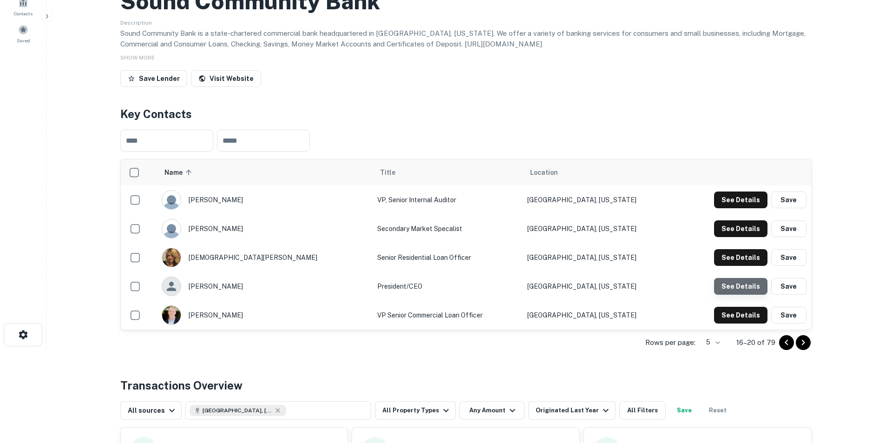
click at [745, 282] on button "See Details" at bounding box center [740, 286] width 53 height 17
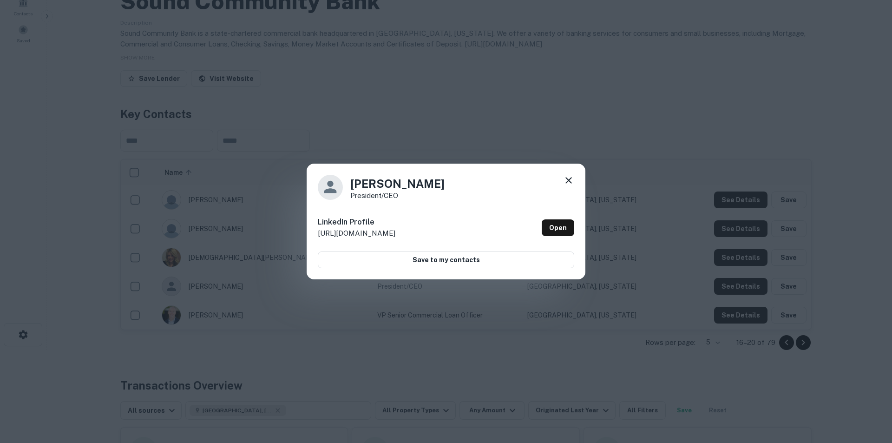
click at [566, 178] on icon at bounding box center [569, 180] width 7 height 7
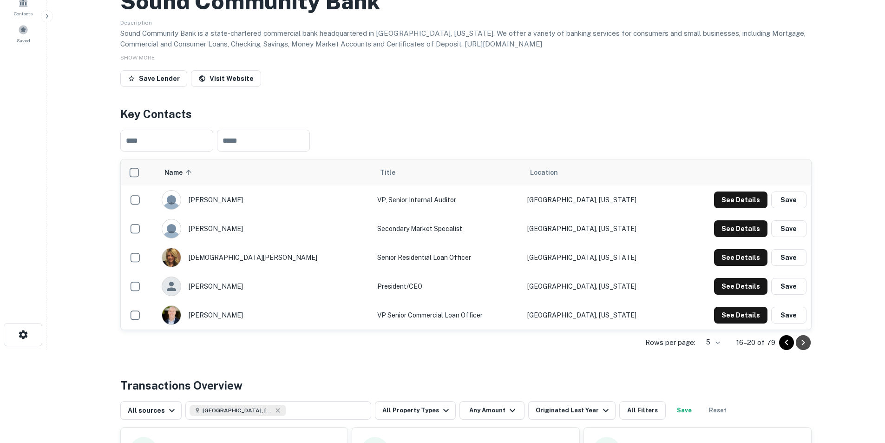
click at [801, 338] on icon "Go to next page" at bounding box center [803, 342] width 11 height 11
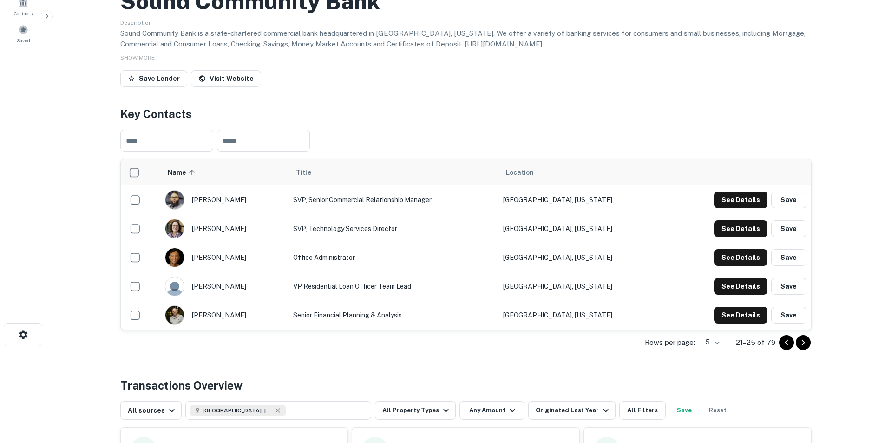
click at [804, 342] on icon "Go to next page" at bounding box center [803, 342] width 3 height 6
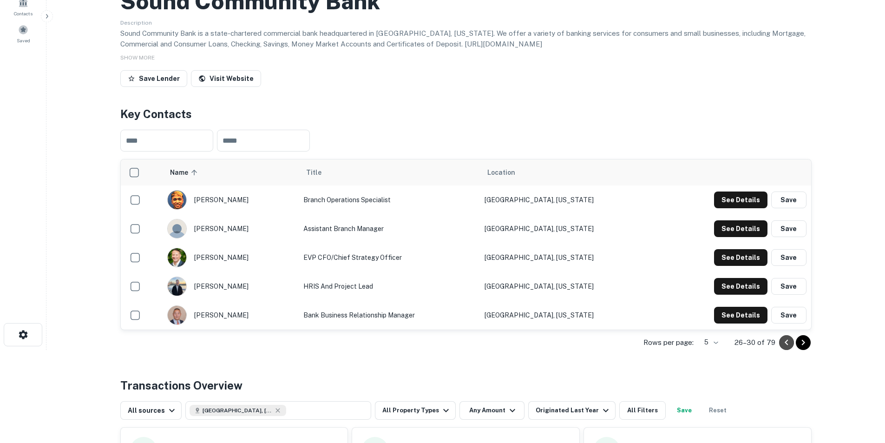
click at [789, 344] on icon "Go to previous page" at bounding box center [786, 342] width 11 height 11
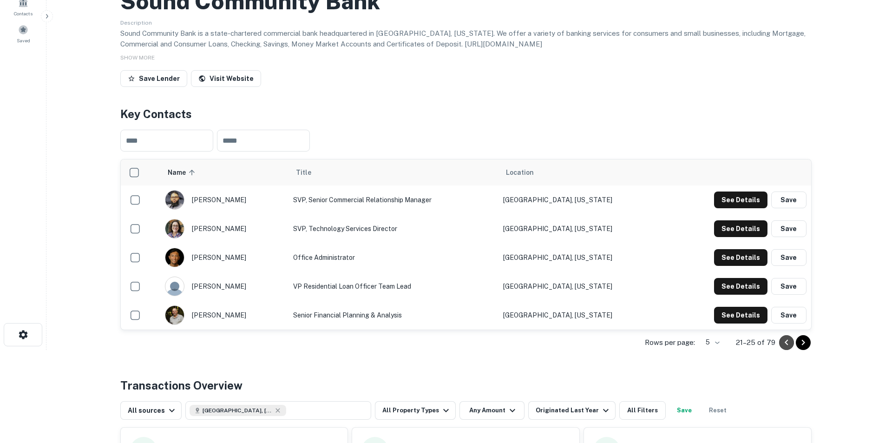
click at [789, 344] on icon "Go to previous page" at bounding box center [786, 342] width 11 height 11
click at [787, 339] on icon "Go to previous page" at bounding box center [786, 342] width 11 height 11
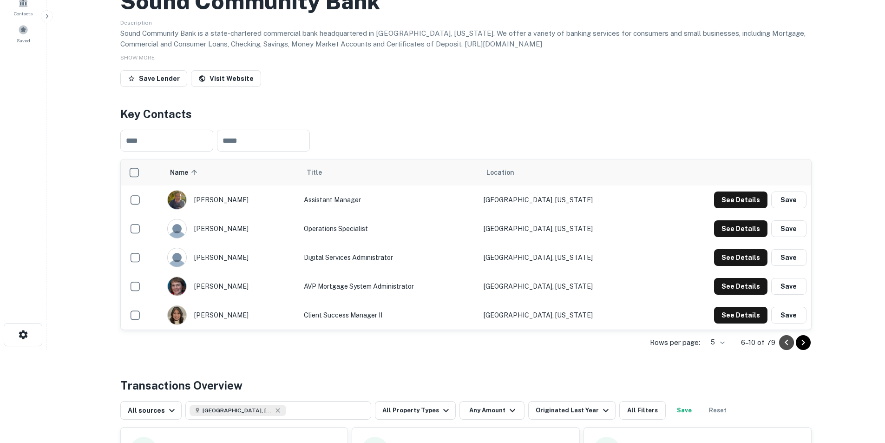
click at [787, 343] on icon "Go to previous page" at bounding box center [786, 342] width 3 height 6
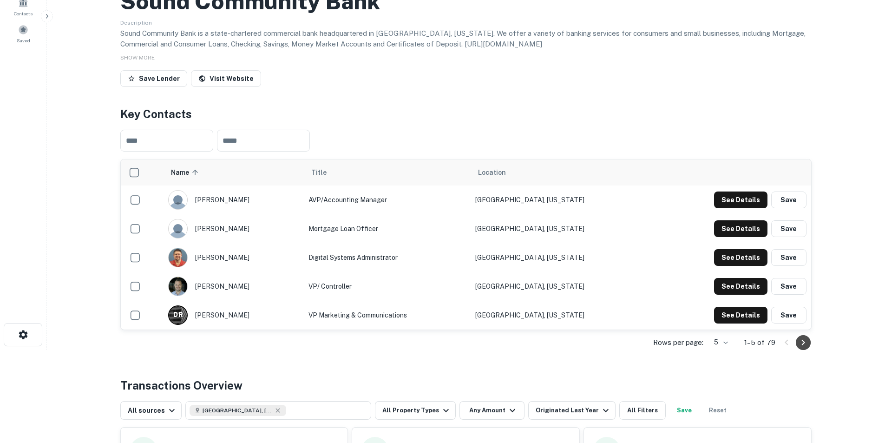
click at [805, 344] on icon "Go to next page" at bounding box center [803, 342] width 11 height 11
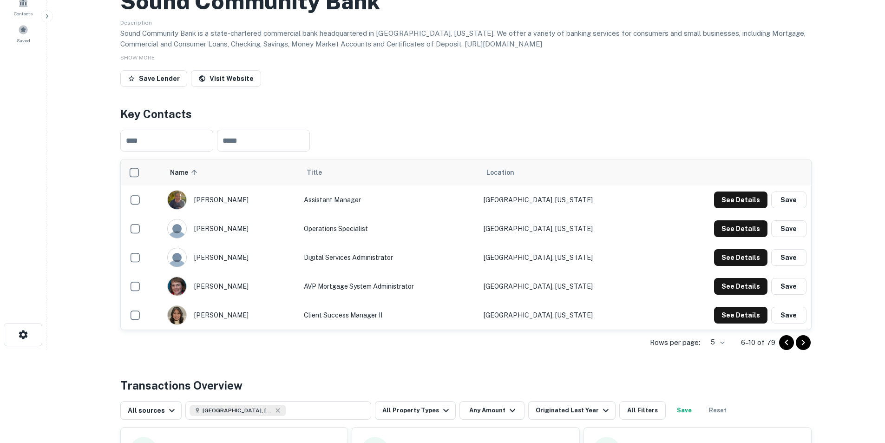
click at [805, 344] on icon "Go to next page" at bounding box center [803, 342] width 11 height 11
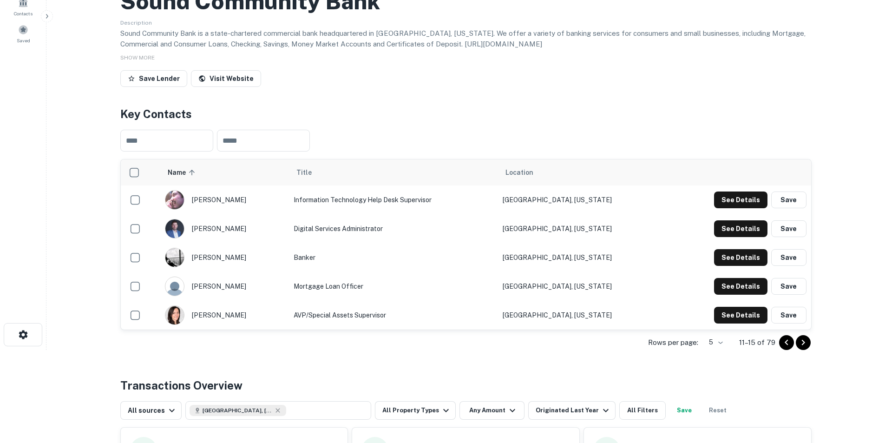
click at [805, 344] on icon "Go to next page" at bounding box center [803, 342] width 11 height 11
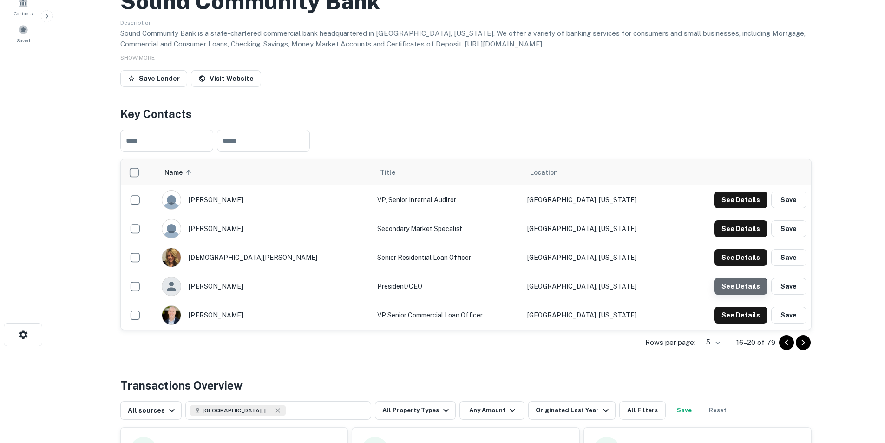
click at [731, 292] on button "See Details" at bounding box center [740, 286] width 53 height 17
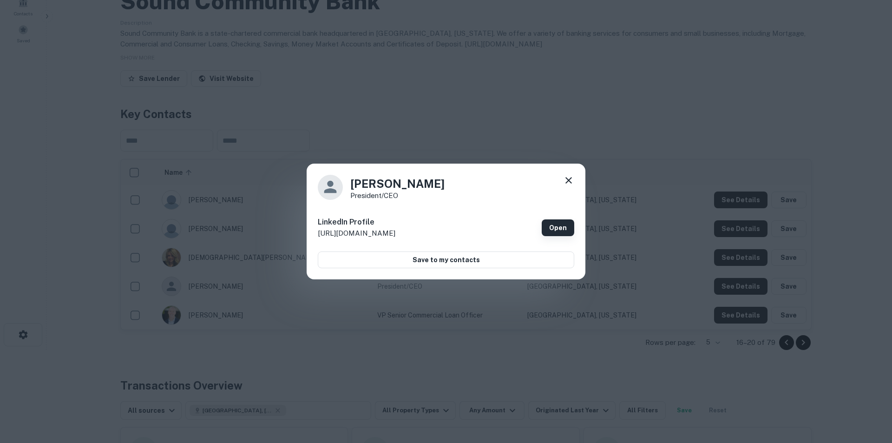
click at [549, 229] on link "Open" at bounding box center [558, 227] width 33 height 17
click at [569, 179] on icon at bounding box center [568, 180] width 11 height 11
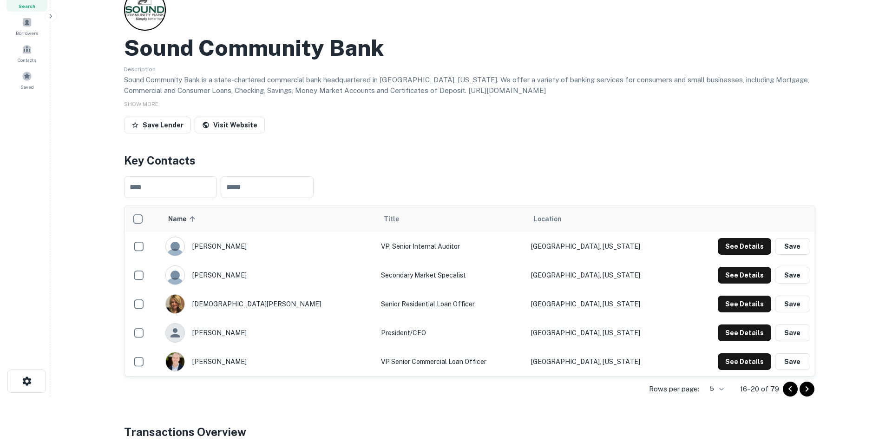
scroll to position [0, 0]
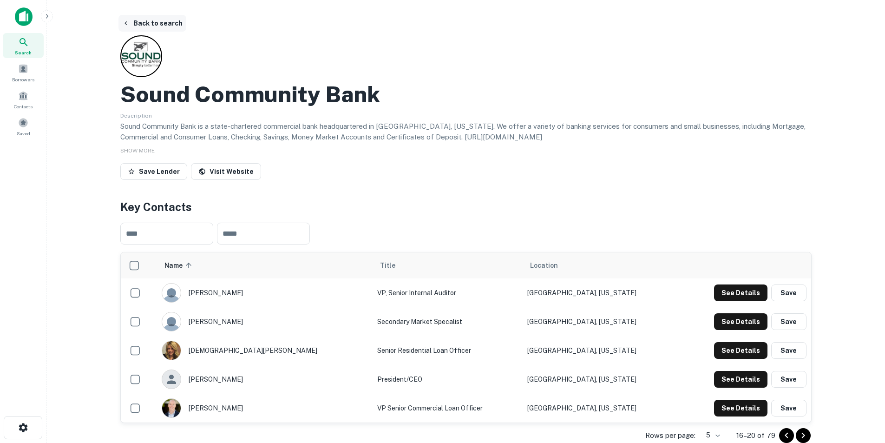
click at [143, 20] on button "Back to search" at bounding box center [153, 23] width 68 height 17
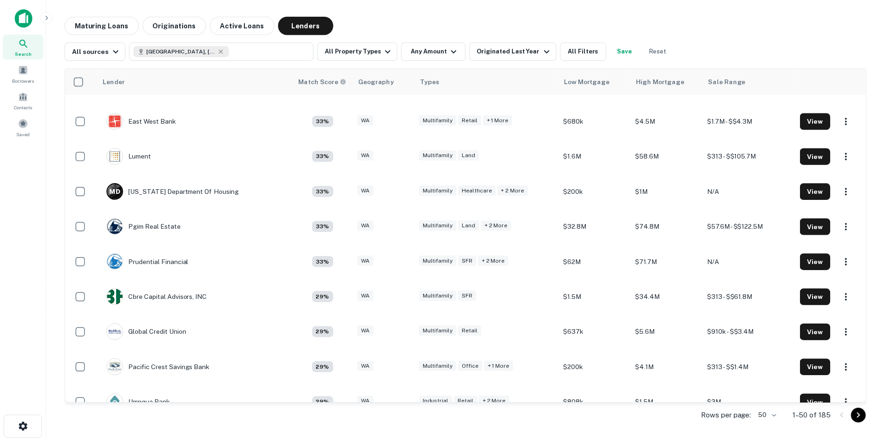
scroll to position [744, 0]
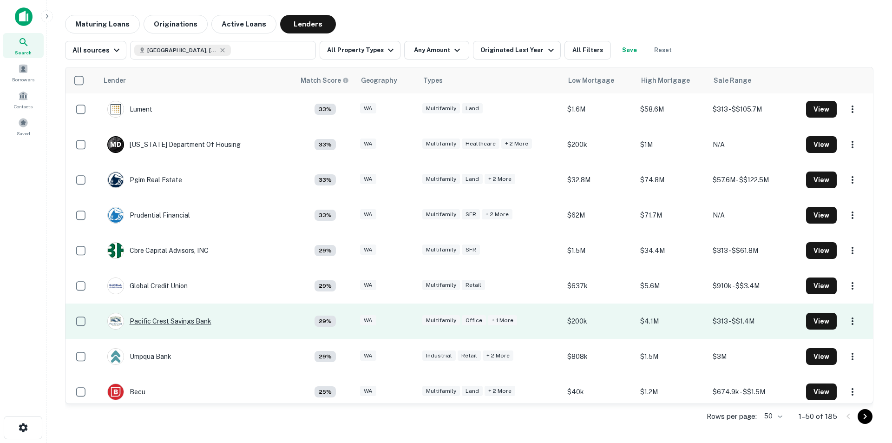
click at [178, 323] on div "Pacific Crest Savings Bank" at bounding box center [159, 321] width 104 height 17
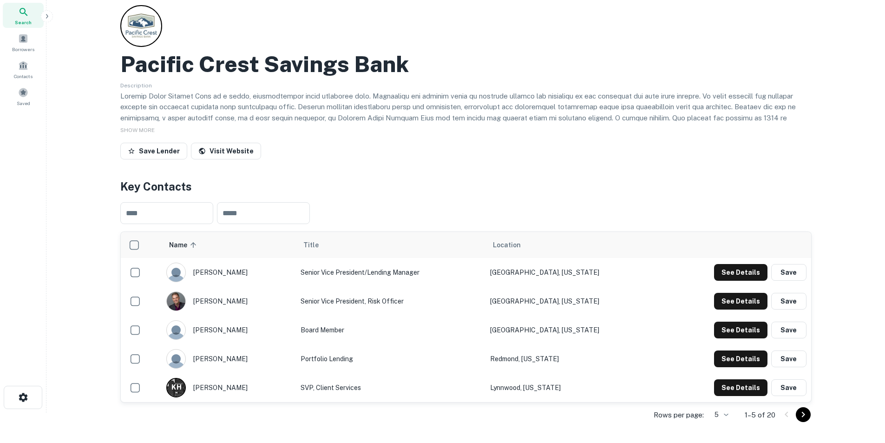
scroll to position [46, 0]
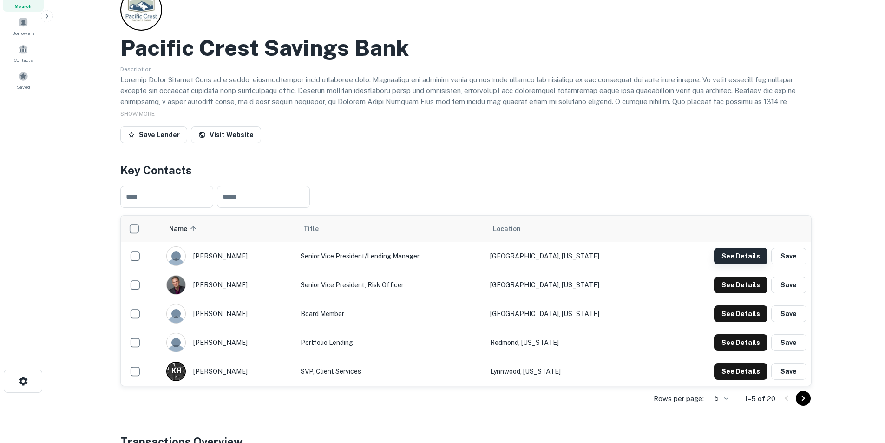
click at [737, 256] on button "See Details" at bounding box center [740, 256] width 53 height 17
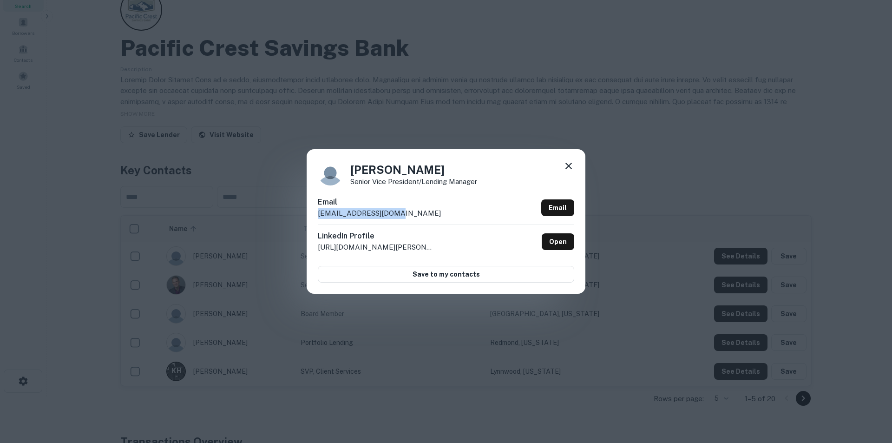
drag, startPoint x: 402, startPoint y: 216, endPoint x: 318, endPoint y: 213, distance: 83.7
click at [318, 213] on div "Email [EMAIL_ADDRESS][DOMAIN_NAME] Email" at bounding box center [446, 211] width 257 height 28
copy p "[EMAIL_ADDRESS][DOMAIN_NAME]"
click at [568, 165] on icon at bounding box center [569, 166] width 7 height 7
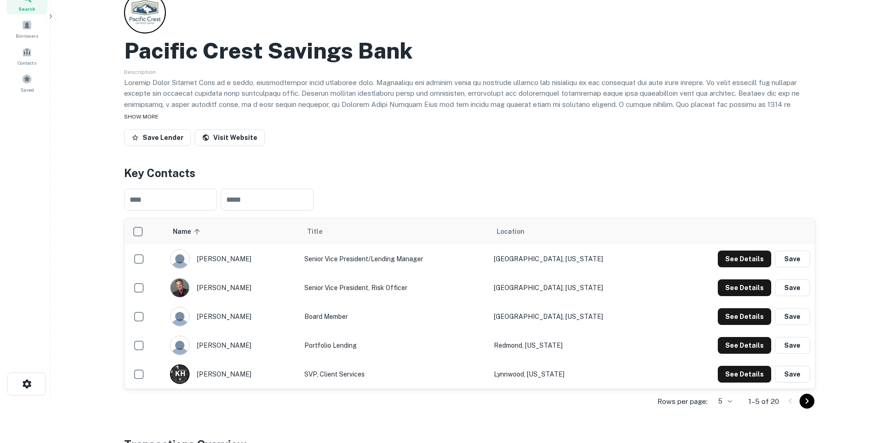
scroll to position [0, 0]
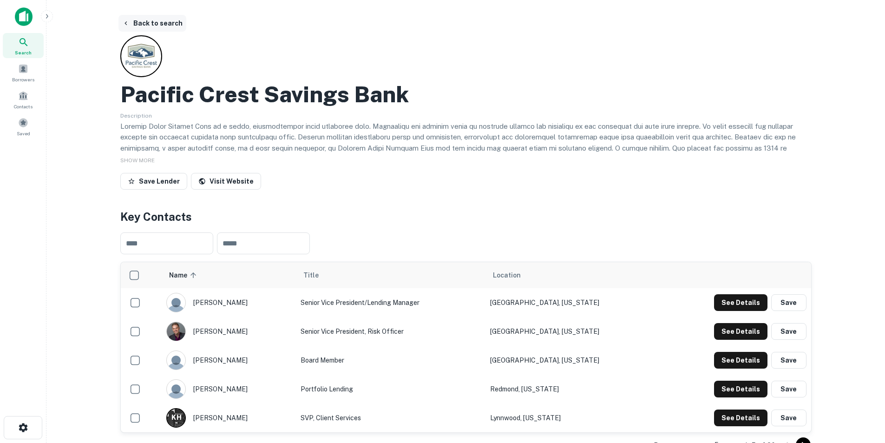
click at [158, 22] on button "Back to search" at bounding box center [153, 23] width 68 height 17
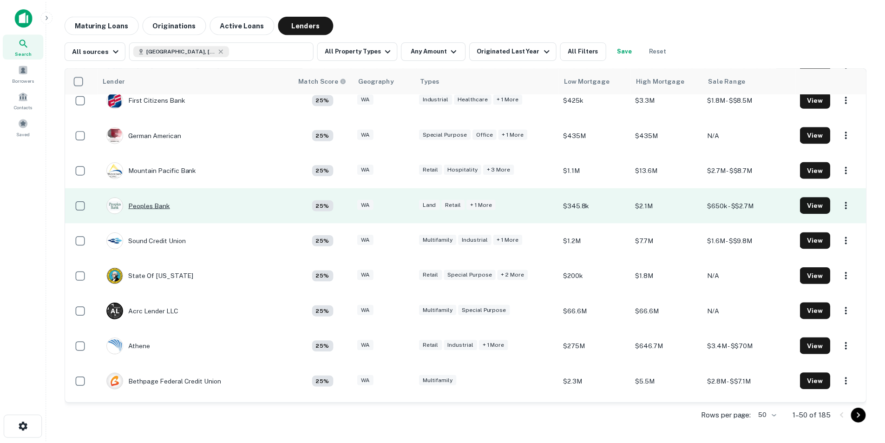
scroll to position [1084, 0]
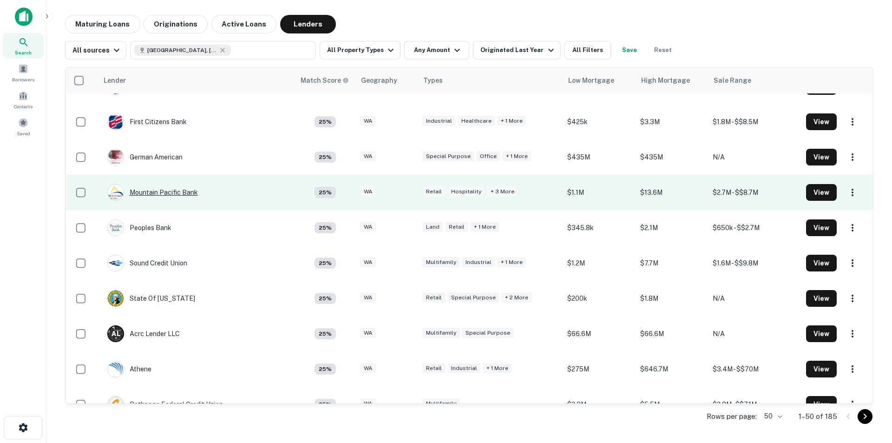
click at [165, 191] on div "Mountain Pacific Bank" at bounding box center [152, 192] width 91 height 17
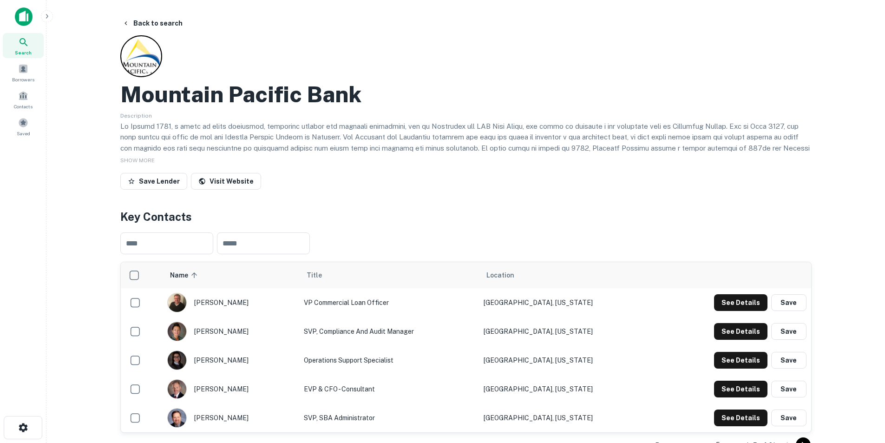
scroll to position [46, 0]
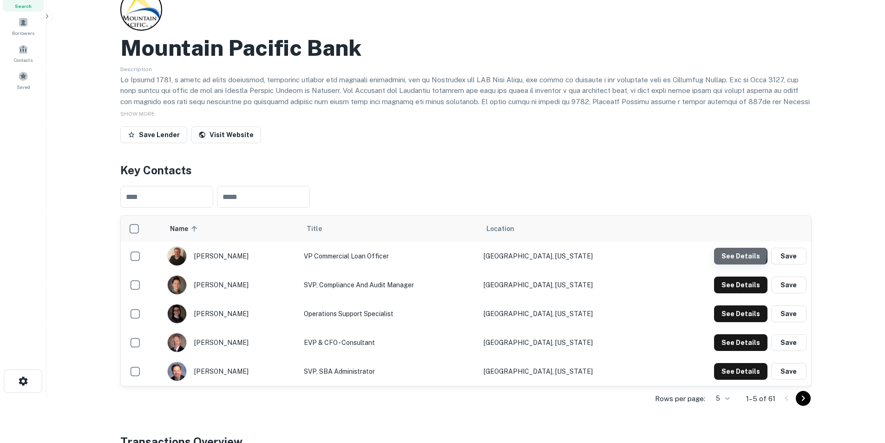
click at [730, 253] on button "See Details" at bounding box center [740, 256] width 53 height 17
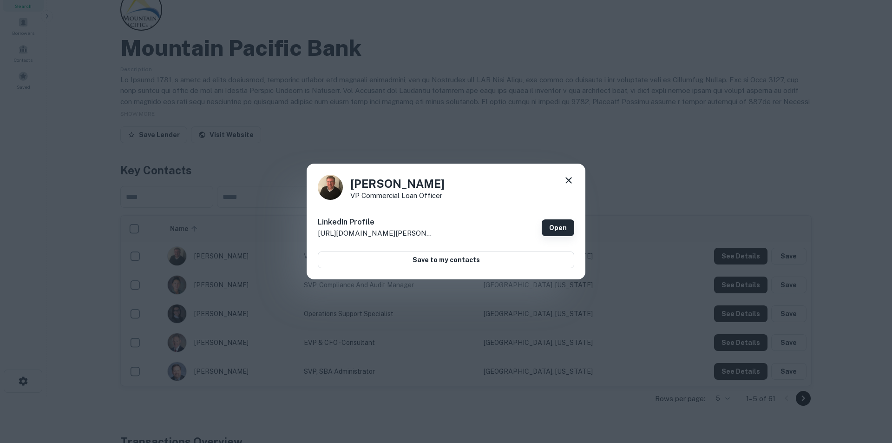
click at [562, 226] on link "Open" at bounding box center [558, 227] width 33 height 17
click at [570, 177] on icon at bounding box center [568, 180] width 11 height 11
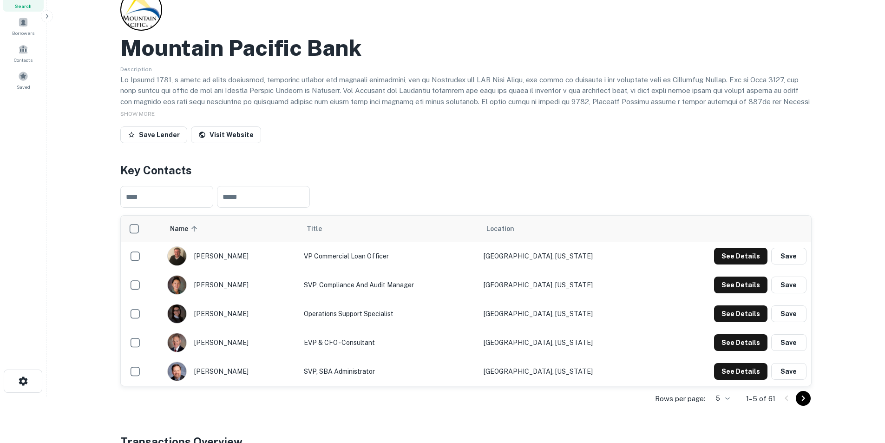
click at [805, 401] on icon "Go to next page" at bounding box center [803, 398] width 11 height 11
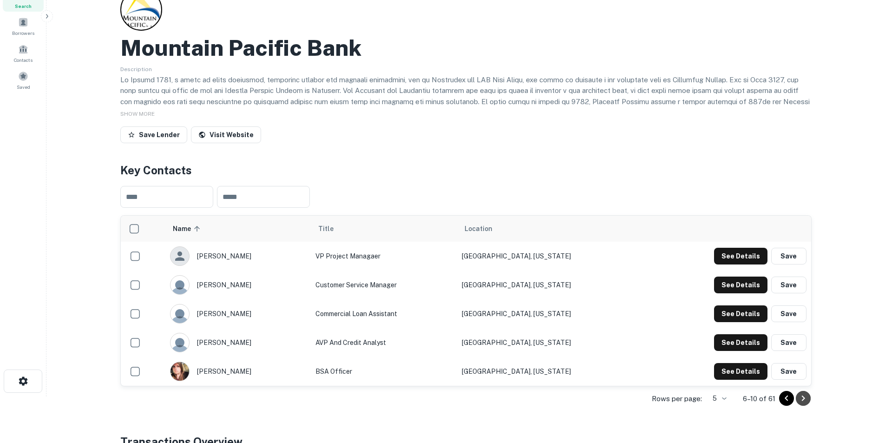
click at [807, 398] on icon "Go to next page" at bounding box center [803, 398] width 11 height 11
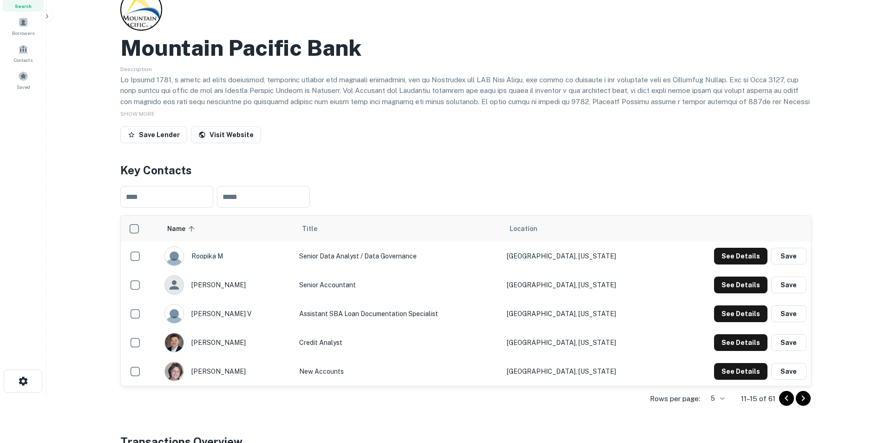
click at [806, 395] on icon "Go to next page" at bounding box center [803, 398] width 11 height 11
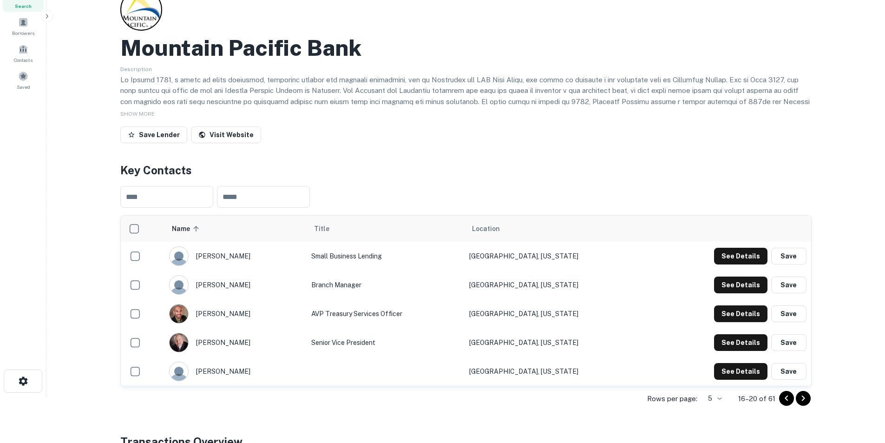
click at [806, 395] on icon "Go to next page" at bounding box center [803, 398] width 11 height 11
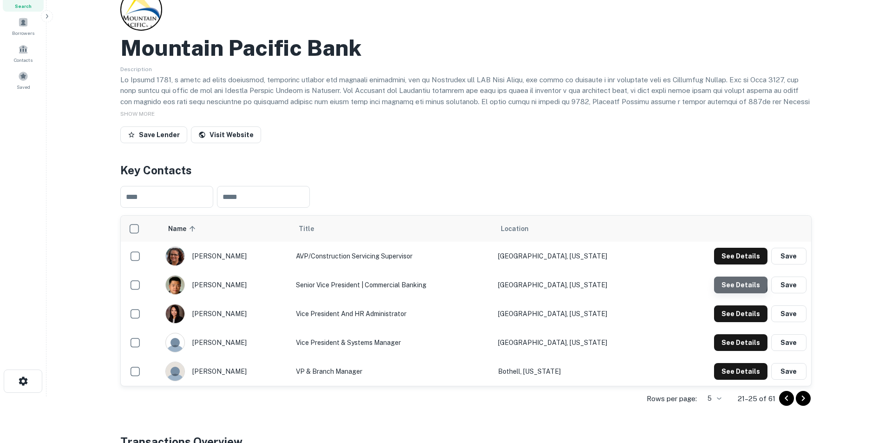
click at [741, 284] on button "See Details" at bounding box center [740, 285] width 53 height 17
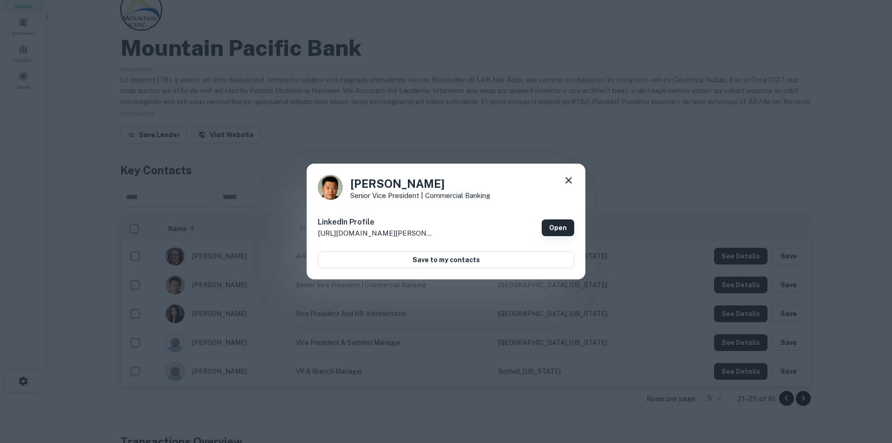
click at [565, 229] on link "Open" at bounding box center [558, 227] width 33 height 17
click at [574, 179] on icon at bounding box center [568, 180] width 11 height 11
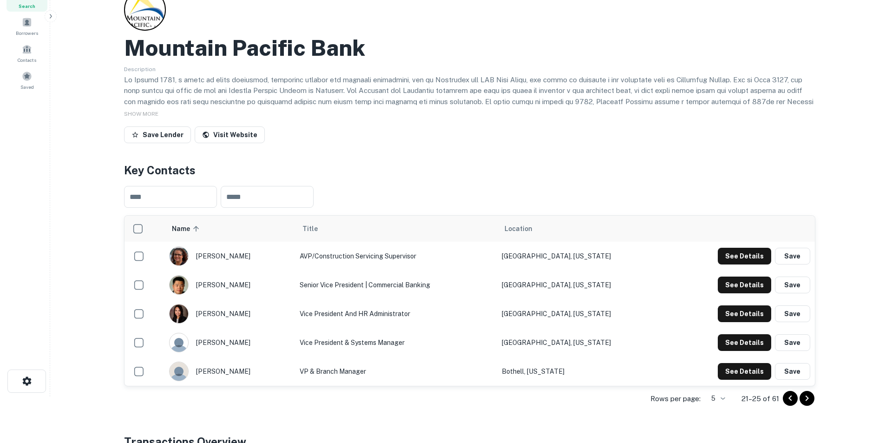
scroll to position [0, 0]
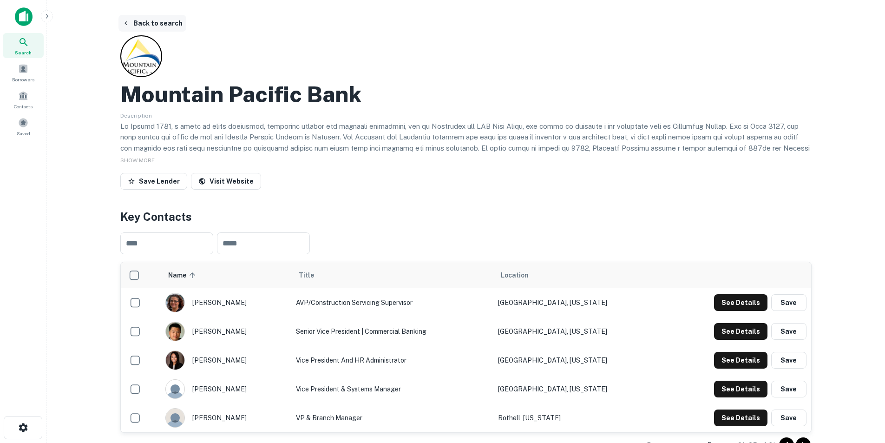
click at [153, 21] on button "Back to search" at bounding box center [153, 23] width 68 height 17
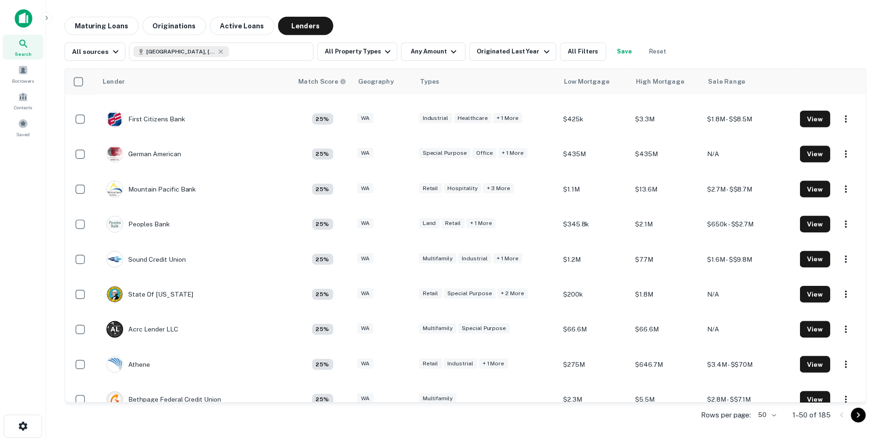
scroll to position [1038, 0]
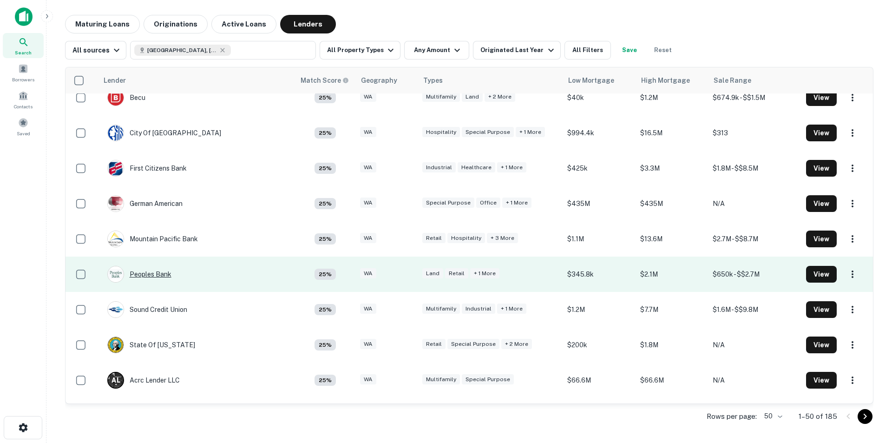
click at [155, 275] on div "Peoples Bank" at bounding box center [139, 274] width 64 height 17
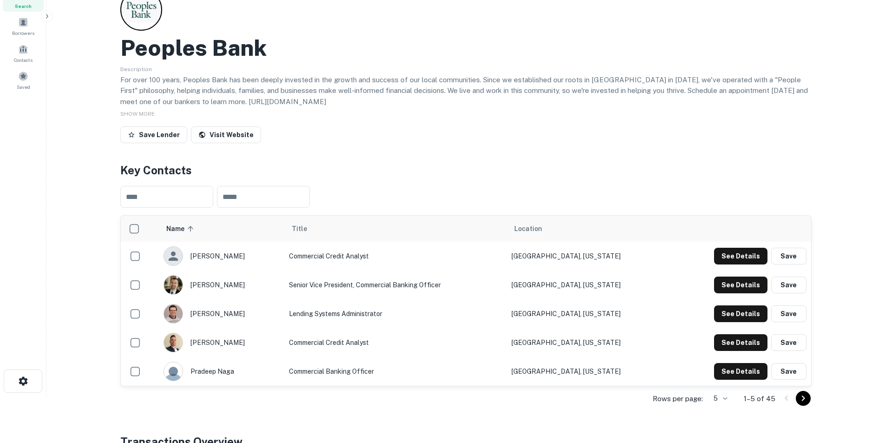
scroll to position [93, 0]
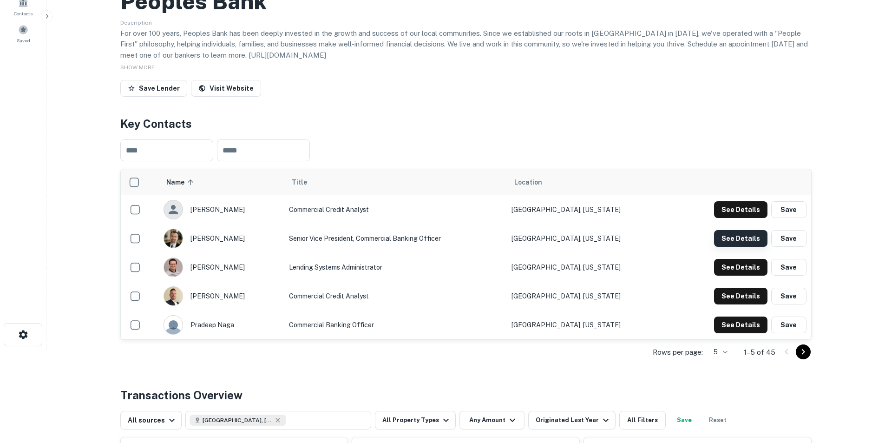
click at [750, 237] on button "See Details" at bounding box center [740, 238] width 53 height 17
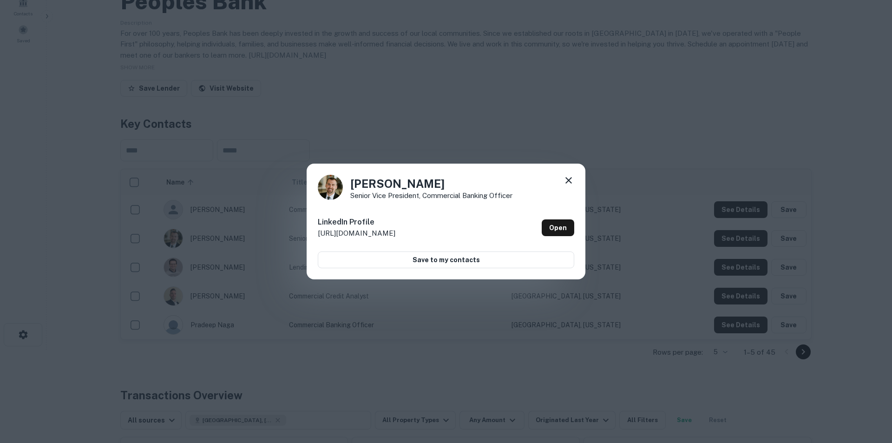
click at [563, 178] on icon at bounding box center [568, 180] width 11 height 11
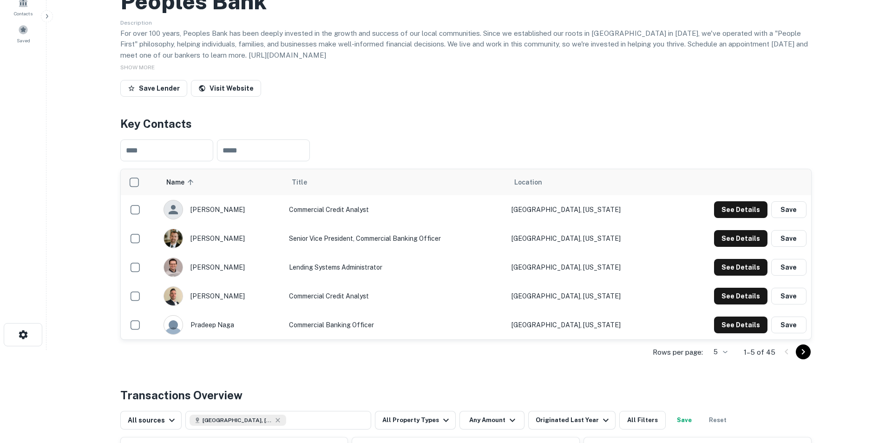
click at [803, 356] on icon "Go to next page" at bounding box center [803, 351] width 11 height 11
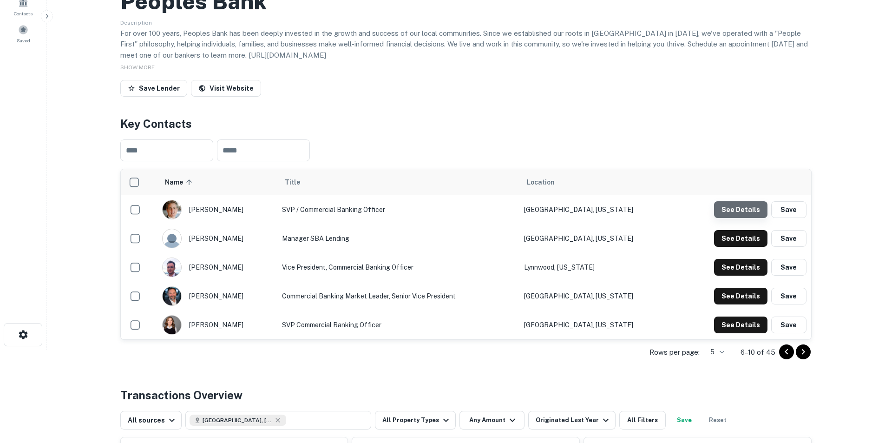
click at [751, 210] on button "See Details" at bounding box center [740, 209] width 53 height 17
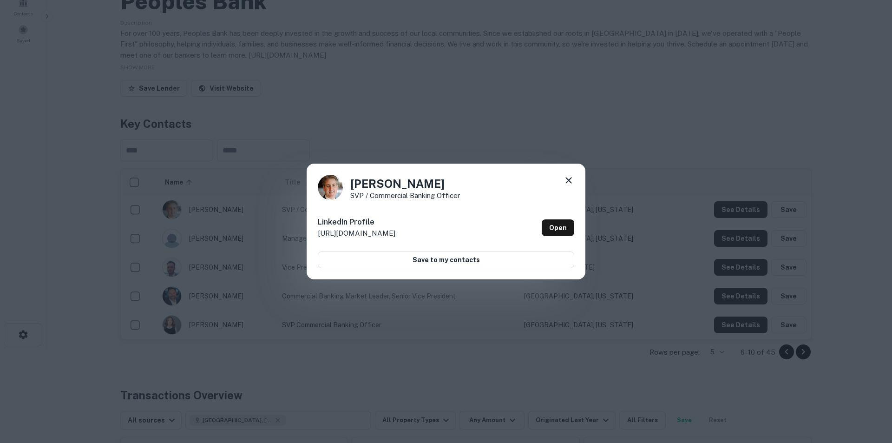
click at [566, 178] on icon at bounding box center [569, 180] width 7 height 7
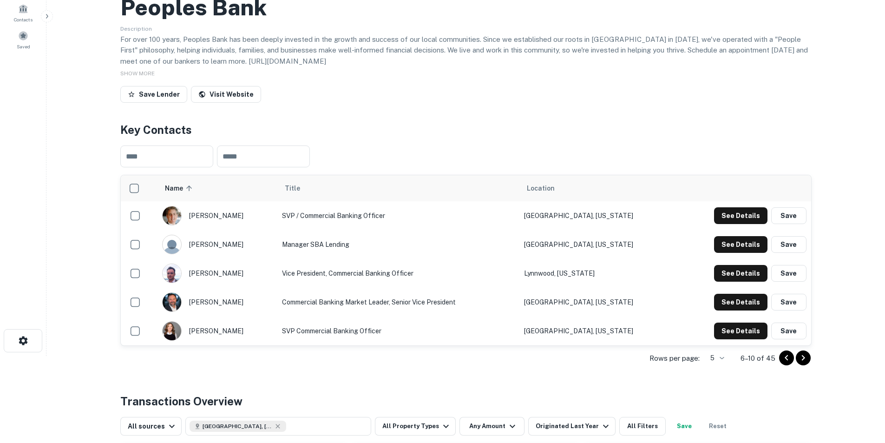
scroll to position [46, 0]
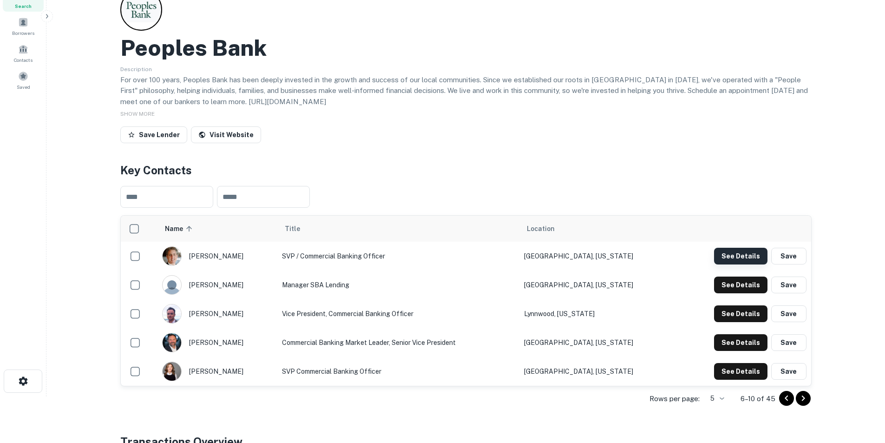
click at [727, 255] on button "See Details" at bounding box center [740, 256] width 53 height 17
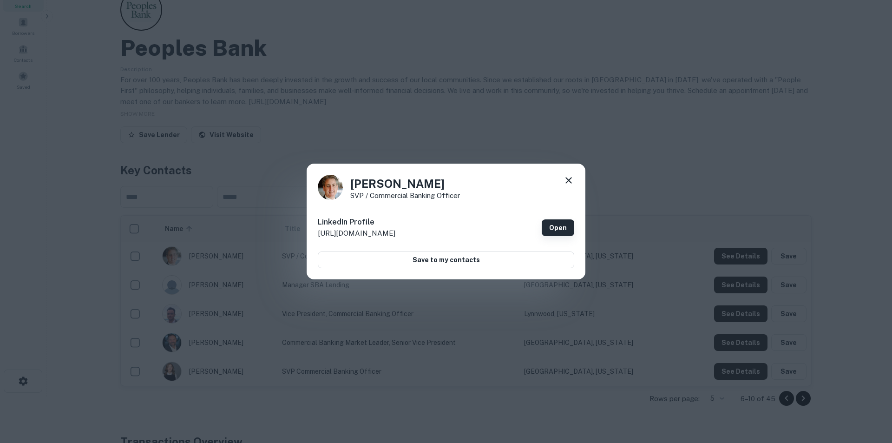
click at [550, 230] on link "Open" at bounding box center [558, 227] width 33 height 17
click at [569, 179] on icon at bounding box center [569, 180] width 7 height 7
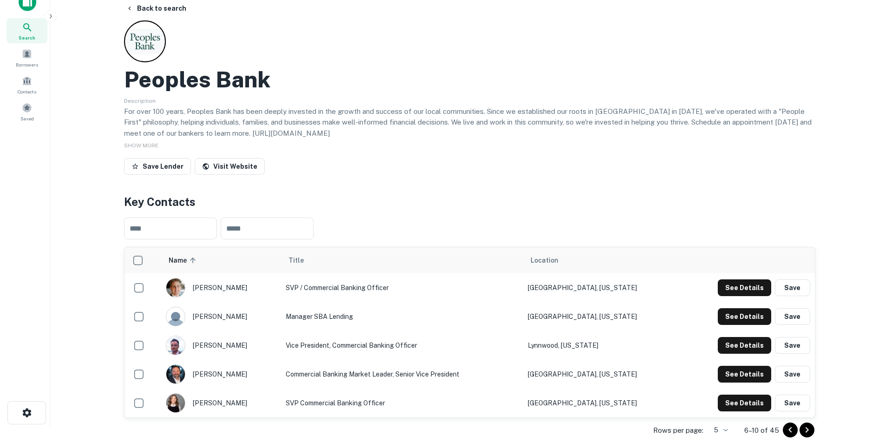
scroll to position [0, 0]
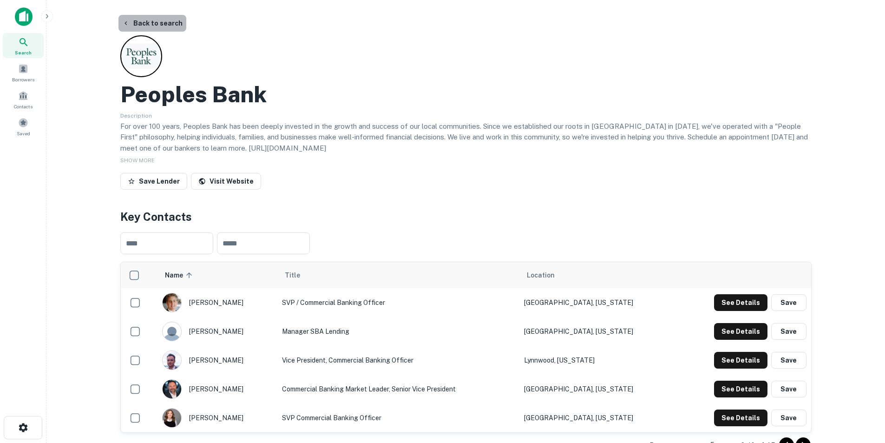
click at [159, 26] on button "Back to search" at bounding box center [153, 23] width 68 height 17
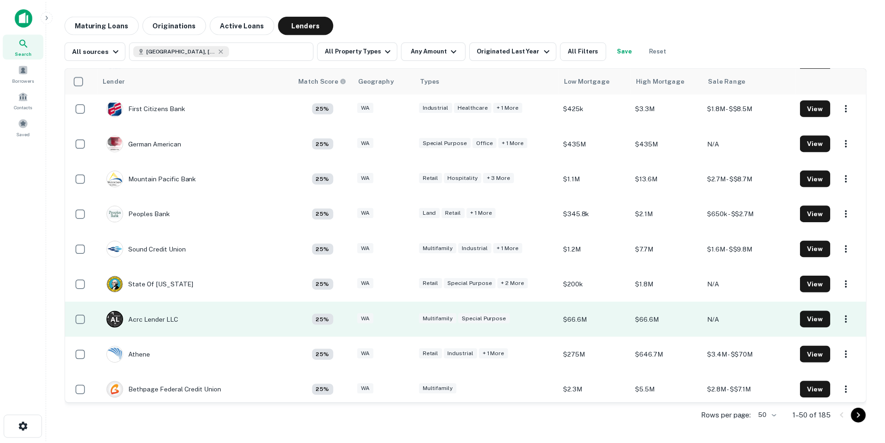
scroll to position [1084, 0]
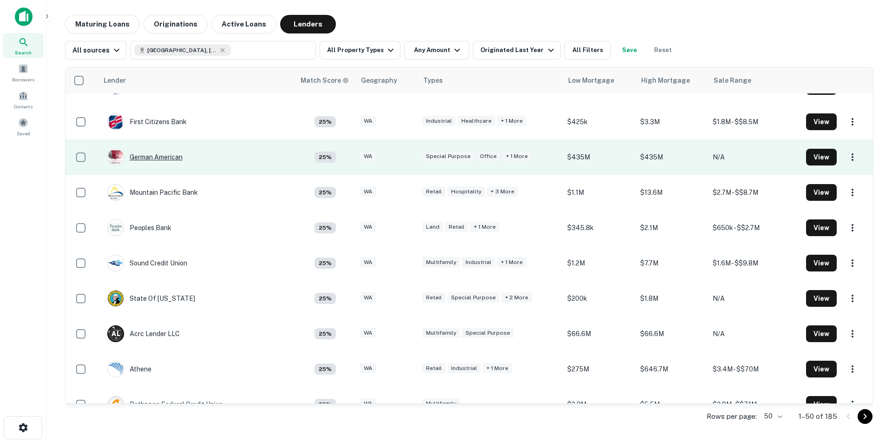
click at [155, 155] on div "German American" at bounding box center [144, 157] width 75 height 17
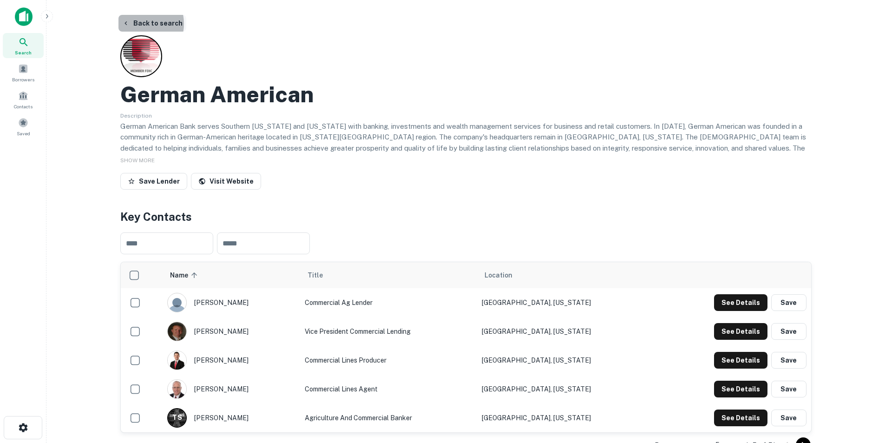
click at [138, 24] on button "Back to search" at bounding box center [153, 23] width 68 height 17
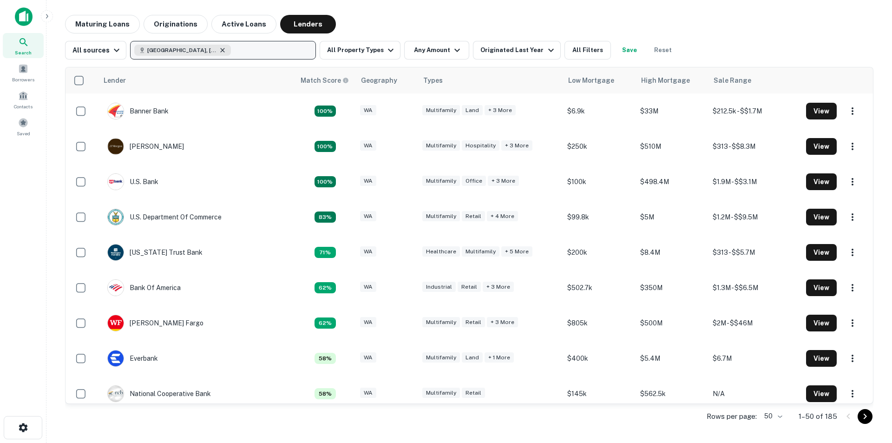
click at [219, 51] on icon "button" at bounding box center [222, 49] width 7 height 7
type input "**********"
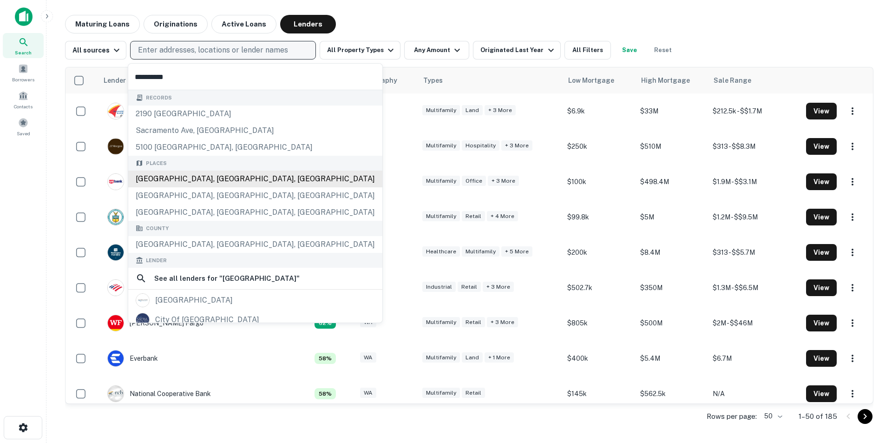
click at [185, 182] on div "[GEOGRAPHIC_DATA], [GEOGRAPHIC_DATA], [GEOGRAPHIC_DATA]" at bounding box center [255, 179] width 254 height 17
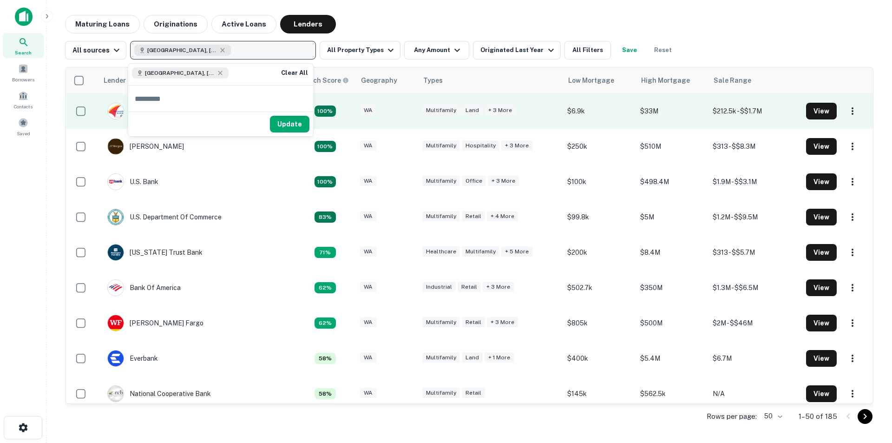
click at [302, 126] on button "Update" at bounding box center [290, 124] width 40 height 17
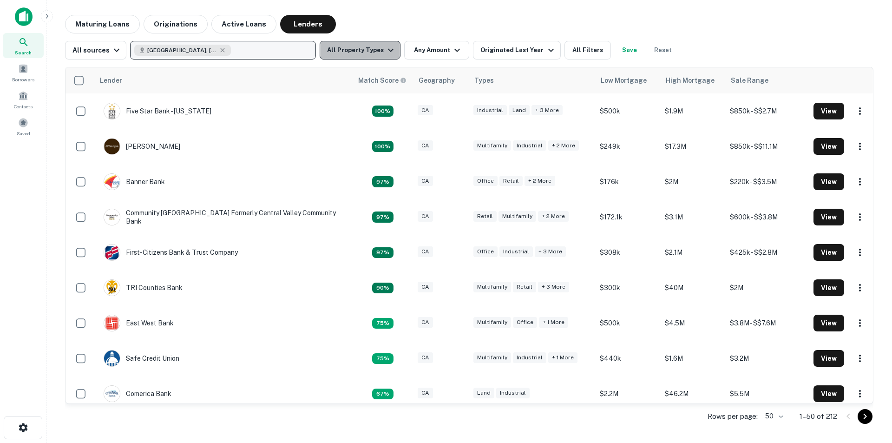
click at [368, 56] on button "All Property Types" at bounding box center [360, 50] width 81 height 19
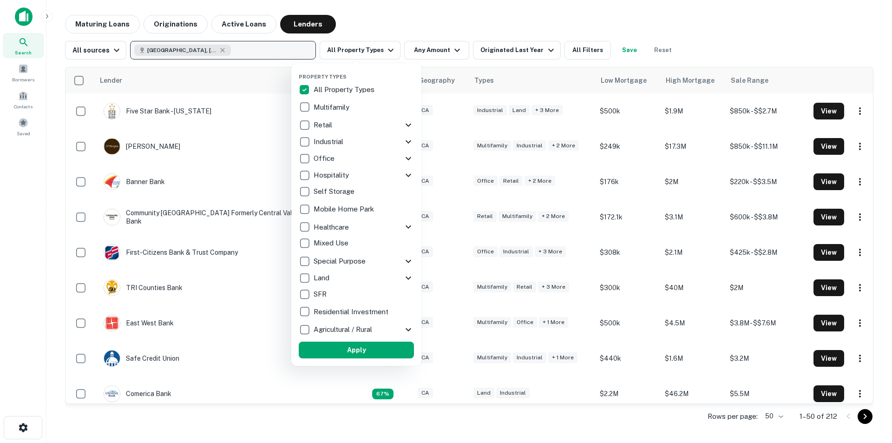
click at [357, 206] on p "Mobile Home Park" at bounding box center [345, 209] width 62 height 11
click at [377, 14] on div at bounding box center [446, 221] width 892 height 443
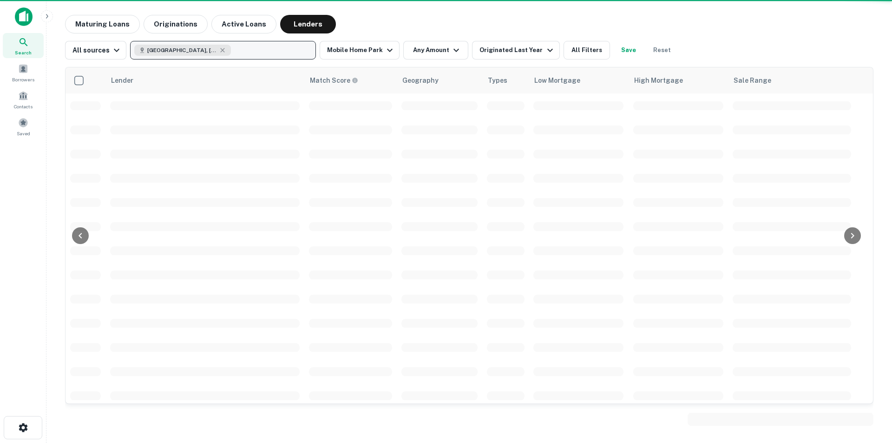
click at [650, 50] on button "Reset" at bounding box center [662, 50] width 30 height 19
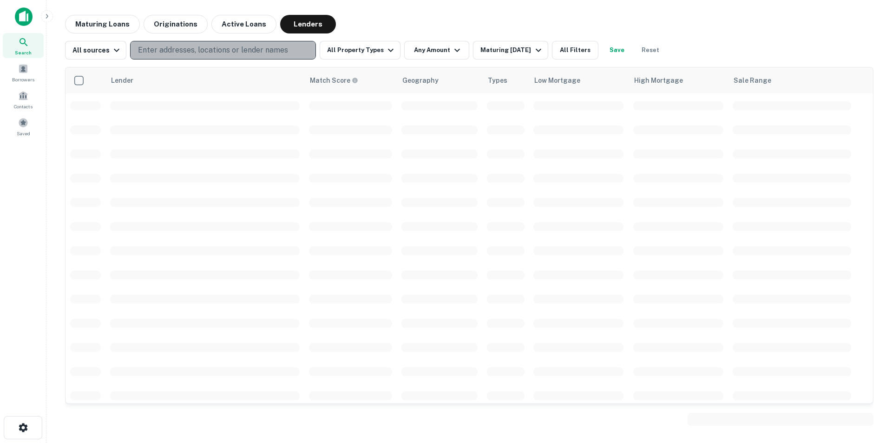
click at [227, 52] on p "Enter addresses, locations or lender names" at bounding box center [213, 50] width 150 height 11
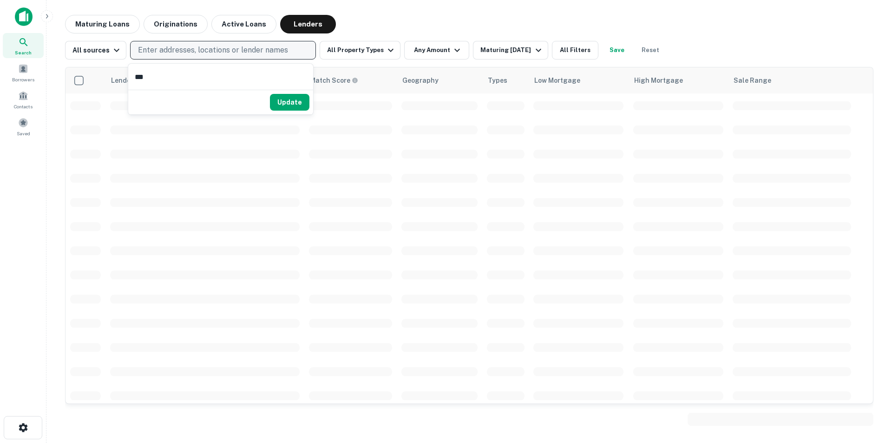
type input "****"
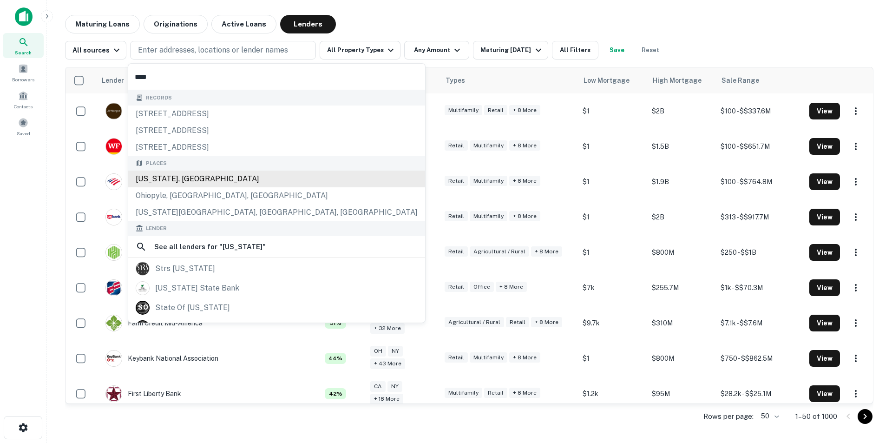
click at [154, 179] on div "[US_STATE], [GEOGRAPHIC_DATA]" at bounding box center [276, 179] width 297 height 17
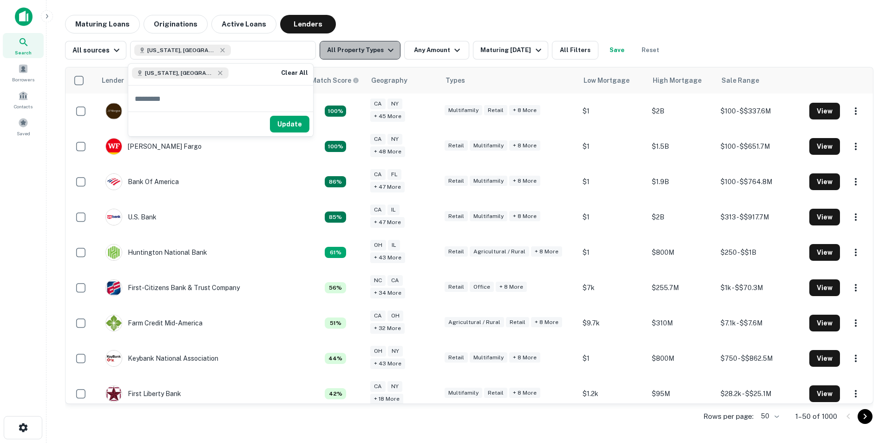
click at [379, 51] on button "All Property Types" at bounding box center [360, 50] width 81 height 19
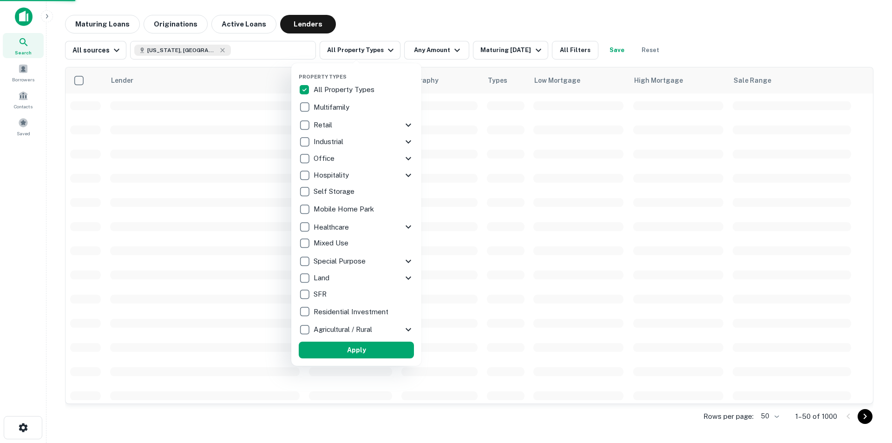
click at [327, 211] on p "Mobile Home Park" at bounding box center [345, 209] width 62 height 11
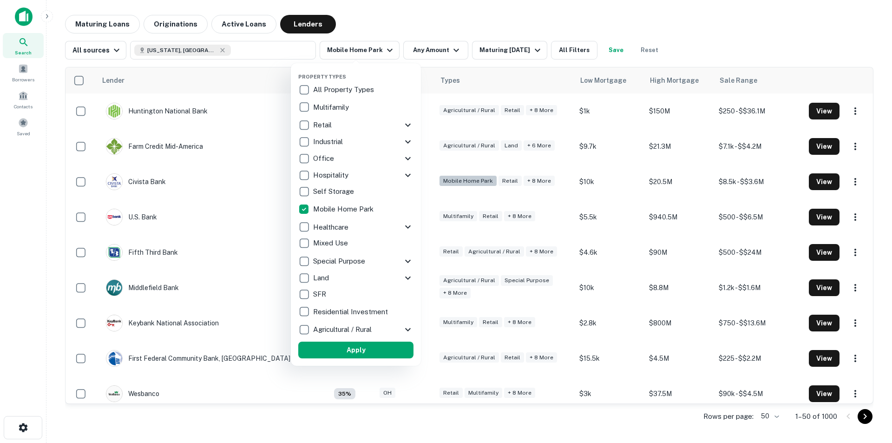
click at [721, 32] on div at bounding box center [446, 221] width 892 height 443
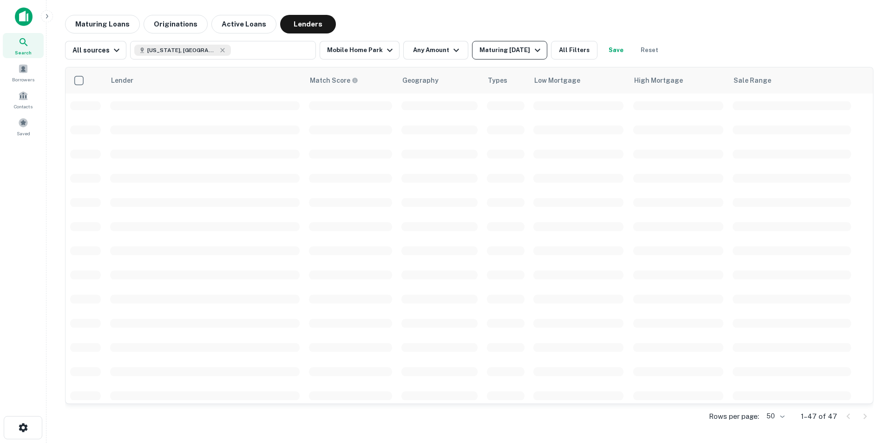
click at [525, 57] on button "Maturing [DATE]" at bounding box center [509, 50] width 75 height 19
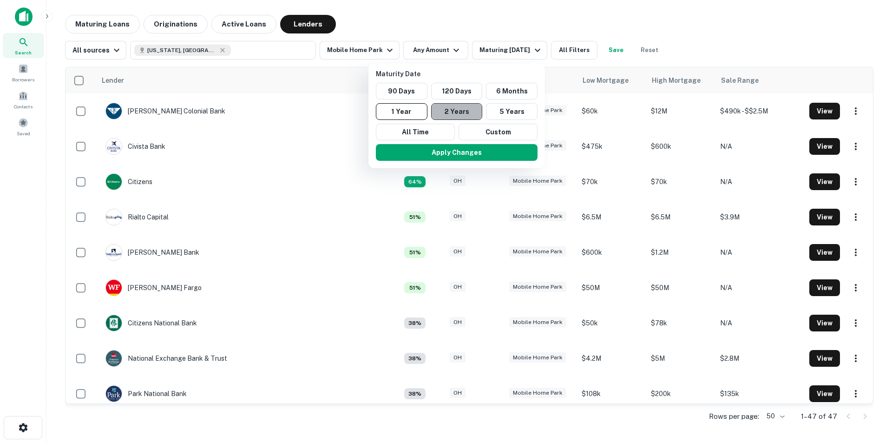
click at [457, 109] on button "2 Years" at bounding box center [457, 111] width 52 height 17
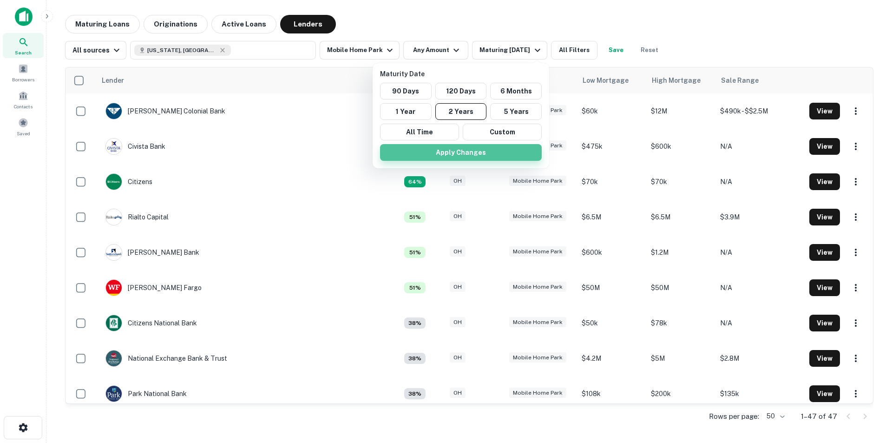
click at [476, 149] on button "Apply Changes" at bounding box center [461, 152] width 162 height 17
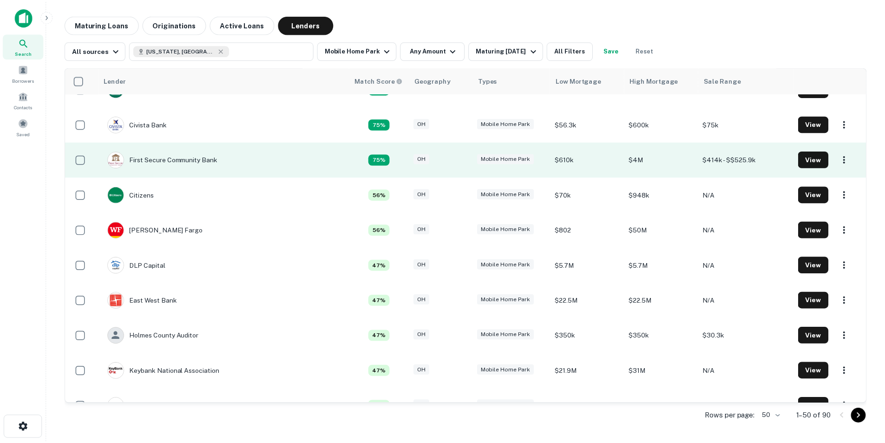
scroll to position [46, 0]
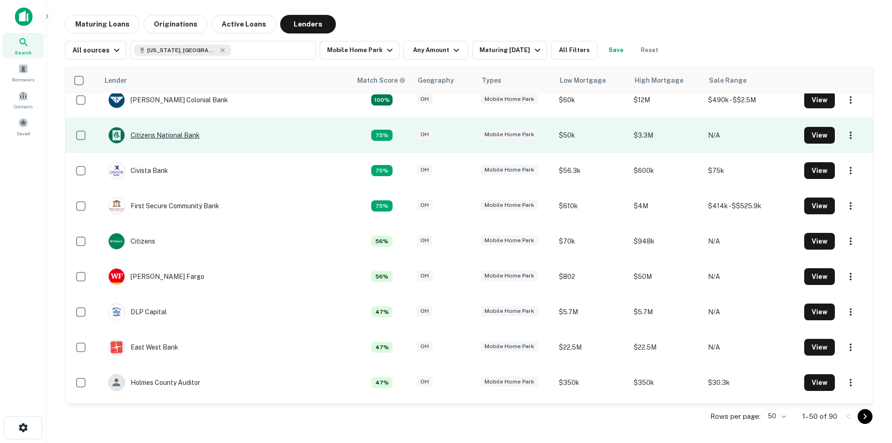
click at [179, 136] on div "Citizens National Bank" at bounding box center [154, 135] width 92 height 17
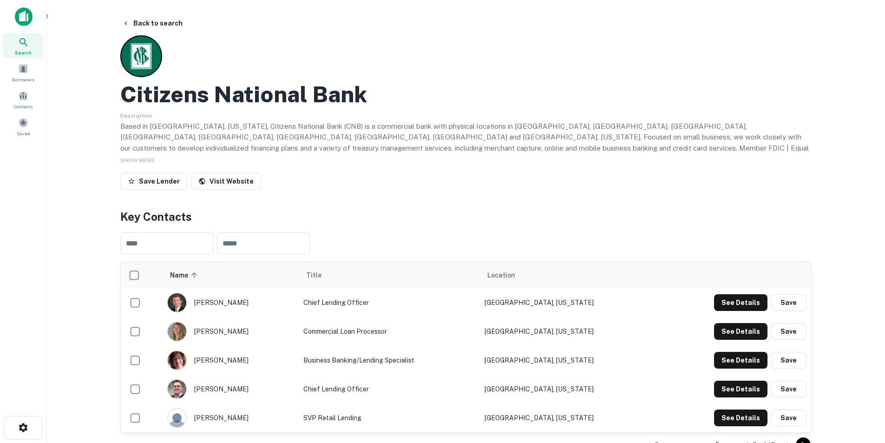
scroll to position [46, 0]
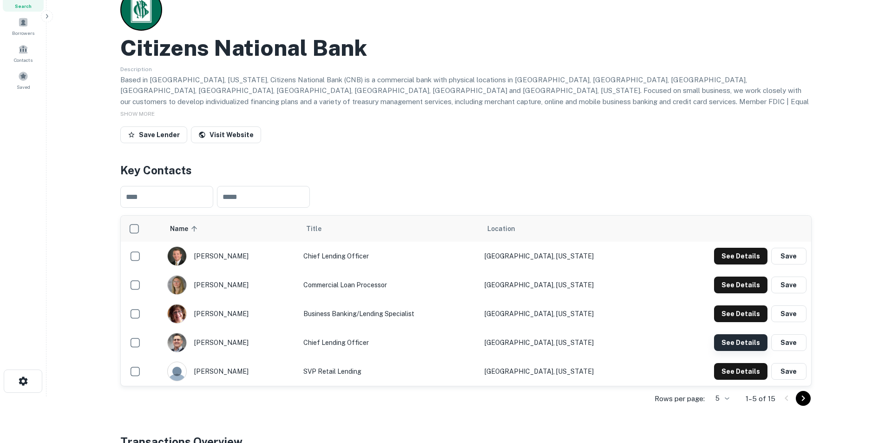
click at [757, 344] on button "See Details" at bounding box center [740, 342] width 53 height 17
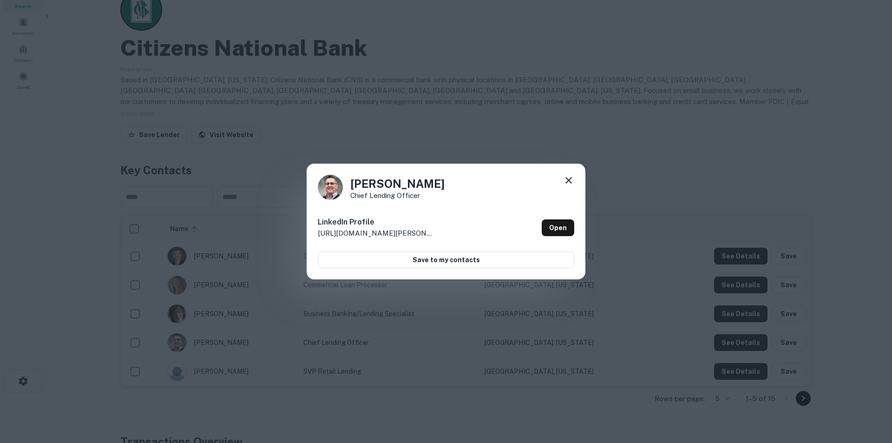
click at [574, 180] on div "[PERSON_NAME] Chief Lending Officer LinkedIn Profile [URL][DOMAIN_NAME][PERSON_…" at bounding box center [446, 222] width 279 height 116
click at [567, 185] on icon at bounding box center [568, 180] width 11 height 11
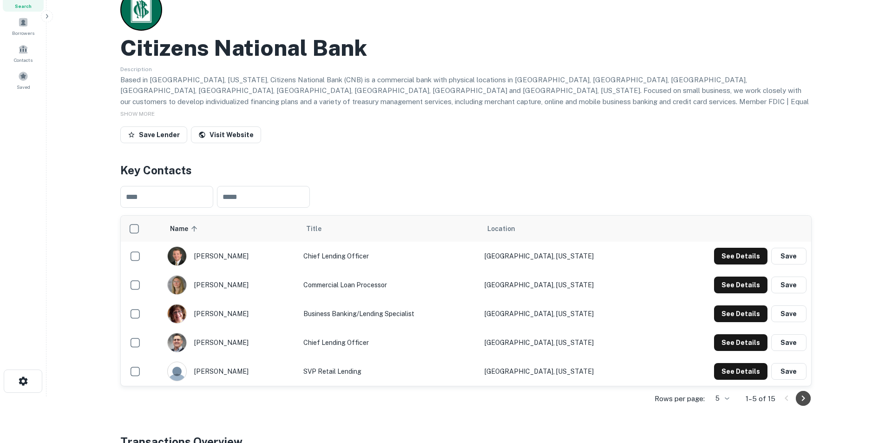
click at [804, 399] on icon "Go to next page" at bounding box center [803, 399] width 3 height 6
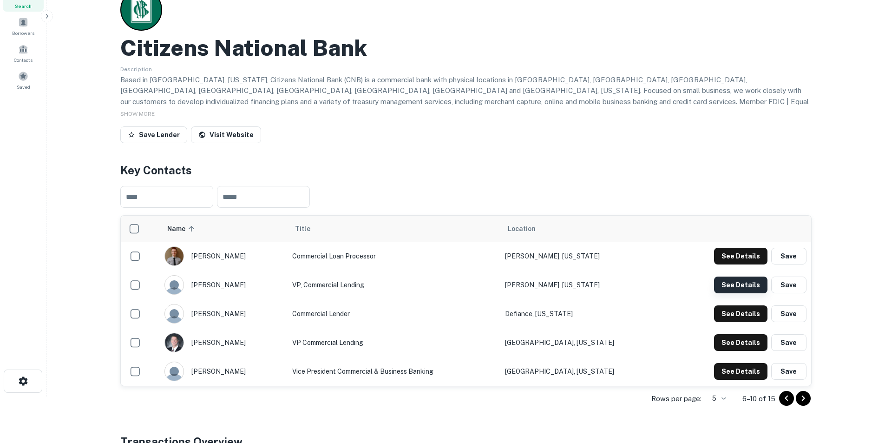
click at [730, 282] on button "See Details" at bounding box center [740, 285] width 53 height 17
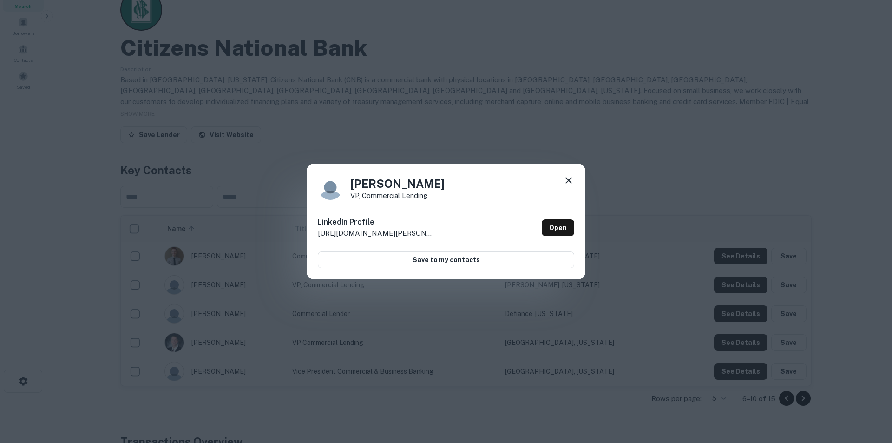
click at [564, 184] on icon at bounding box center [568, 180] width 11 height 11
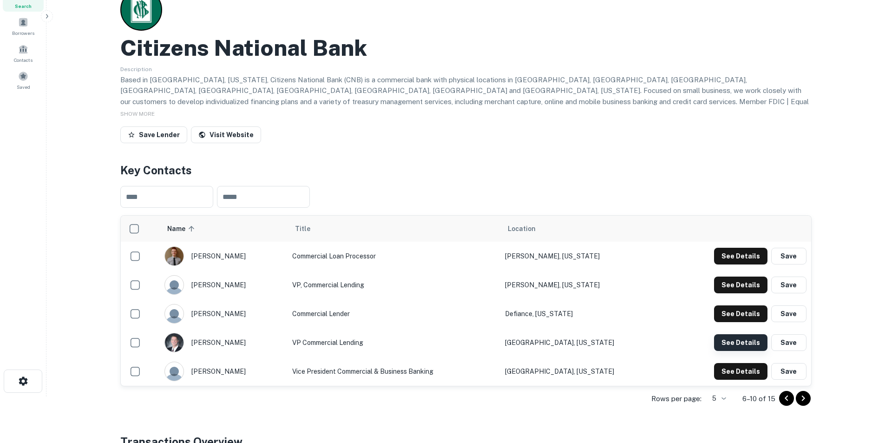
click at [741, 343] on button "See Details" at bounding box center [740, 342] width 53 height 17
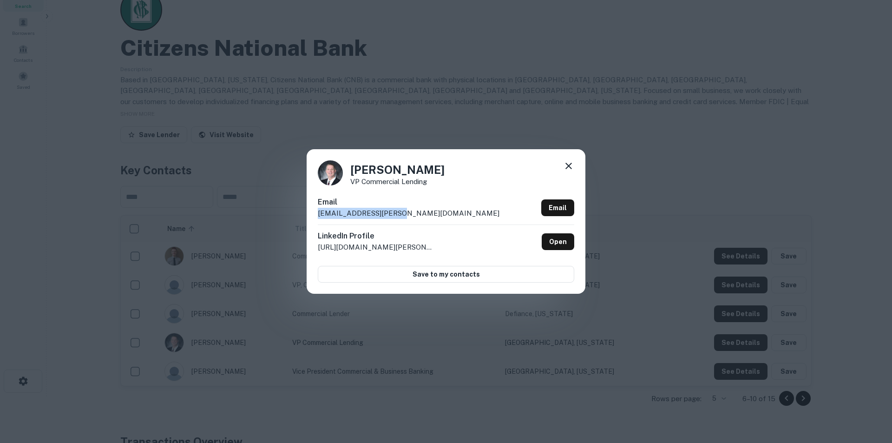
drag, startPoint x: 406, startPoint y: 216, endPoint x: 317, endPoint y: 215, distance: 89.2
click at [317, 215] on div "[PERSON_NAME] VP commercial lending Email [EMAIL_ADDRESS][PERSON_NAME][DOMAIN_N…" at bounding box center [446, 221] width 279 height 144
copy p "[EMAIL_ADDRESS][PERSON_NAME][DOMAIN_NAME]"
click at [573, 164] on icon at bounding box center [568, 165] width 11 height 11
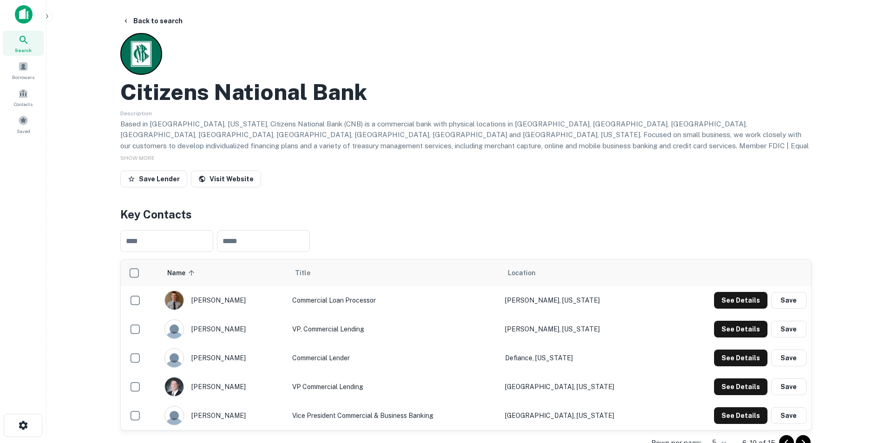
scroll to position [0, 0]
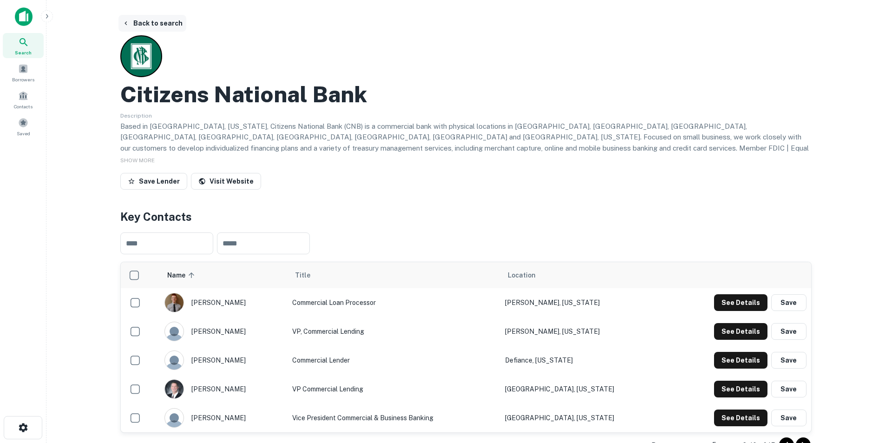
drag, startPoint x: 158, startPoint y: 25, endPoint x: 153, endPoint y: 16, distance: 10.2
click at [158, 25] on button "Back to search" at bounding box center [153, 23] width 68 height 17
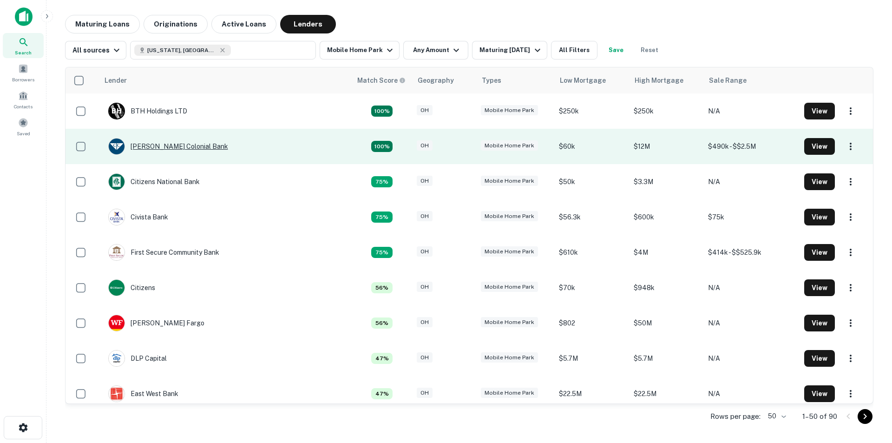
click at [178, 147] on div "[PERSON_NAME] Colonial Bank" at bounding box center [168, 146] width 120 height 17
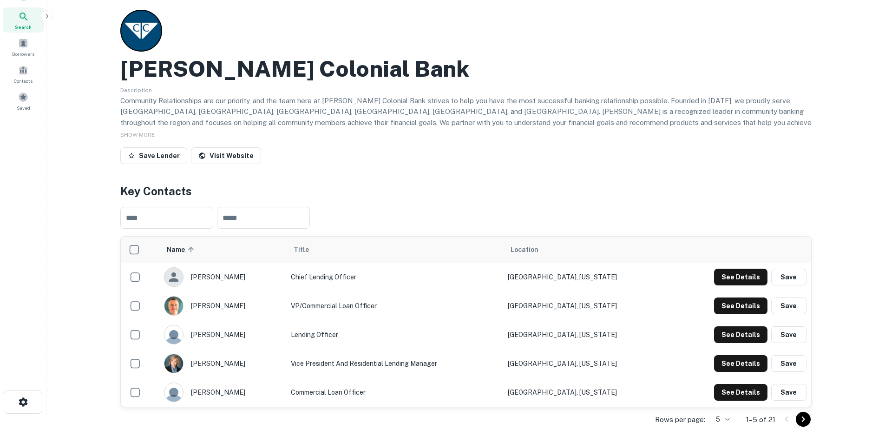
scroll to position [46, 0]
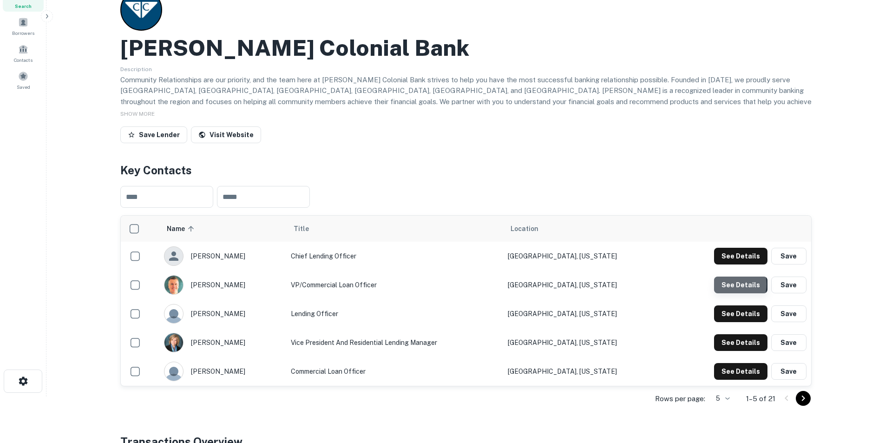
click at [729, 284] on button "See Details" at bounding box center [740, 285] width 53 height 17
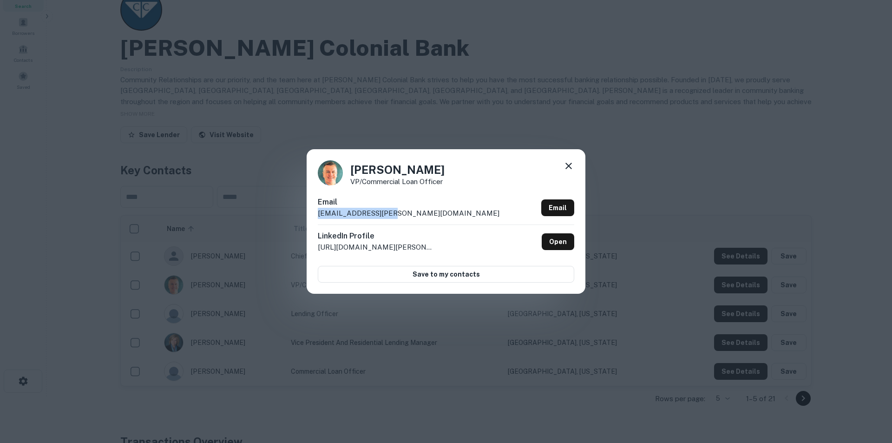
drag, startPoint x: 396, startPoint y: 217, endPoint x: 318, endPoint y: 213, distance: 77.7
click at [318, 213] on div "Email [EMAIL_ADDRESS][PERSON_NAME][DOMAIN_NAME] Email" at bounding box center [446, 211] width 257 height 28
copy p "[EMAIL_ADDRESS][PERSON_NAME][DOMAIN_NAME]"
click at [570, 164] on icon at bounding box center [568, 165] width 11 height 11
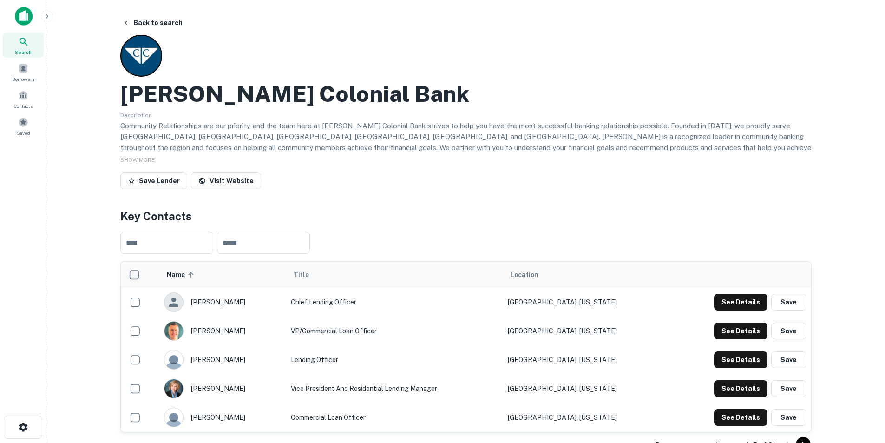
scroll to position [0, 0]
click at [151, 24] on button "Back to search" at bounding box center [153, 23] width 68 height 17
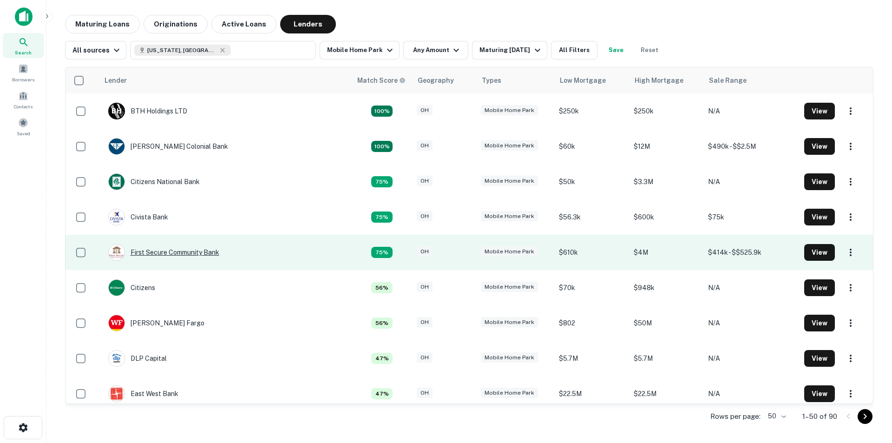
click at [191, 251] on div "First Secure Community Bank" at bounding box center [163, 252] width 111 height 17
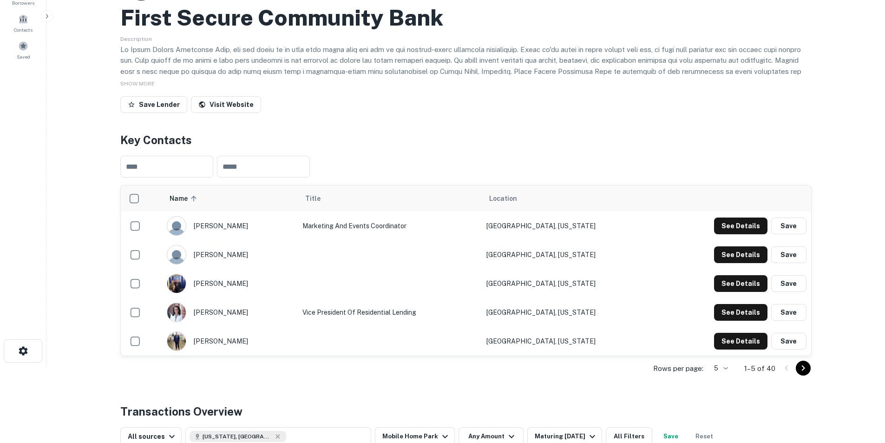
scroll to position [93, 0]
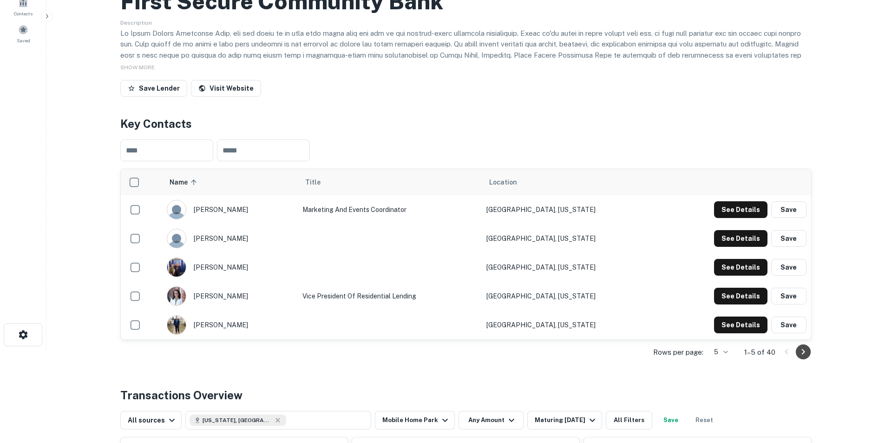
click at [802, 352] on icon "Go to next page" at bounding box center [803, 351] width 11 height 11
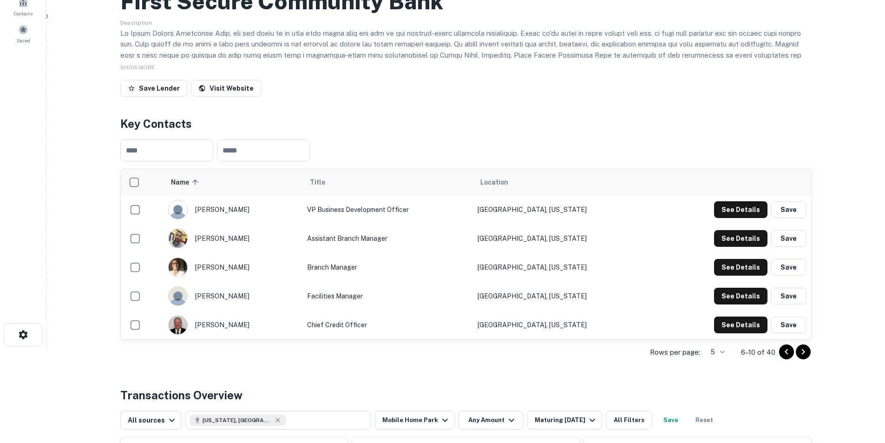
click at [803, 353] on icon "Go to next page" at bounding box center [803, 352] width 3 height 6
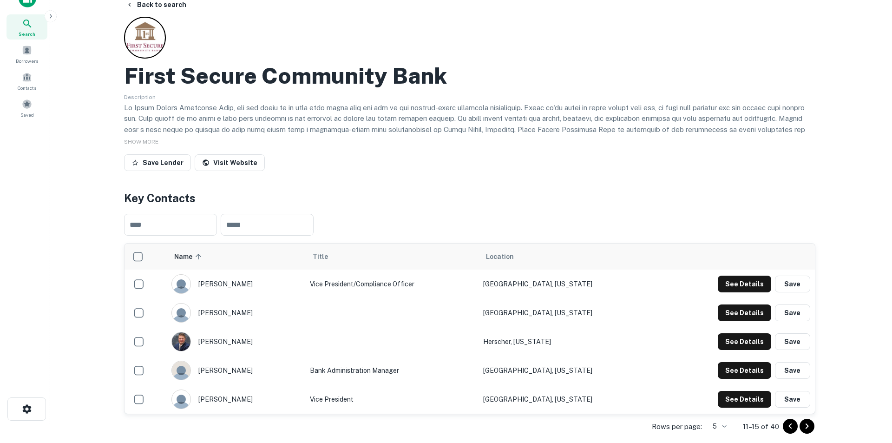
scroll to position [0, 0]
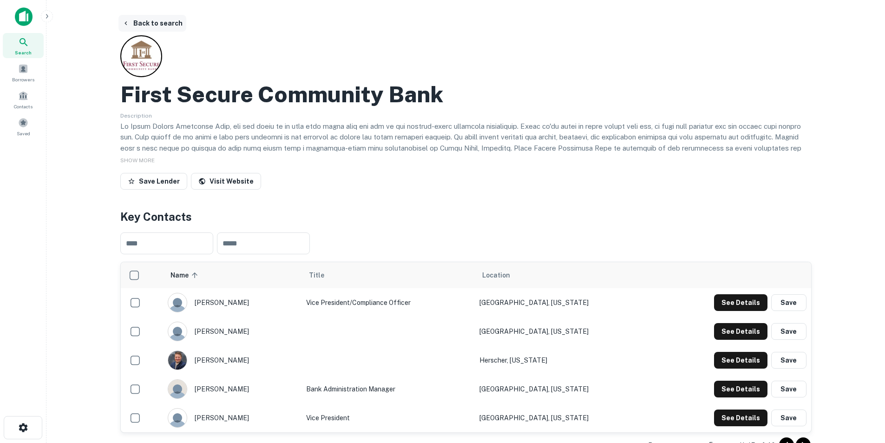
click at [153, 24] on button "Back to search" at bounding box center [153, 23] width 68 height 17
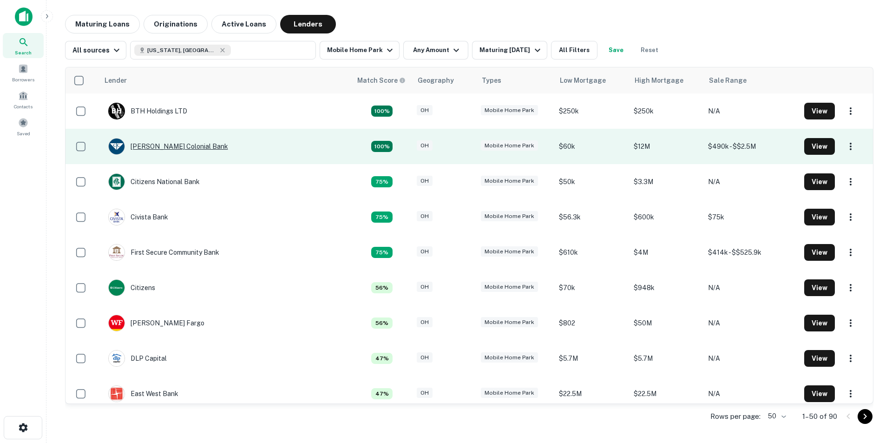
scroll to position [46, 0]
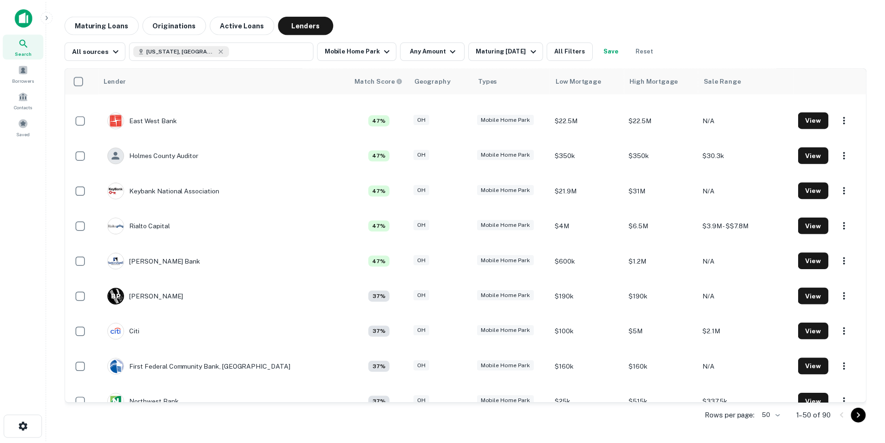
scroll to position [325, 0]
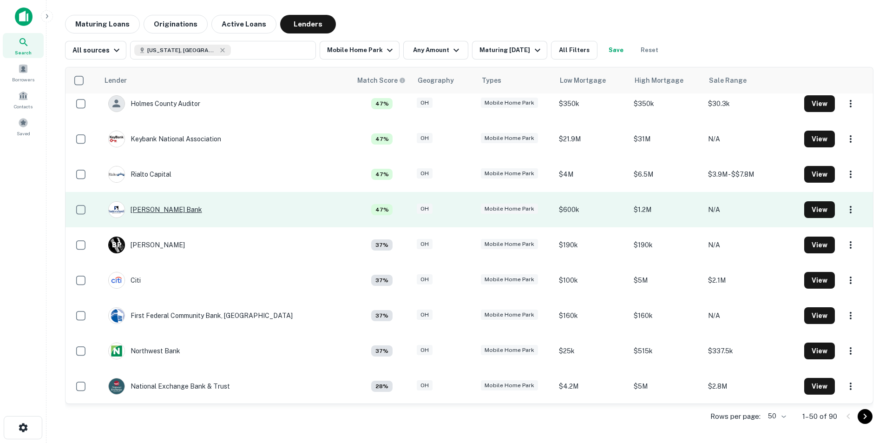
click at [155, 209] on div "[PERSON_NAME] Bank" at bounding box center [155, 209] width 94 height 17
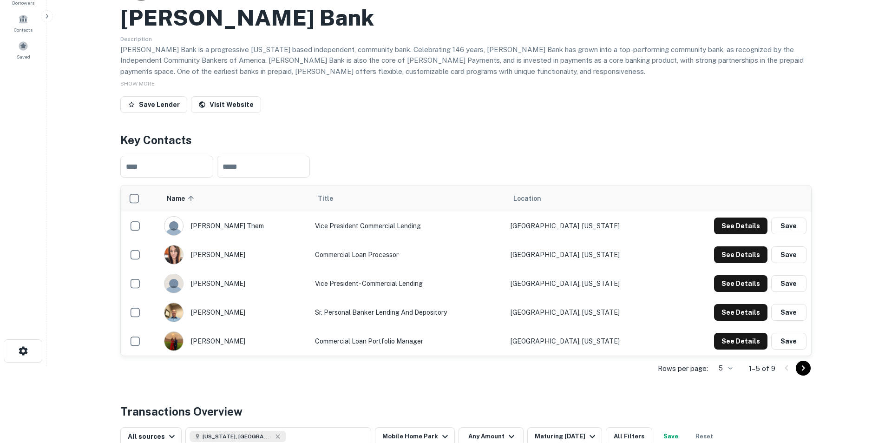
scroll to position [93, 0]
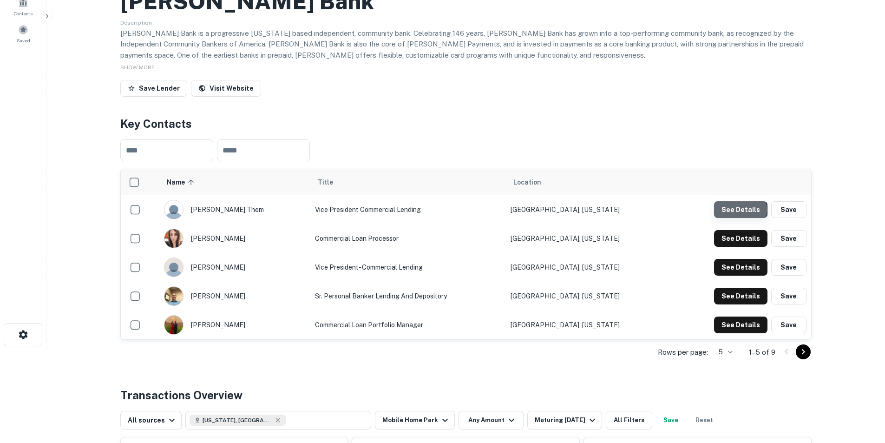
click at [739, 210] on button "See Details" at bounding box center [740, 209] width 53 height 17
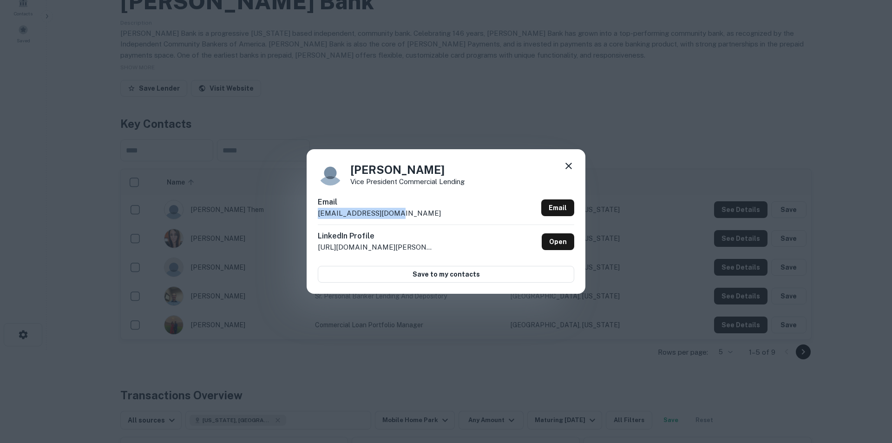
drag, startPoint x: 426, startPoint y: 214, endPoint x: 316, endPoint y: 222, distance: 109.5
click at [316, 222] on div "Scott Them Vice President Commercial Lending Email sthem@suttonbank.com Email L…" at bounding box center [446, 221] width 279 height 144
drag, startPoint x: 325, startPoint y: 218, endPoint x: 343, endPoint y: 223, distance: 18.8
click at [343, 223] on div "Email sthem@suttonbank.com Email" at bounding box center [446, 211] width 257 height 28
drag, startPoint x: 414, startPoint y: 207, endPoint x: 397, endPoint y: 212, distance: 18.1
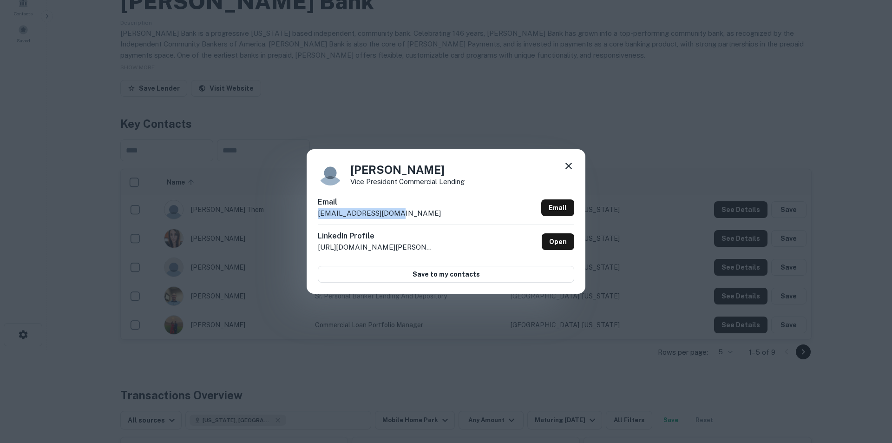
click at [397, 212] on div "Email sthem@suttonbank.com Email" at bounding box center [446, 211] width 257 height 28
copy div "sthem@suttonbank.com"
click at [566, 162] on icon at bounding box center [568, 165] width 11 height 11
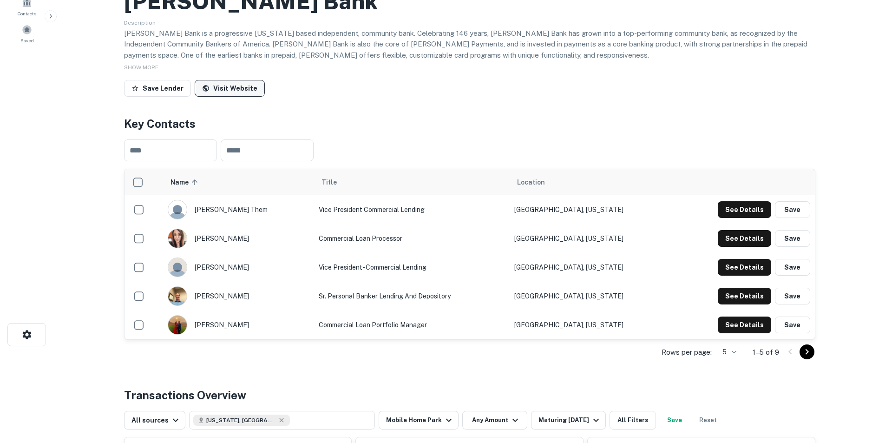
scroll to position [0, 0]
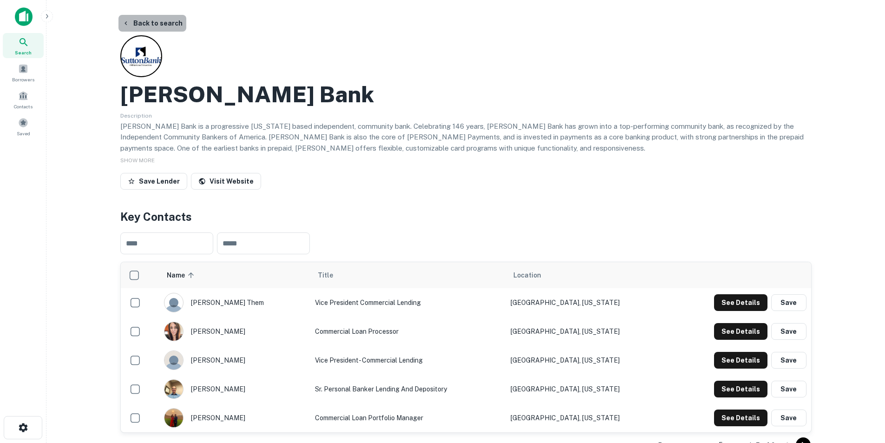
click at [167, 21] on button "Back to search" at bounding box center [153, 23] width 68 height 17
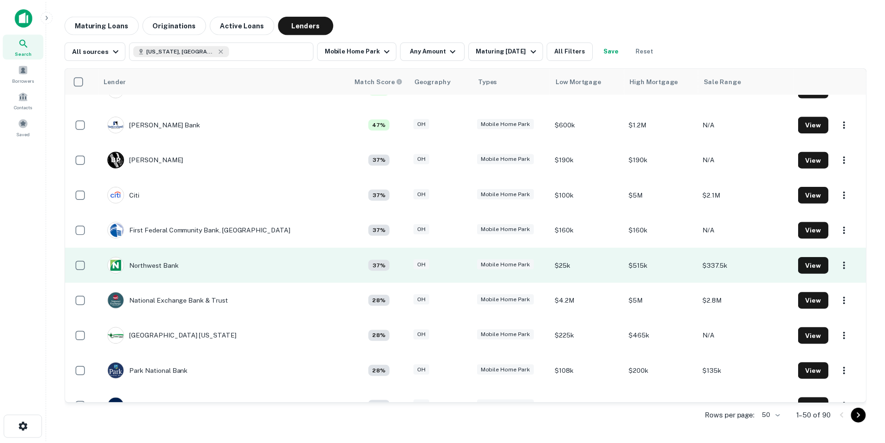
scroll to position [418, 0]
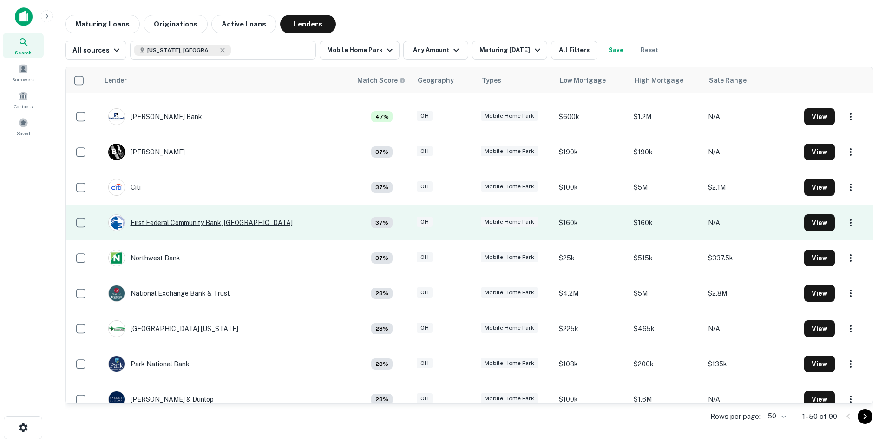
click at [169, 223] on div "First Federal Community Bank, [GEOGRAPHIC_DATA]" at bounding box center [200, 222] width 185 height 17
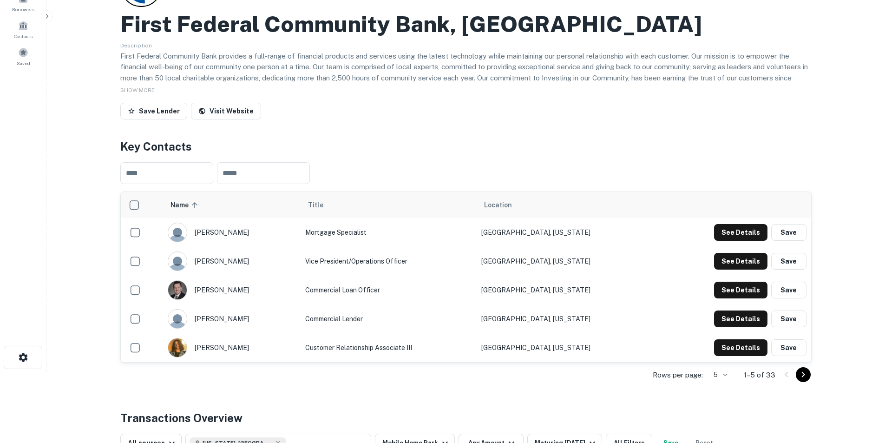
scroll to position [93, 0]
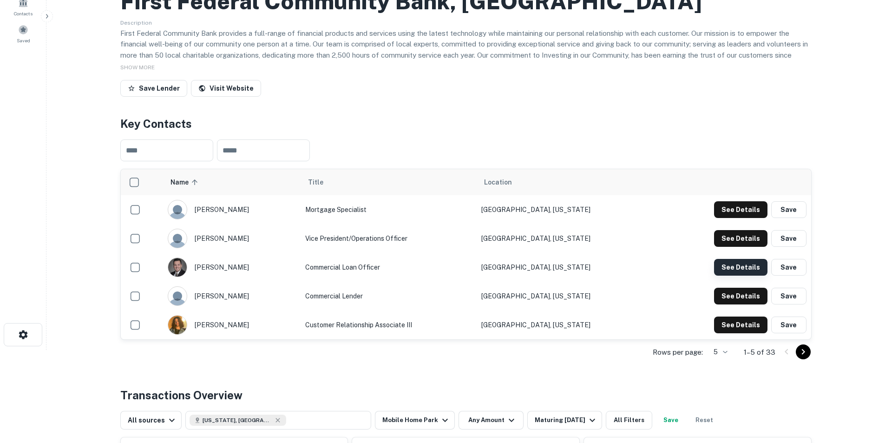
click at [732, 263] on button "See Details" at bounding box center [740, 267] width 53 height 17
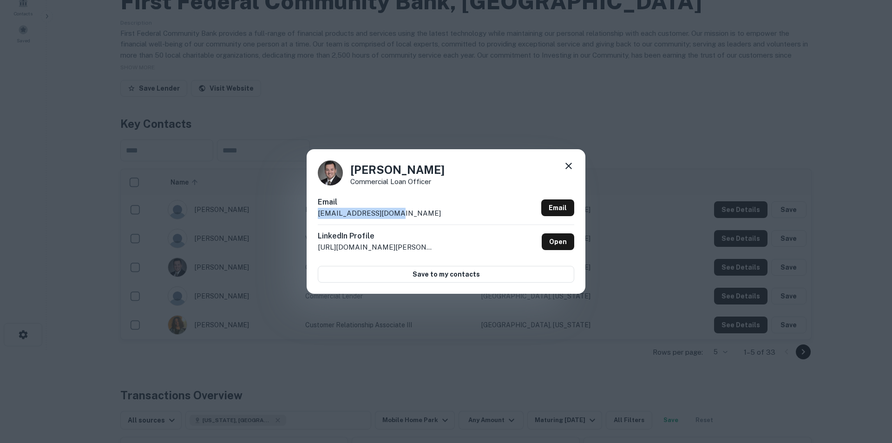
drag, startPoint x: 401, startPoint y: 214, endPoint x: 320, endPoint y: 209, distance: 81.5
click at [320, 209] on div "Email kmiller@firstfed.com Email" at bounding box center [446, 211] width 257 height 28
copy p "kmiller@firstfed.com"
click at [567, 166] on icon at bounding box center [568, 165] width 11 height 11
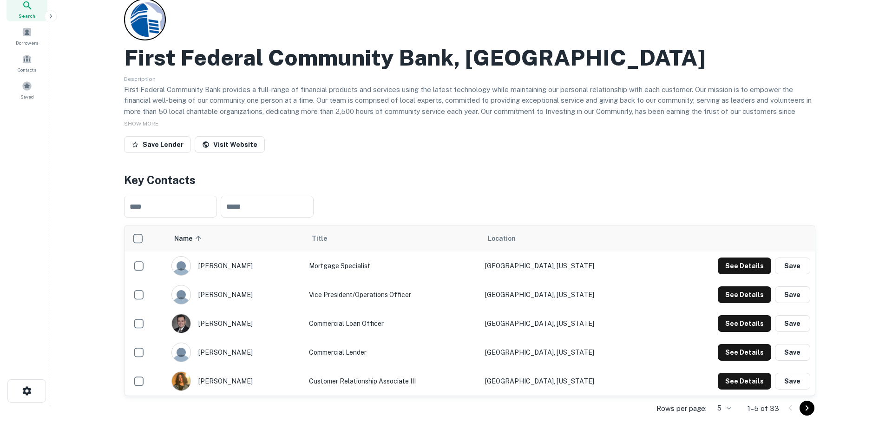
scroll to position [0, 0]
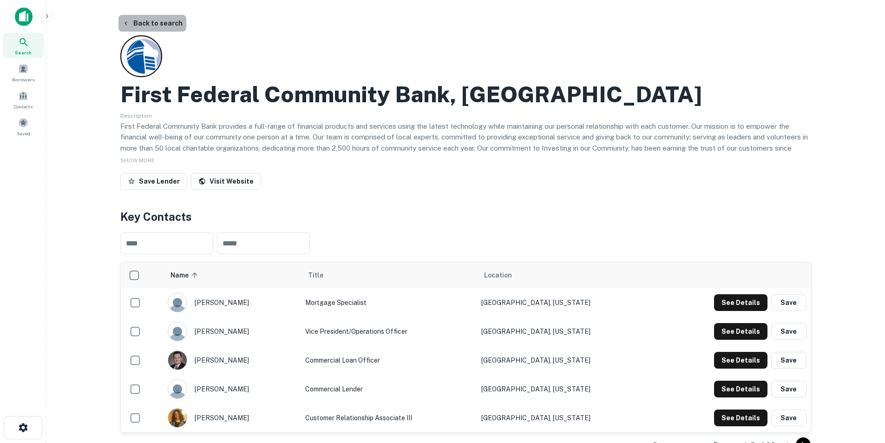
click at [165, 26] on button "Back to search" at bounding box center [153, 23] width 68 height 17
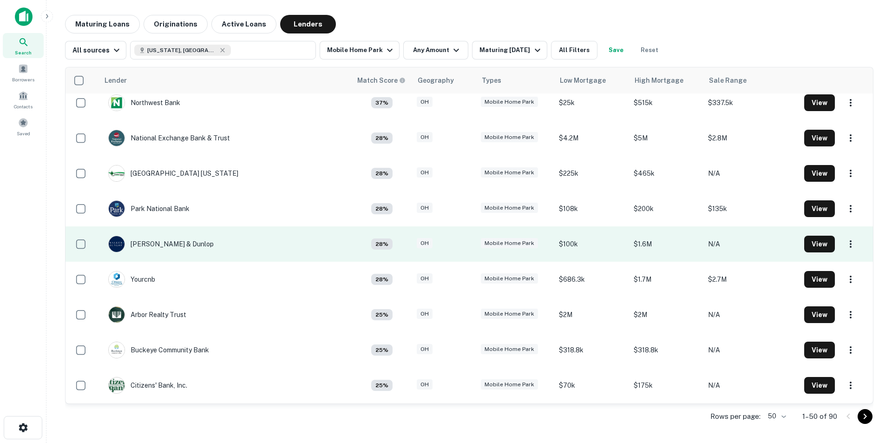
scroll to position [558, 0]
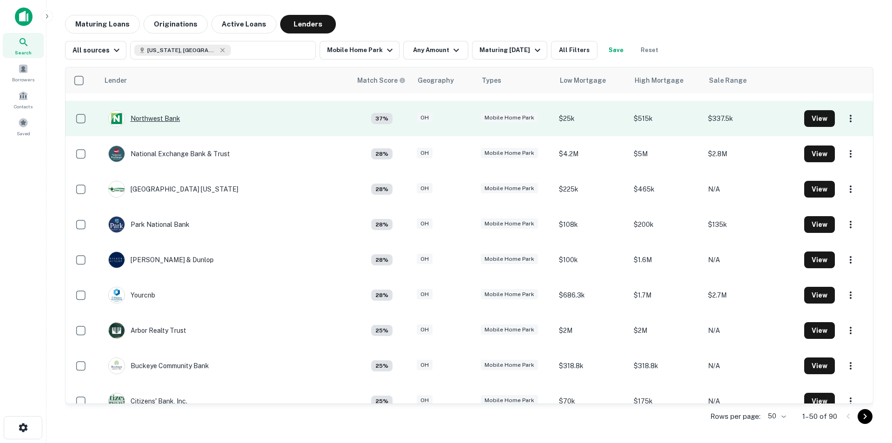
click at [158, 120] on div "Northwest Bank" at bounding box center [144, 118] width 72 height 17
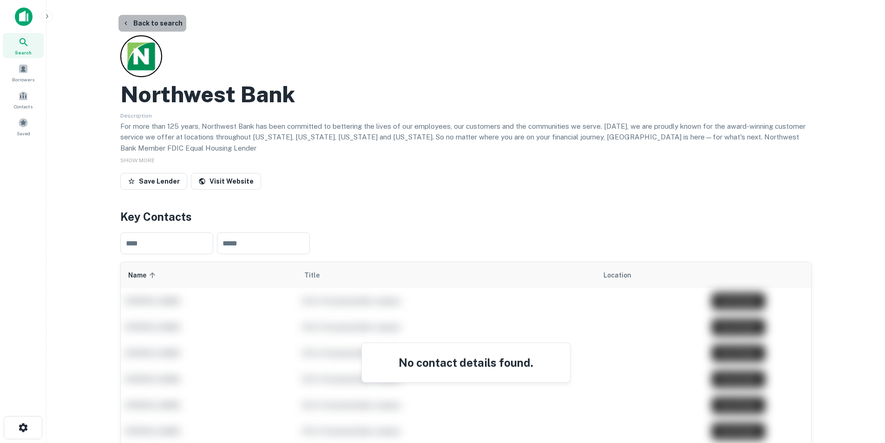
click at [169, 19] on button "Back to search" at bounding box center [153, 23] width 68 height 17
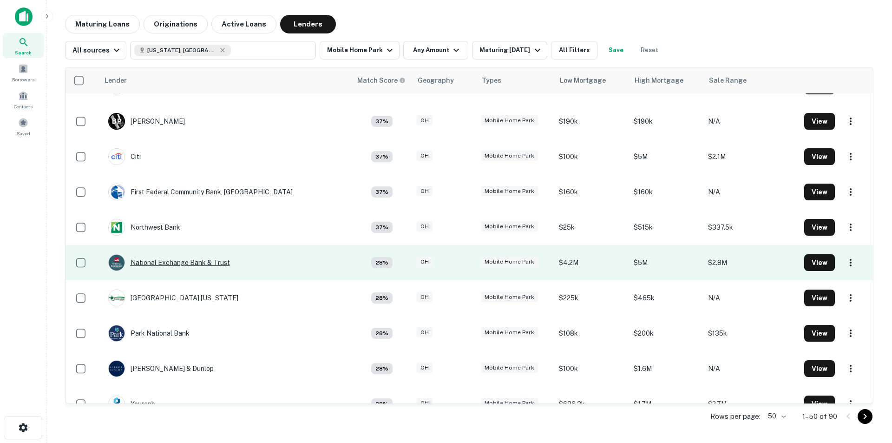
scroll to position [465, 0]
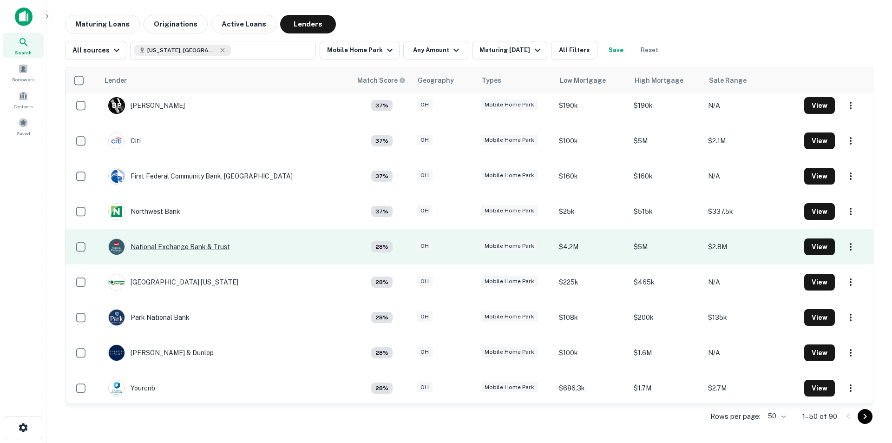
click at [193, 250] on div "National Exchange Bank & Trust" at bounding box center [169, 246] width 122 height 17
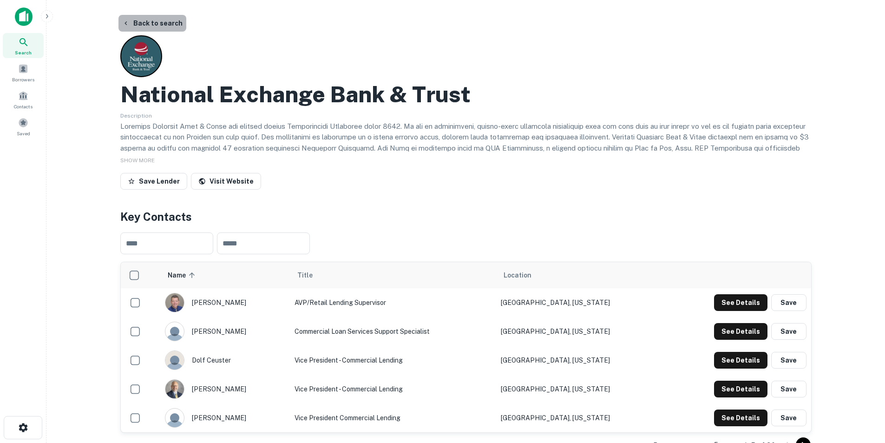
click at [152, 22] on button "Back to search" at bounding box center [153, 23] width 68 height 17
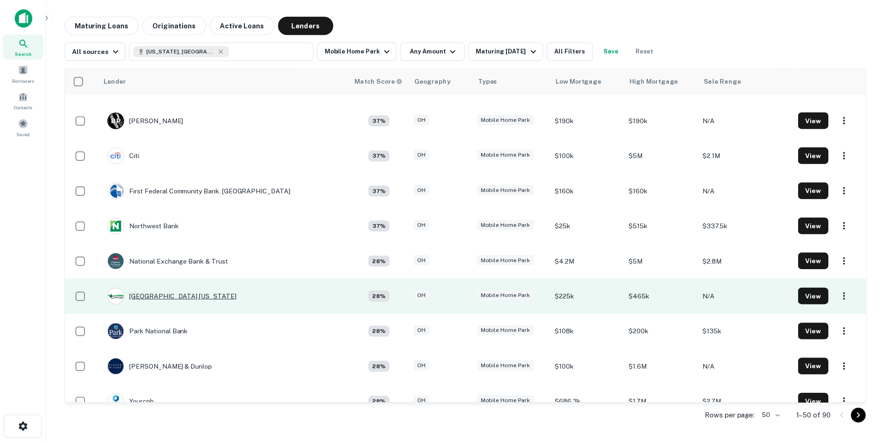
scroll to position [465, 0]
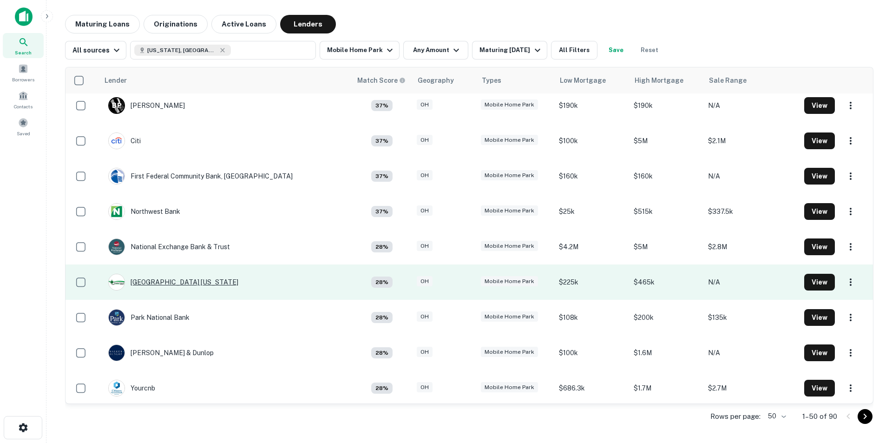
click at [181, 284] on div "[GEOGRAPHIC_DATA] [US_STATE]" at bounding box center [173, 282] width 130 height 17
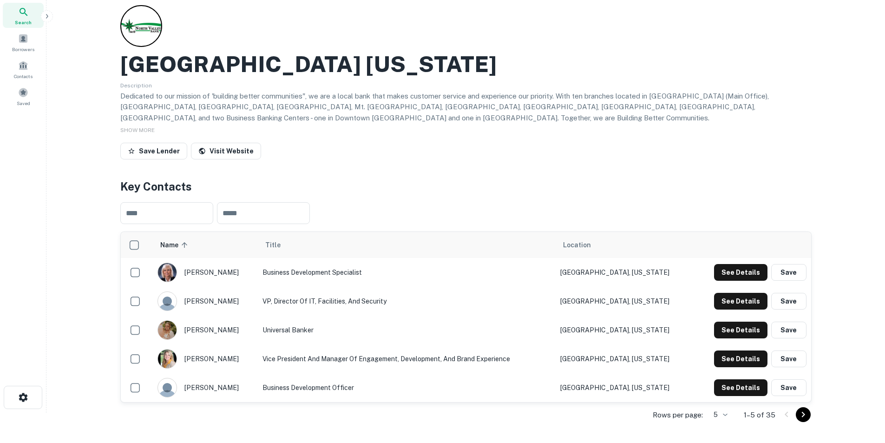
scroll to position [46, 0]
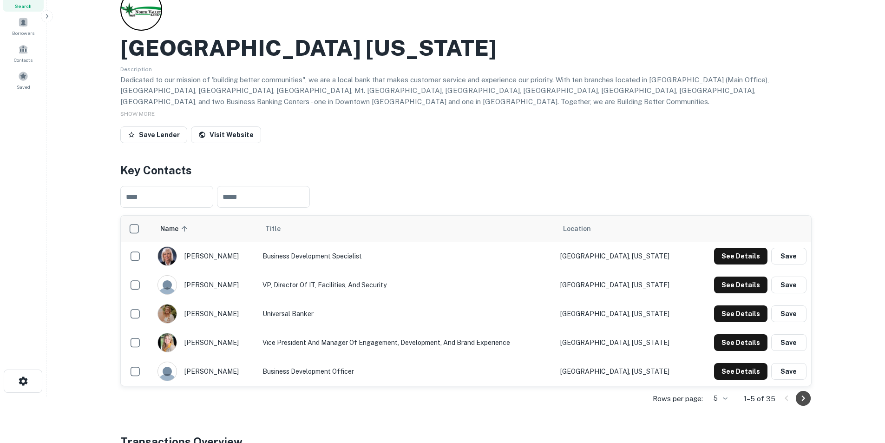
click at [800, 401] on icon "Go to next page" at bounding box center [803, 398] width 11 height 11
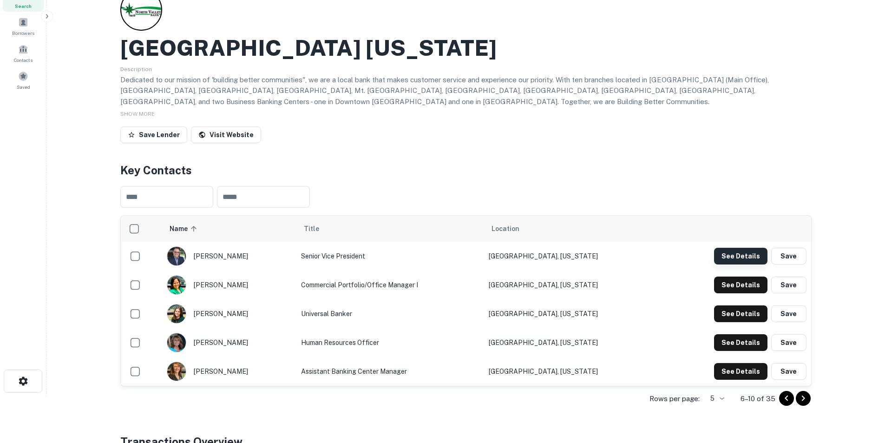
click at [740, 257] on button "See Details" at bounding box center [740, 256] width 53 height 17
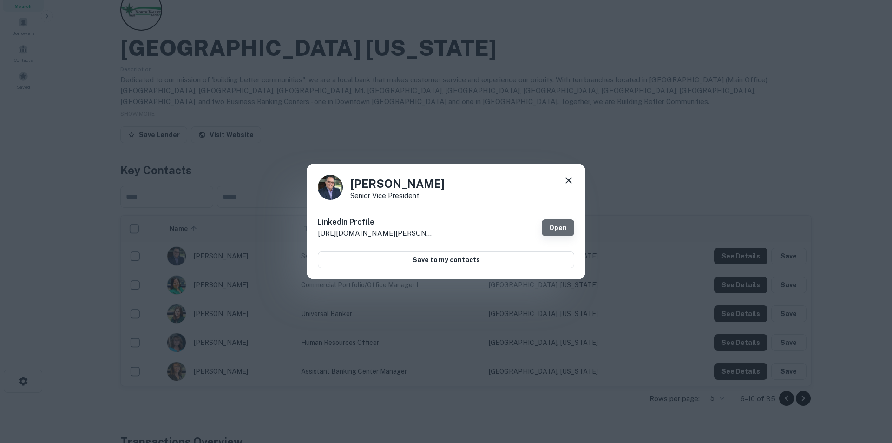
click at [553, 228] on link "Open" at bounding box center [558, 227] width 33 height 17
click at [572, 183] on icon at bounding box center [569, 180] width 7 height 7
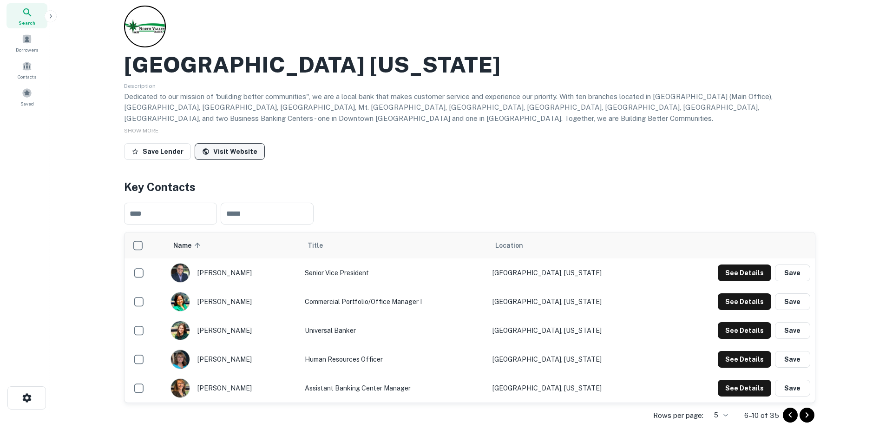
scroll to position [0, 0]
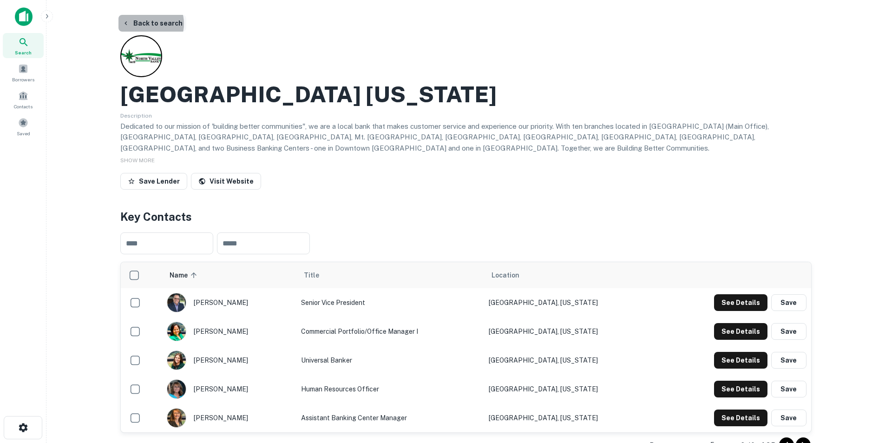
click at [146, 24] on button "Back to search" at bounding box center [153, 23] width 68 height 17
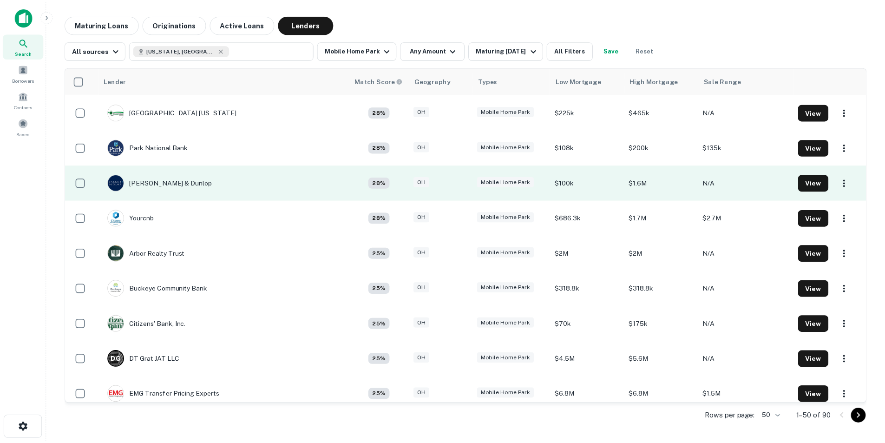
scroll to position [651, 0]
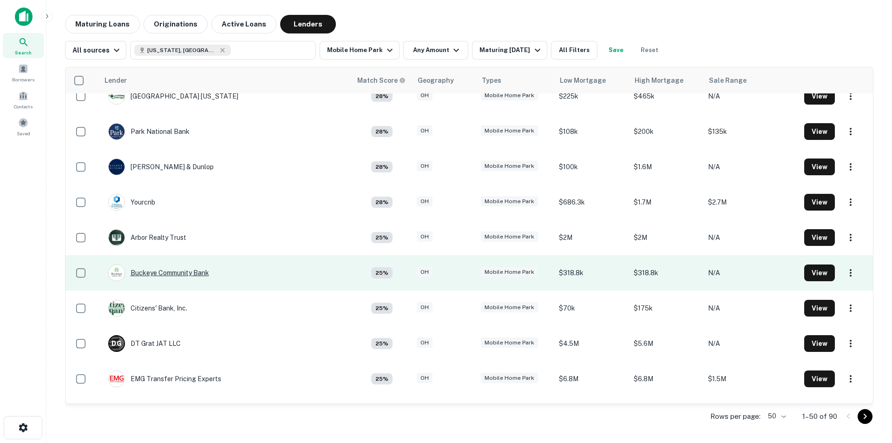
click at [178, 274] on div "Buckeye Community Bank" at bounding box center [158, 272] width 101 height 17
